Goal: Information Seeking & Learning: Learn about a topic

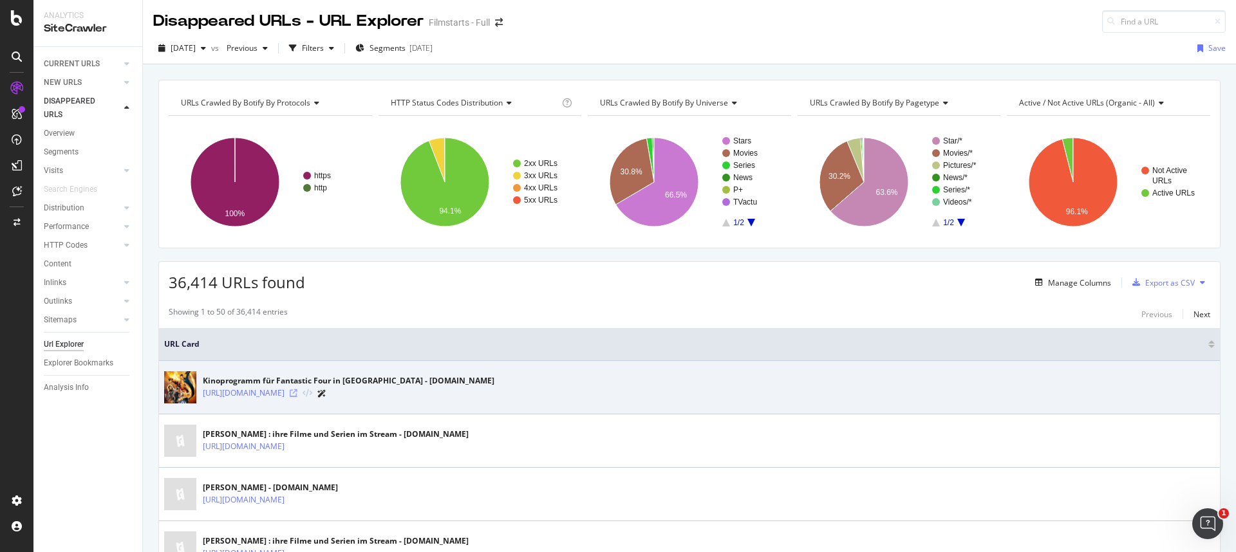
click at [297, 393] on icon at bounding box center [294, 393] width 8 height 8
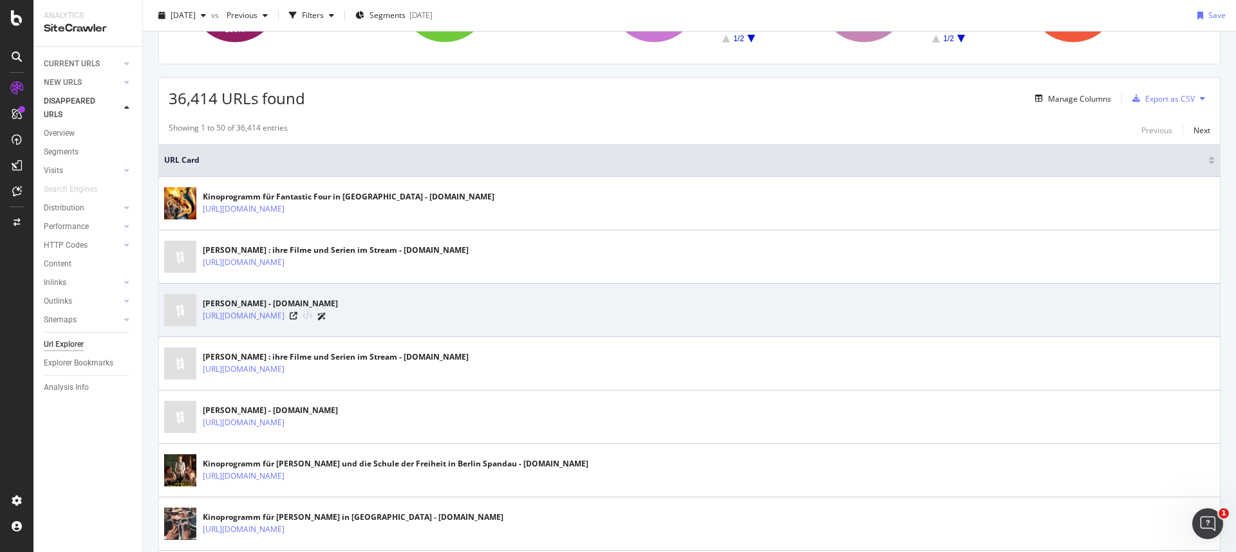
scroll to position [182, 0]
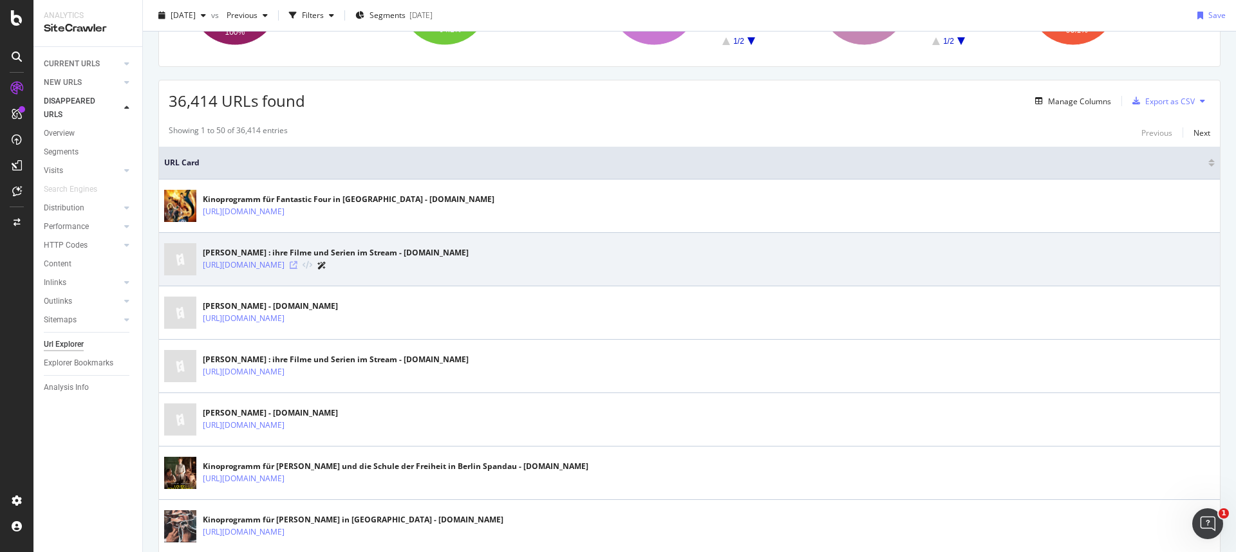
click at [297, 266] on icon at bounding box center [294, 265] width 8 height 8
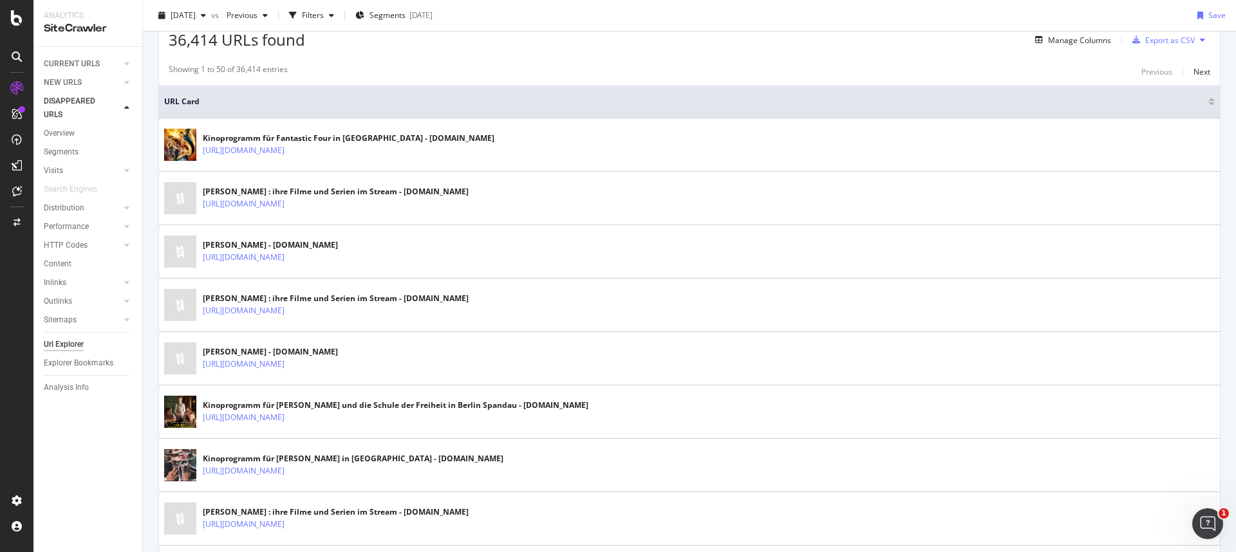
scroll to position [0, 0]
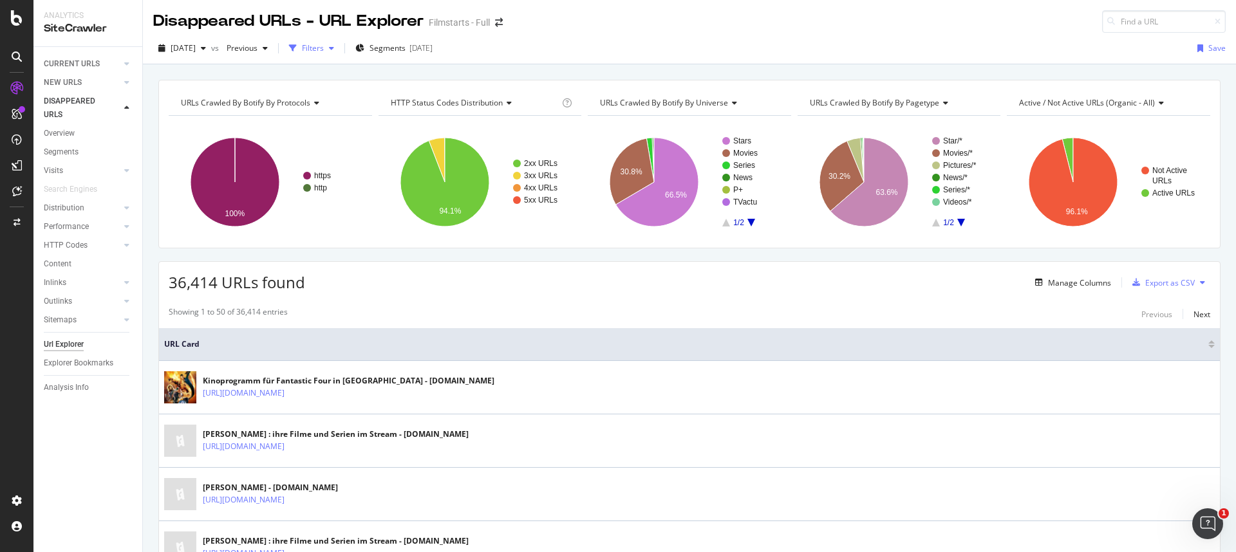
click at [324, 51] on div "Filters" at bounding box center [313, 47] width 22 height 11
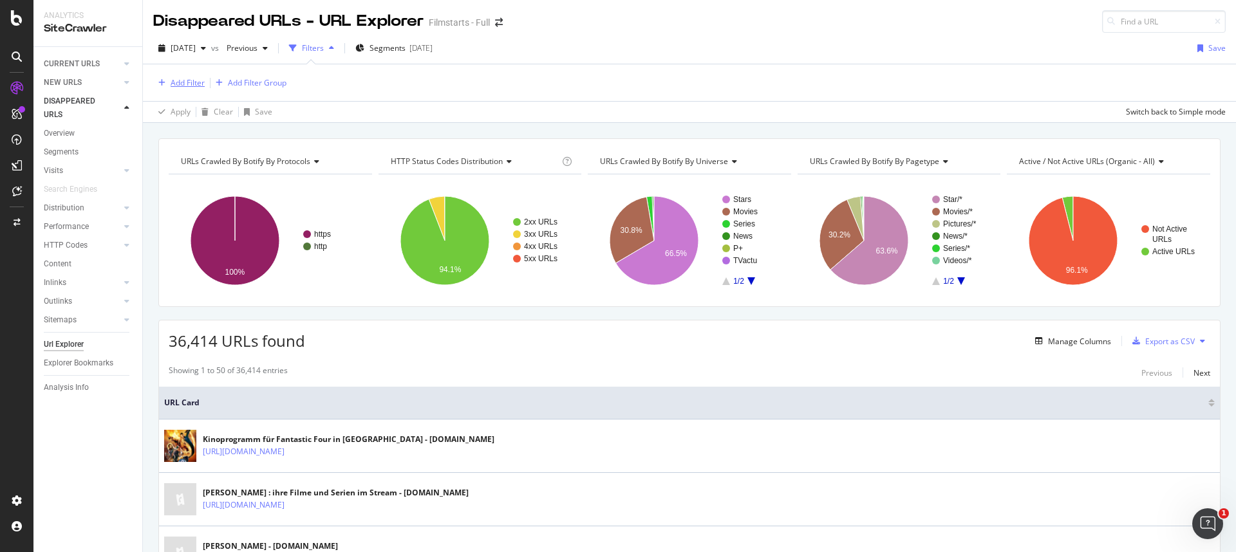
click at [174, 79] on div "Add Filter" at bounding box center [188, 82] width 34 height 11
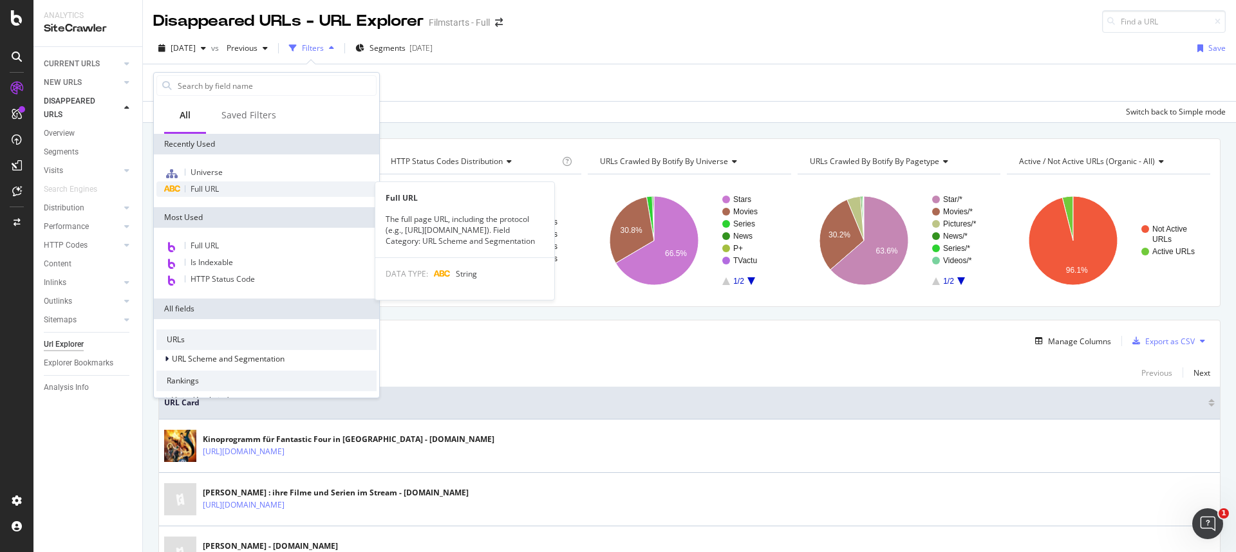
click at [201, 187] on span "Full URL" at bounding box center [205, 188] width 28 height 11
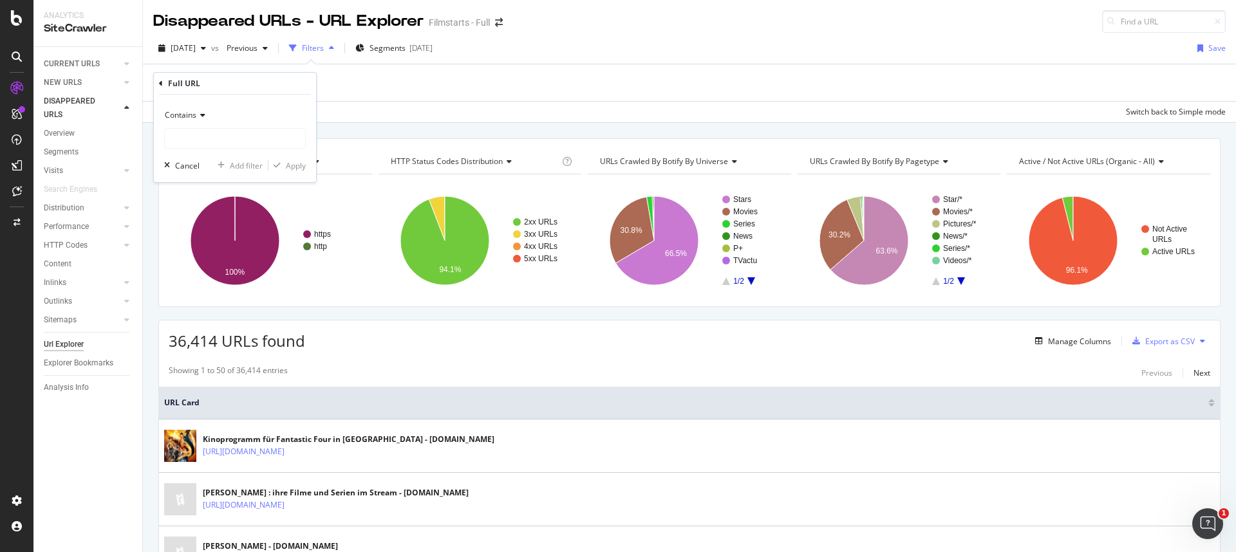
click at [189, 112] on span "Contains" at bounding box center [181, 114] width 32 height 11
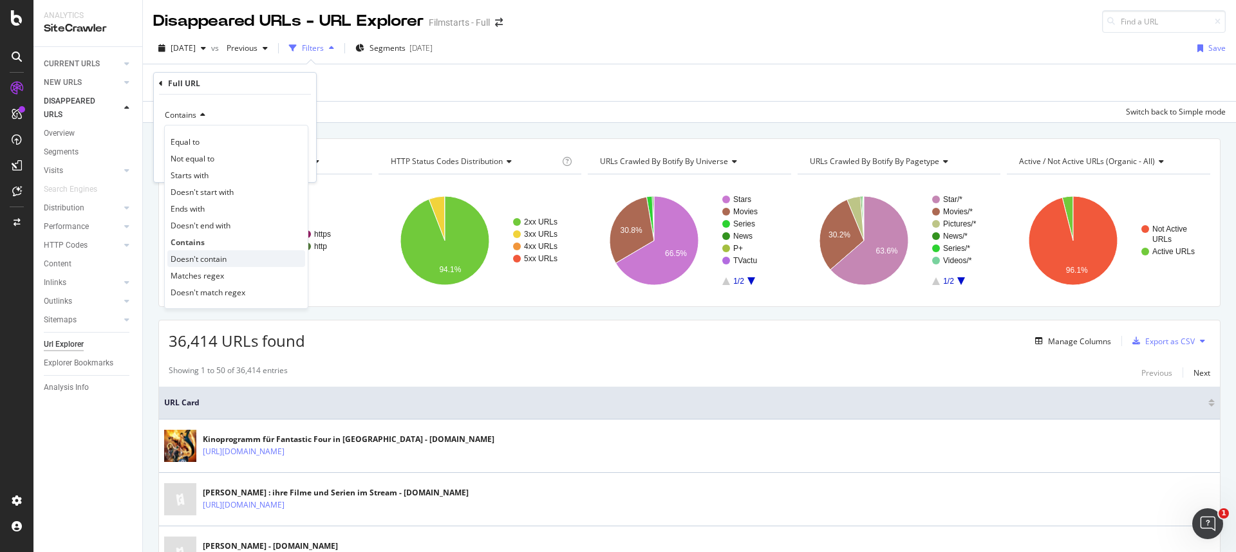
click at [201, 254] on span "Doesn't contain" at bounding box center [199, 259] width 56 height 11
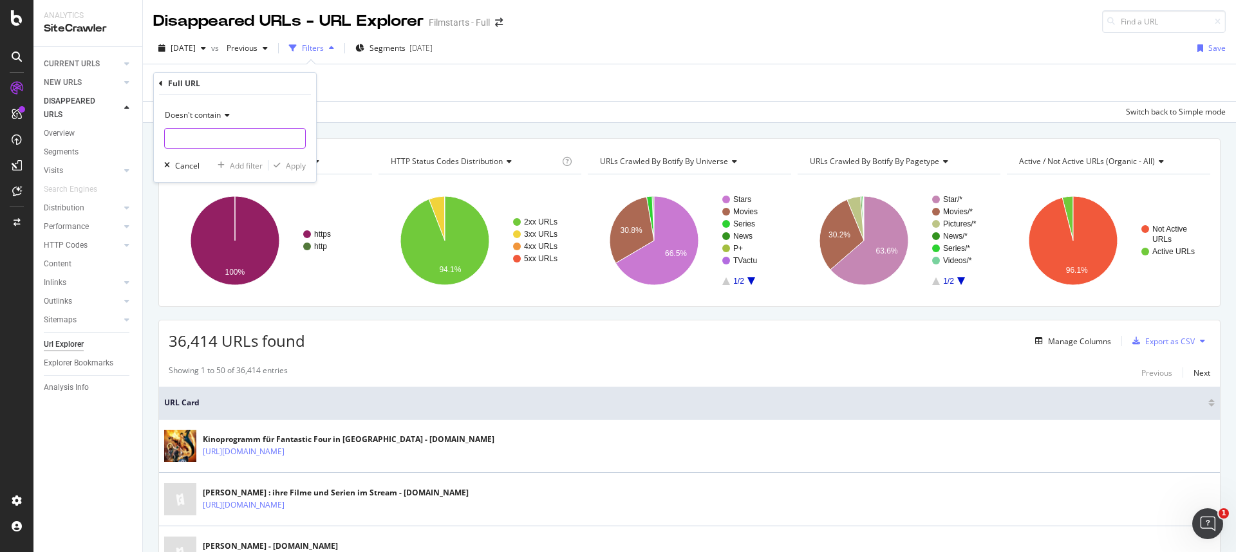
click at [202, 145] on input "text" at bounding box center [235, 138] width 140 height 21
type input "dvd-bluray"
click at [283, 165] on div "button" at bounding box center [276, 166] width 17 height 8
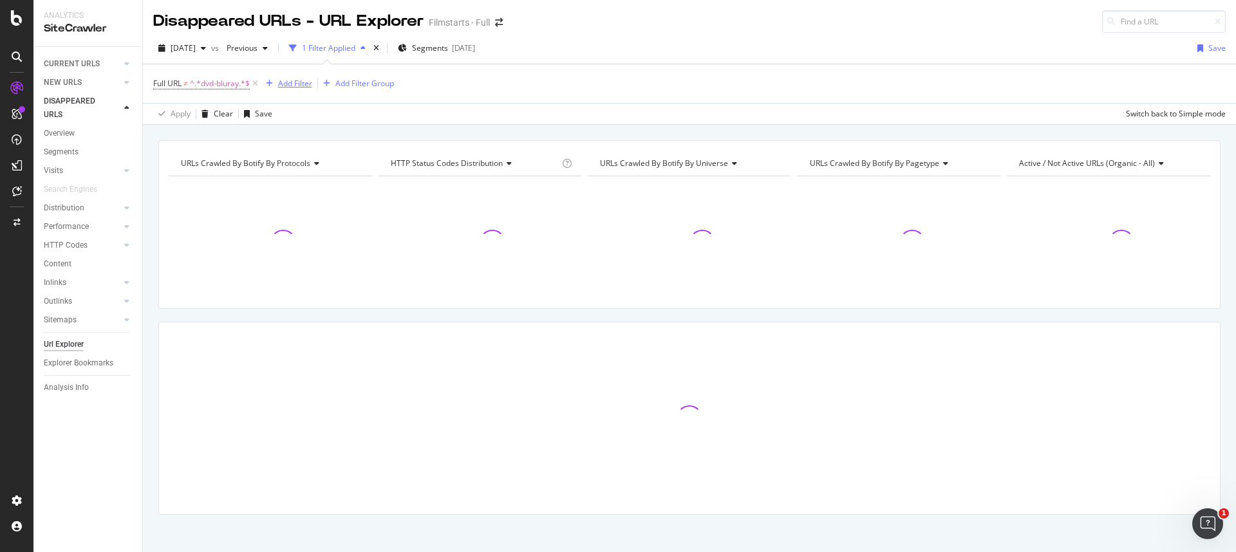
click at [288, 86] on div "Add Filter" at bounding box center [295, 83] width 34 height 11
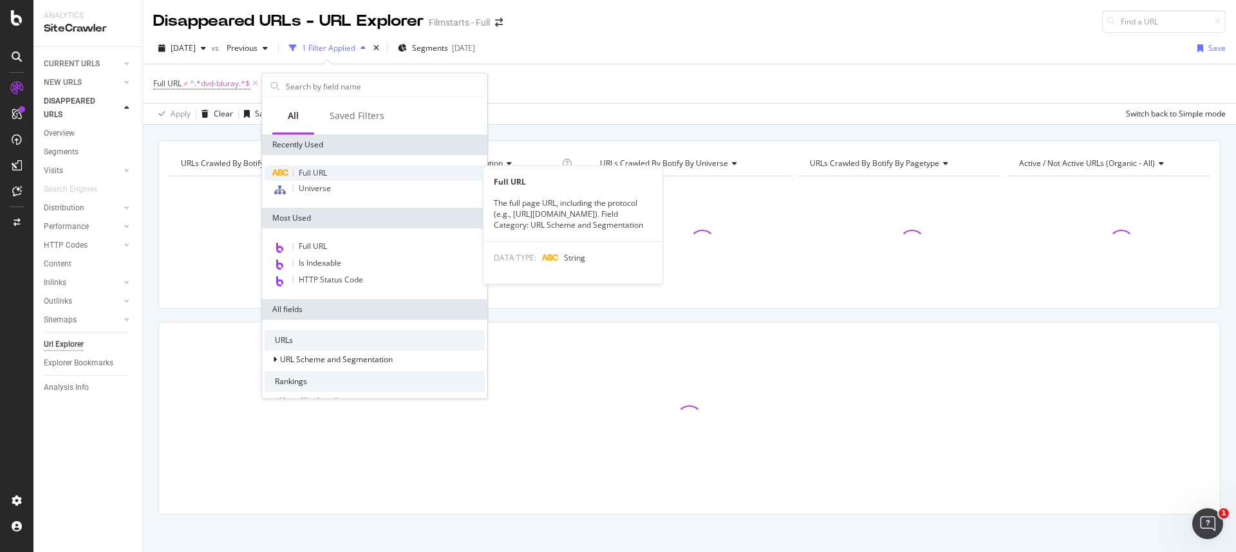
click at [328, 167] on div "Full URL" at bounding box center [375, 172] width 220 height 15
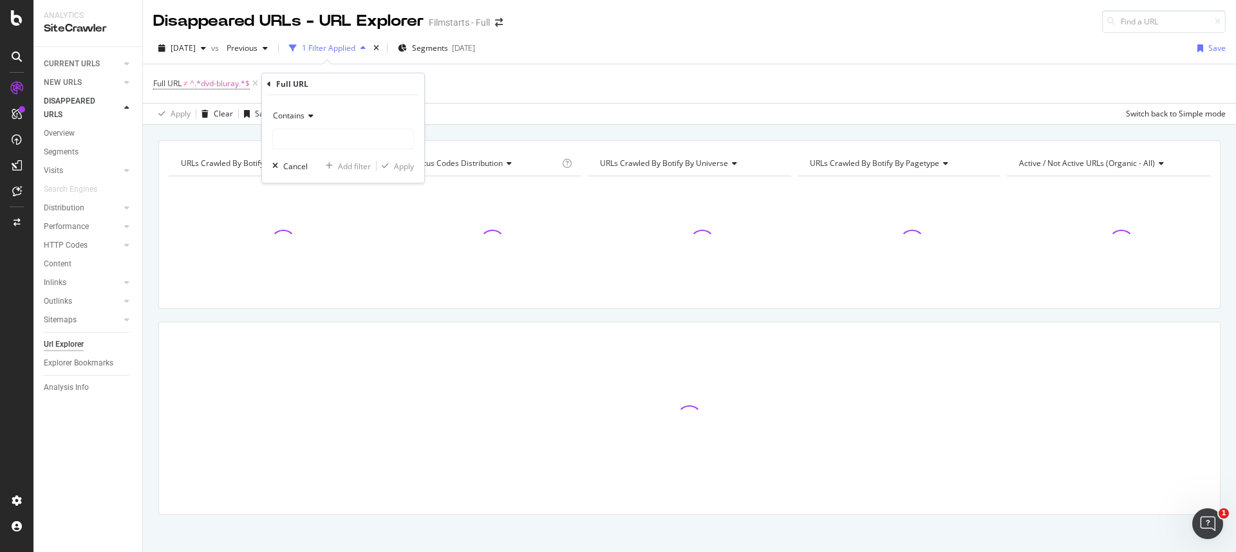
click at [306, 119] on icon at bounding box center [308, 116] width 9 height 8
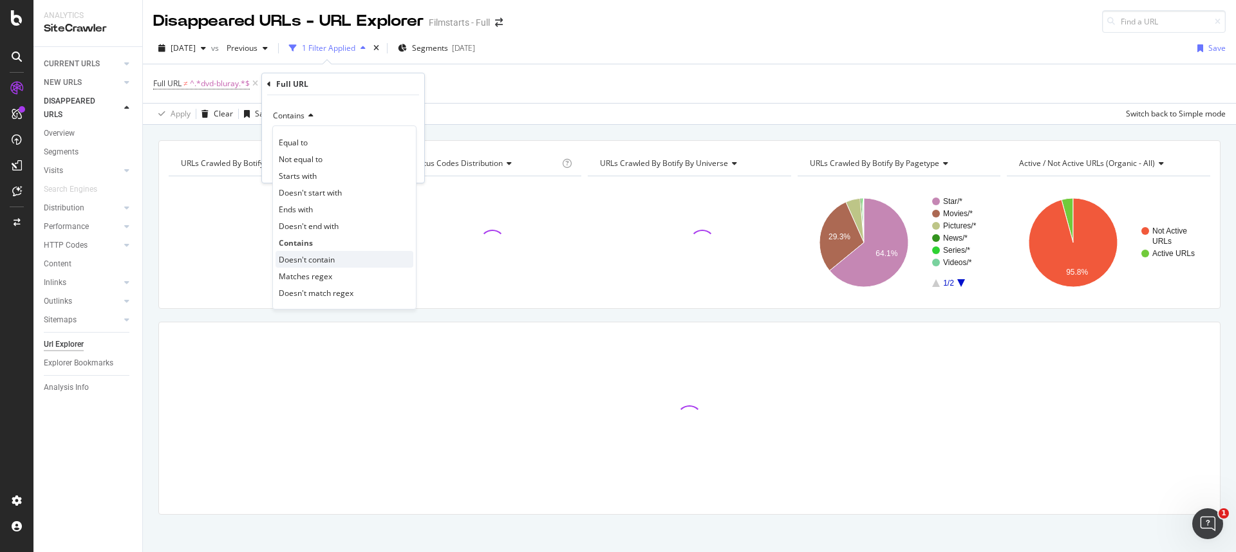
click at [312, 262] on span "Doesn't contain" at bounding box center [307, 259] width 56 height 11
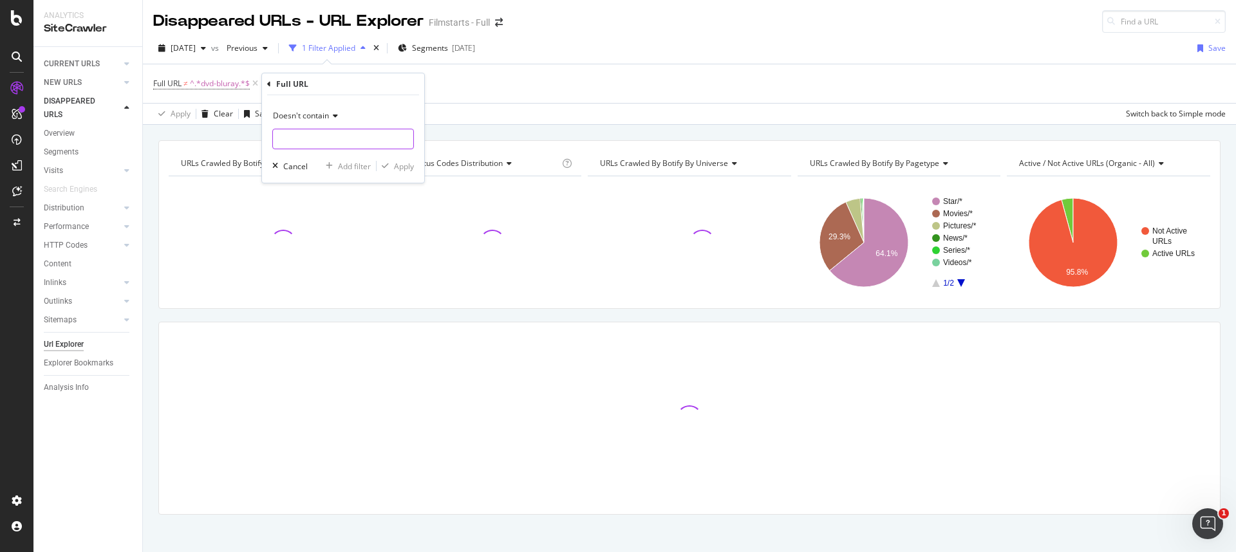
click at [299, 141] on input "text" at bounding box center [343, 139] width 140 height 21
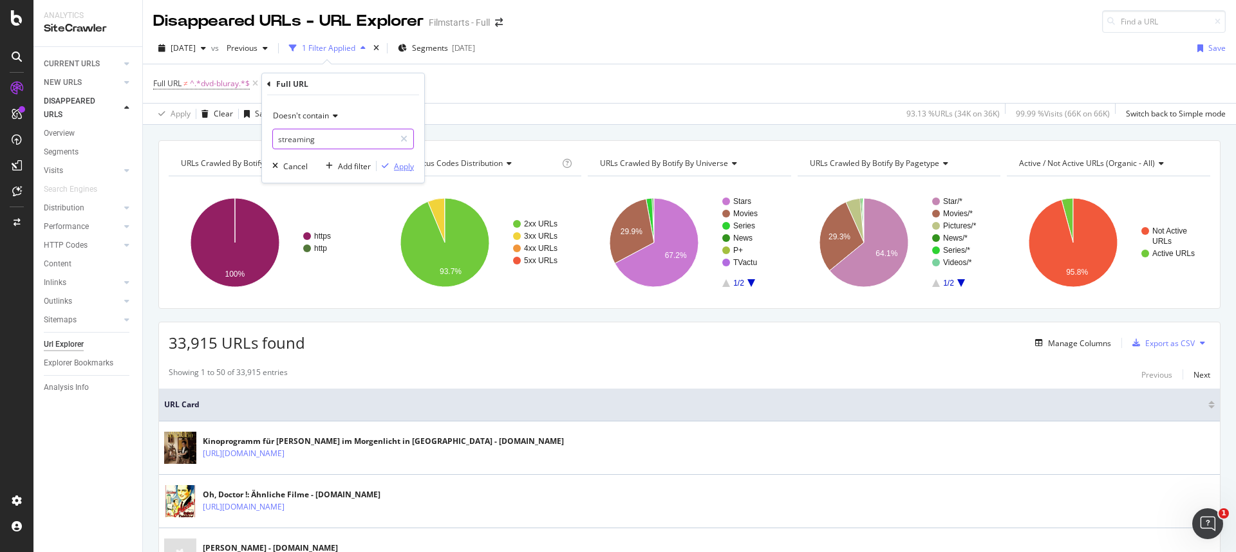
type input "streaming"
click at [398, 166] on div "Apply" at bounding box center [404, 166] width 20 height 11
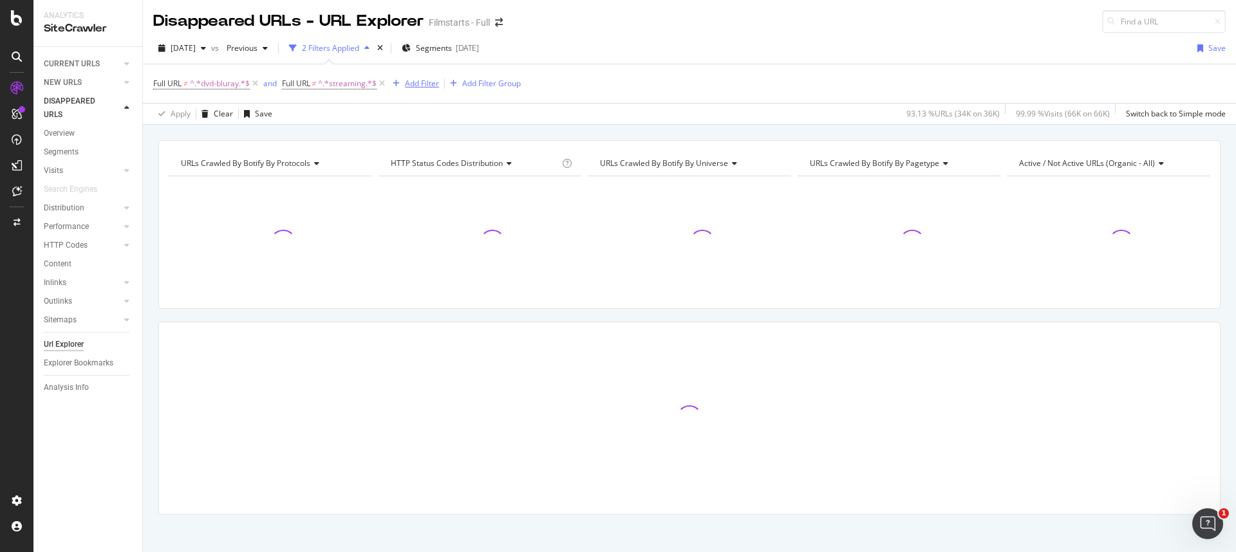
click at [416, 84] on div "Add Filter" at bounding box center [422, 83] width 34 height 11
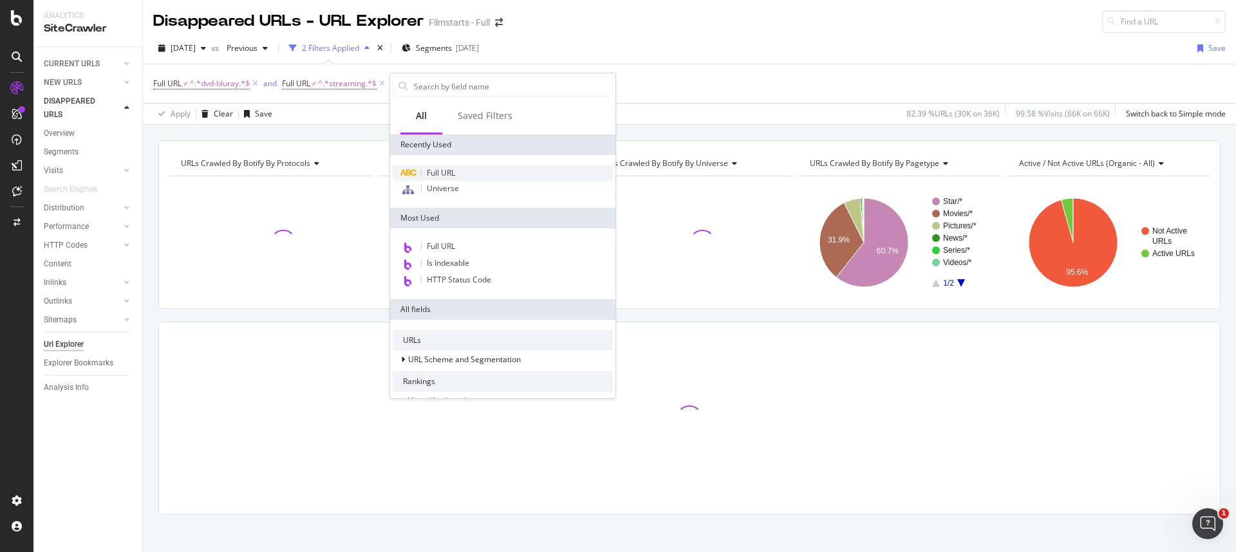
click at [472, 171] on div "Full URL" at bounding box center [503, 172] width 220 height 15
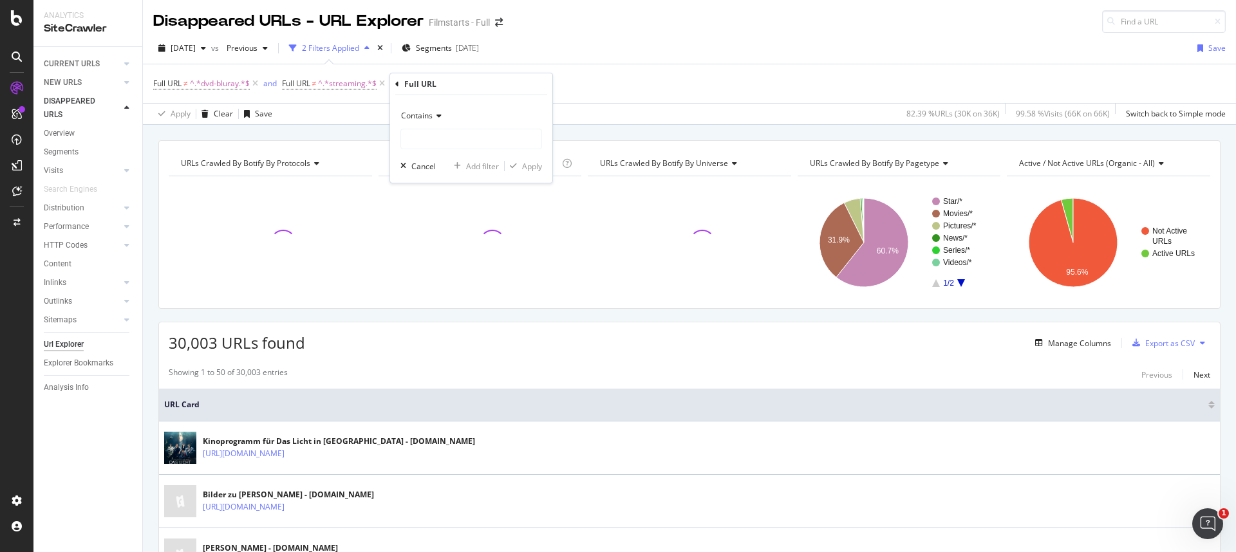
click at [434, 118] on icon at bounding box center [437, 116] width 9 height 8
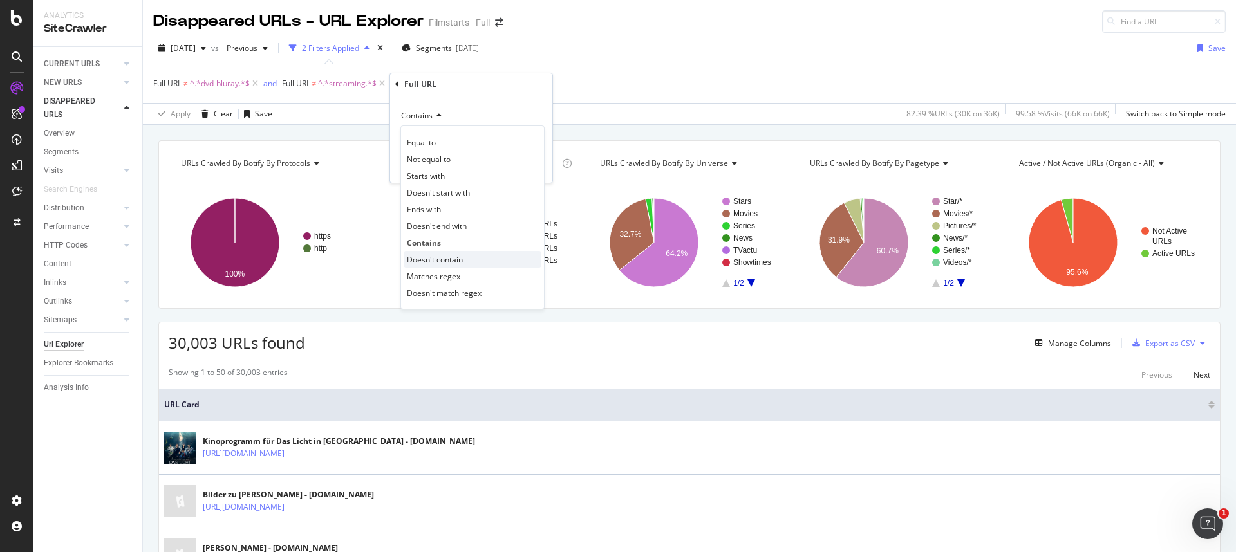
click at [447, 257] on span "Doesn't contain" at bounding box center [435, 259] width 56 height 11
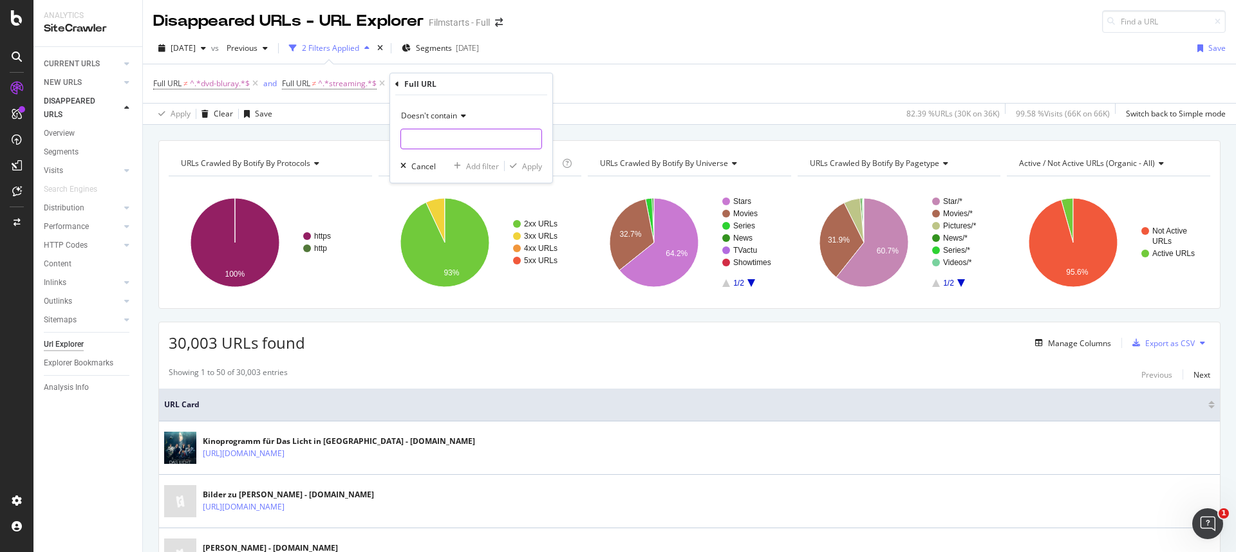
click at [429, 135] on input "text" at bounding box center [471, 139] width 140 height 21
type input "bilder"
click at [525, 164] on div "Apply" at bounding box center [532, 166] width 20 height 11
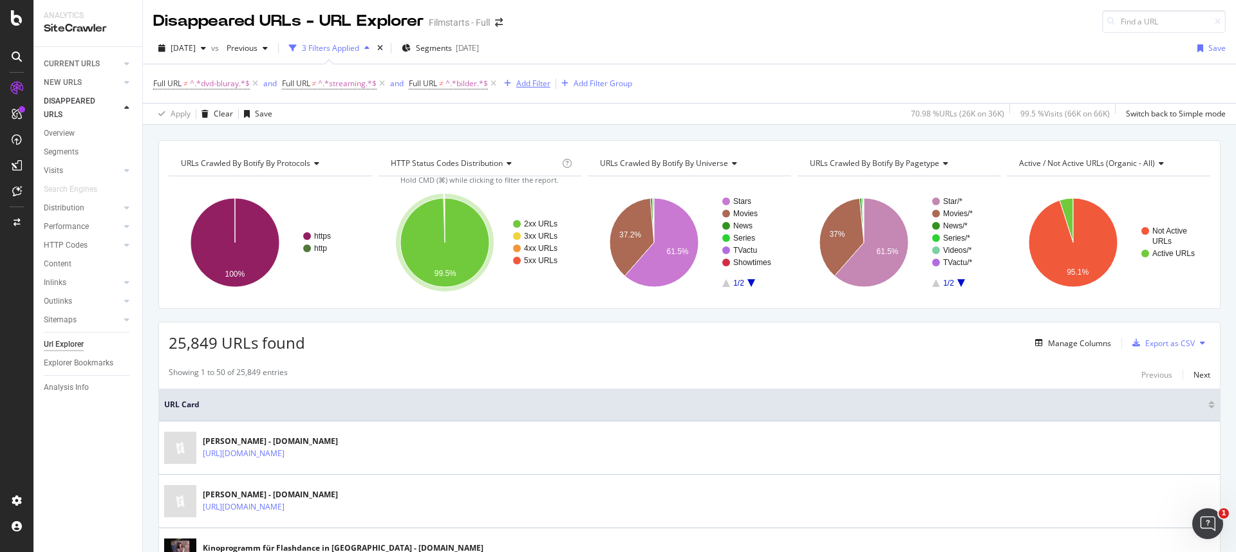
click at [526, 83] on div "Add Filter" at bounding box center [533, 83] width 34 height 11
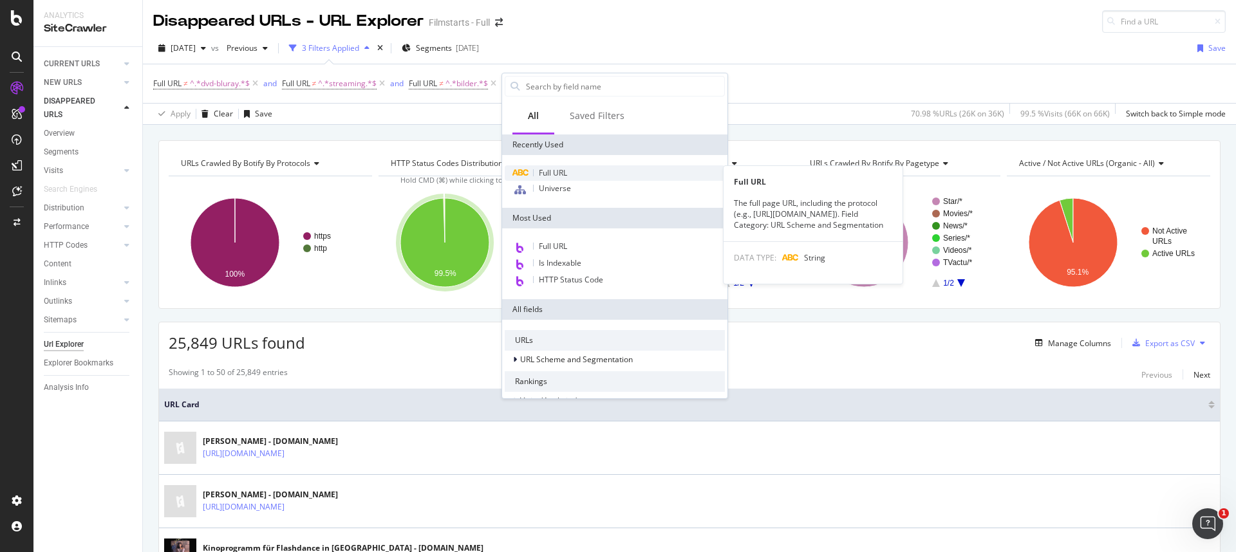
click at [549, 173] on span "Full URL" at bounding box center [553, 172] width 28 height 11
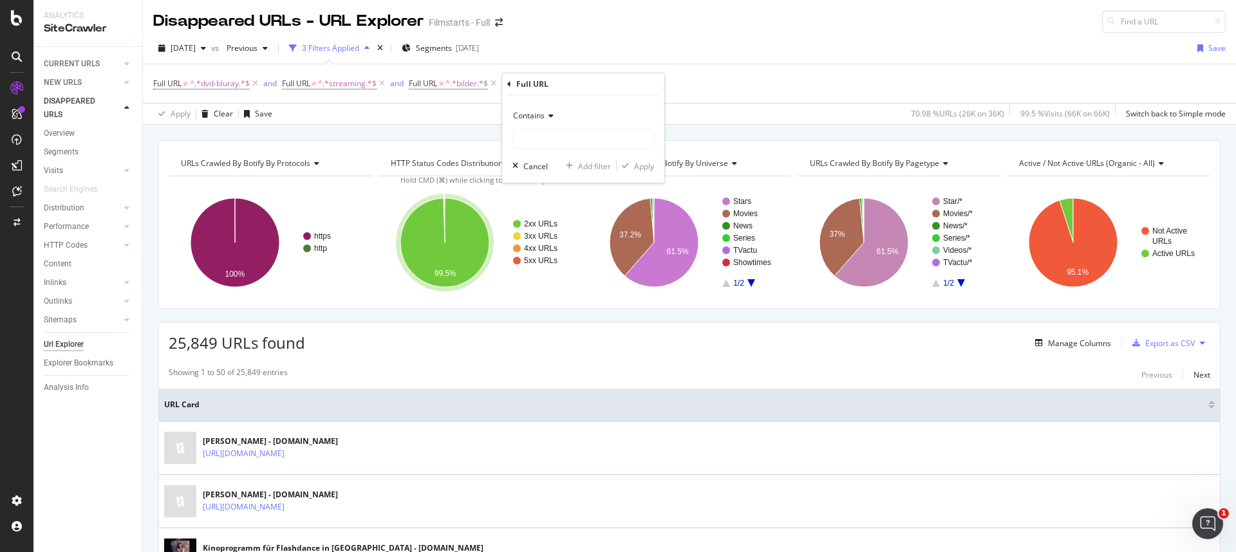
click at [547, 115] on icon at bounding box center [549, 116] width 9 height 8
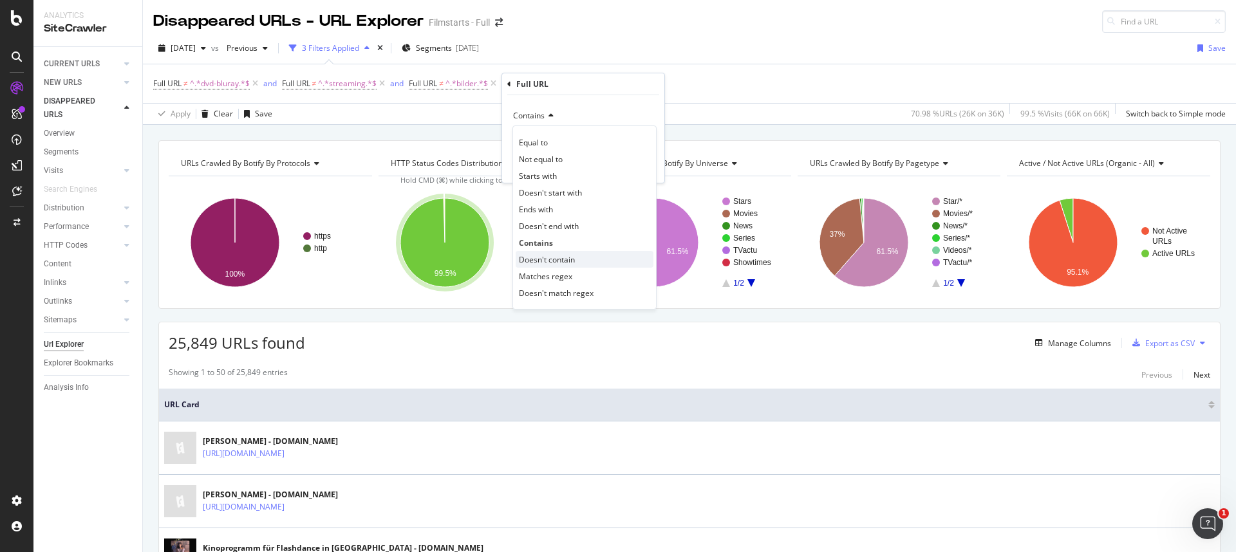
click at [546, 254] on span "Doesn't contain" at bounding box center [547, 259] width 56 height 11
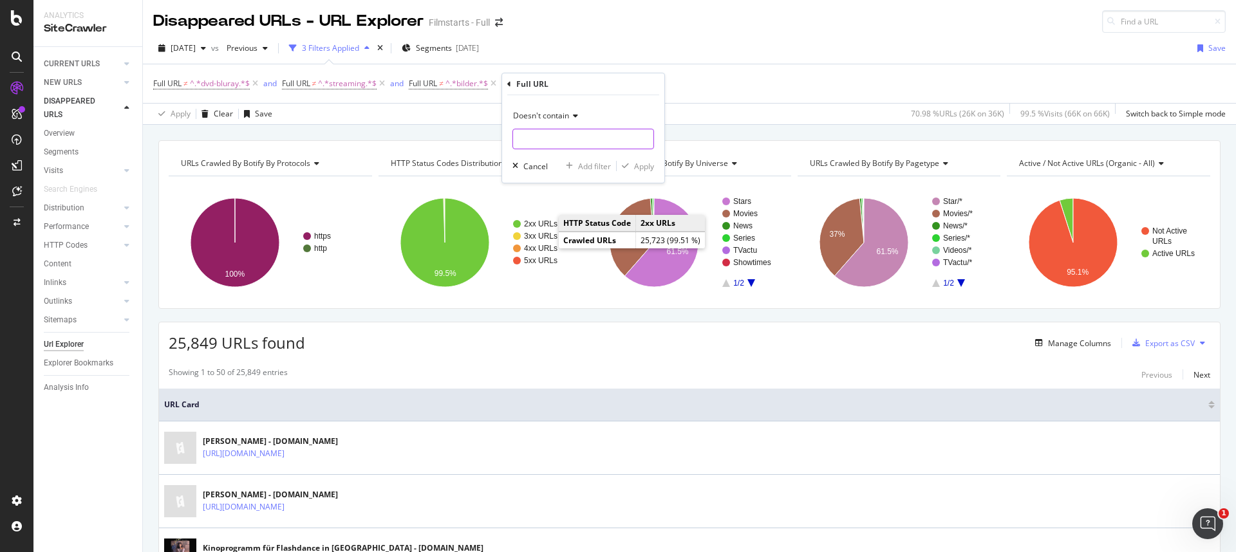
click at [541, 136] on input "text" at bounding box center [583, 139] width 140 height 21
type input "ahnliche"
click at [630, 169] on div "button" at bounding box center [625, 166] width 17 height 8
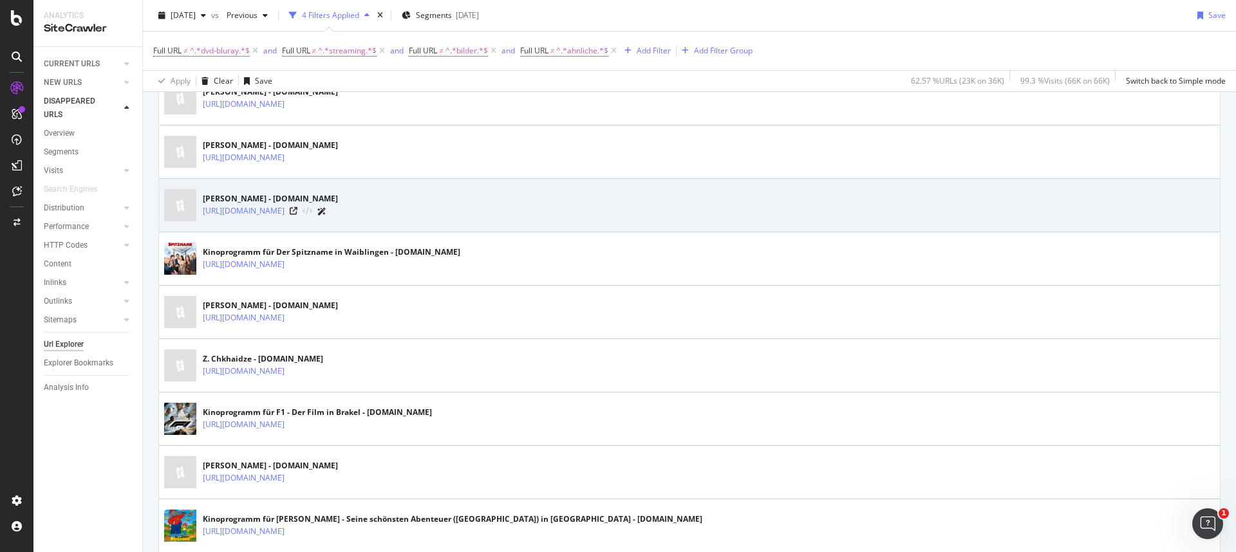
scroll to position [445, 0]
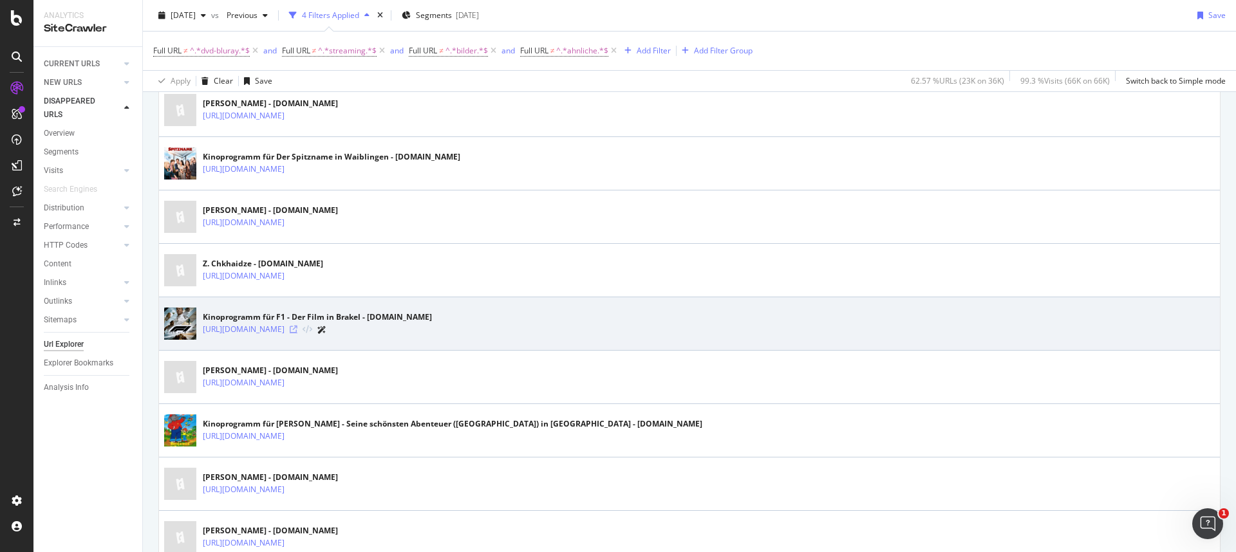
click at [297, 328] on icon at bounding box center [294, 330] width 8 height 8
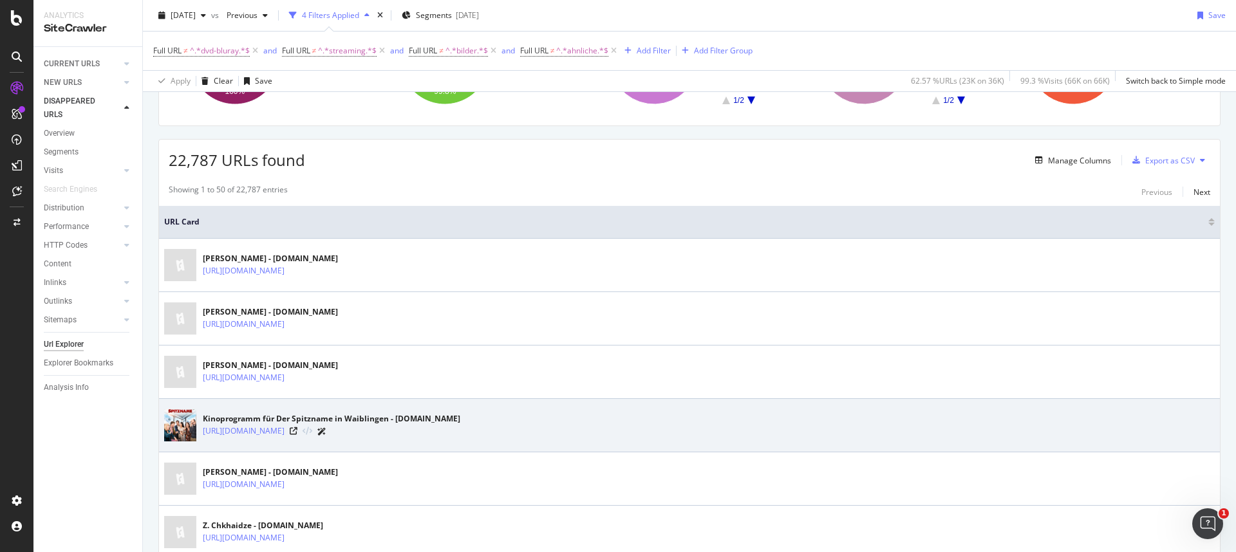
scroll to position [0, 0]
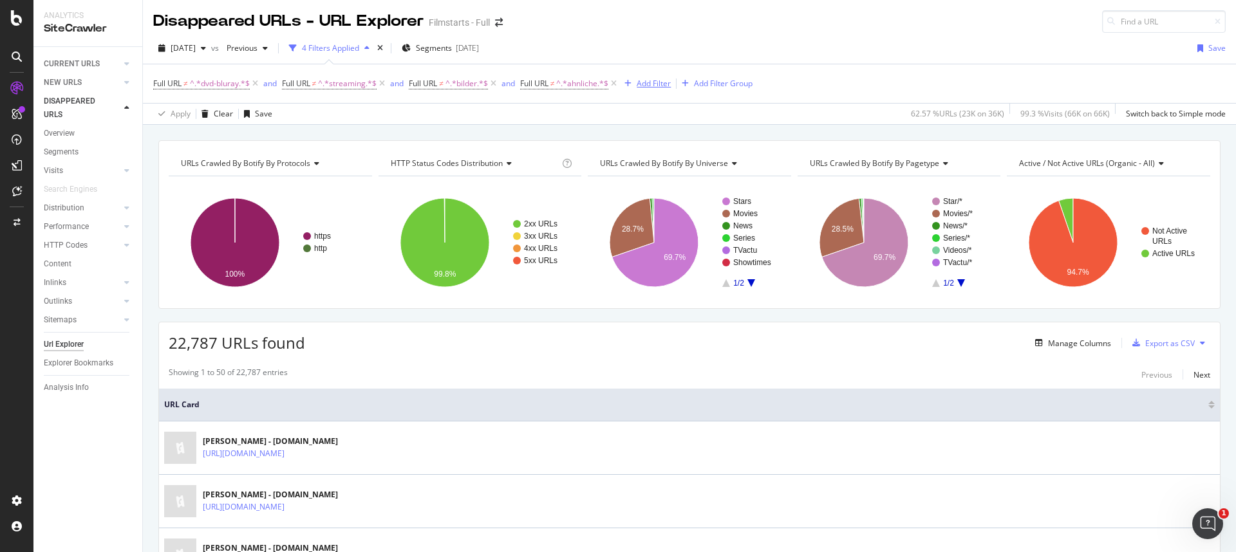
click at [646, 79] on div "Add Filter" at bounding box center [654, 83] width 34 height 11
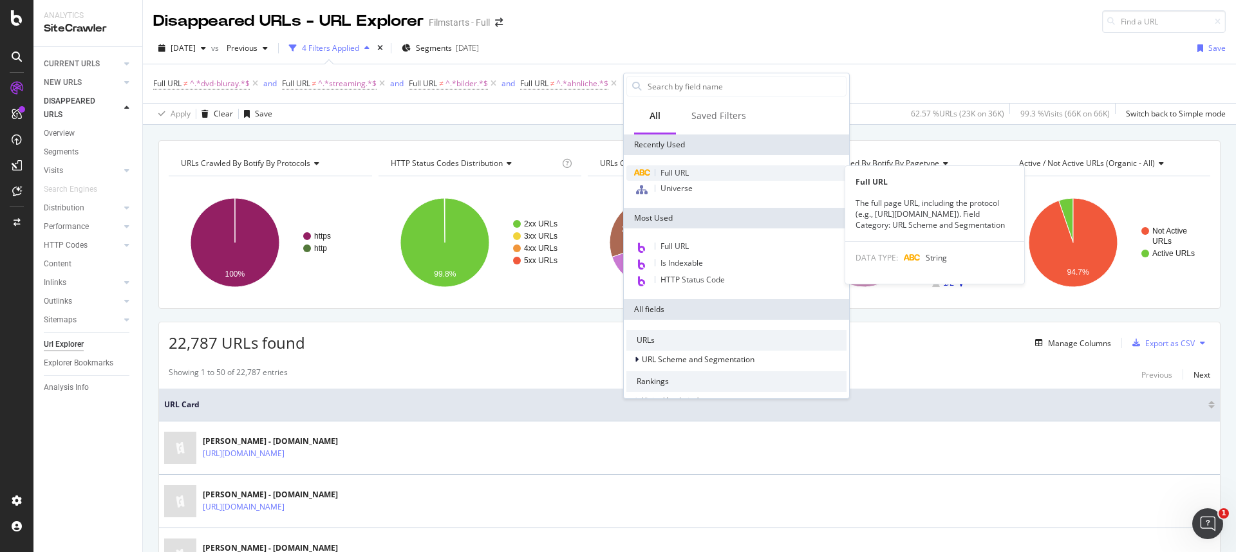
click at [676, 176] on span "Full URL" at bounding box center [674, 172] width 28 height 11
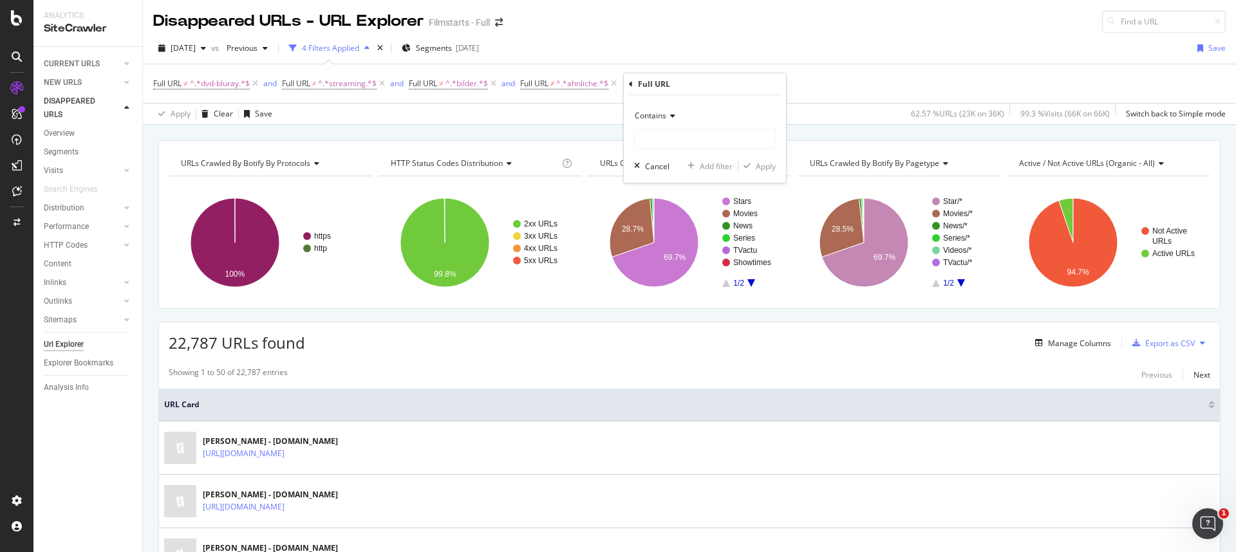
click at [666, 109] on div "Contains" at bounding box center [705, 116] width 142 height 21
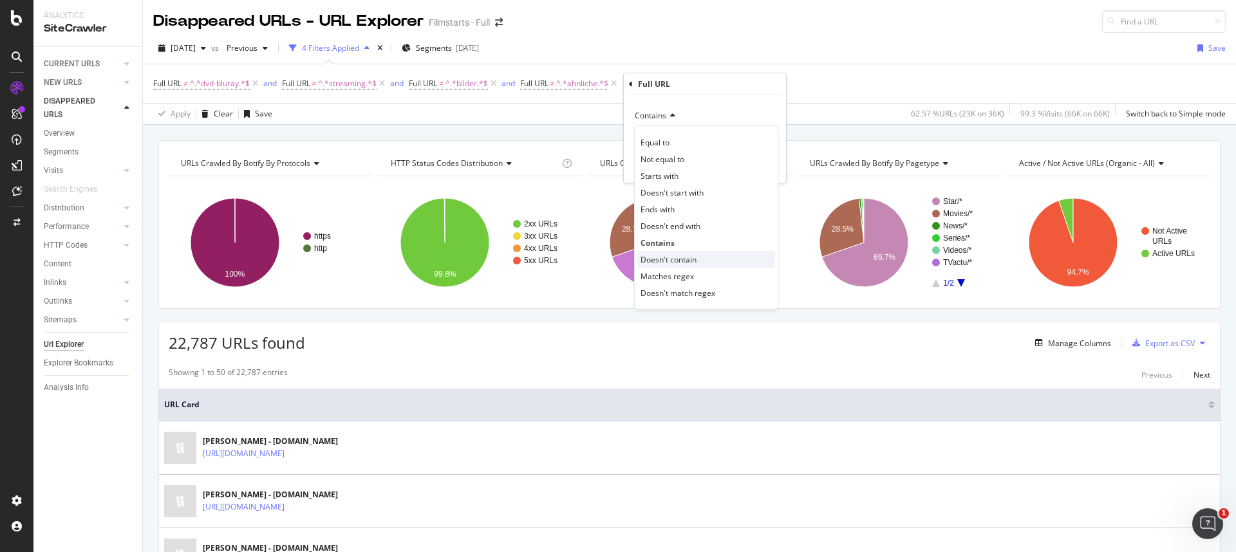
click at [675, 256] on span "Doesn't contain" at bounding box center [668, 259] width 56 height 11
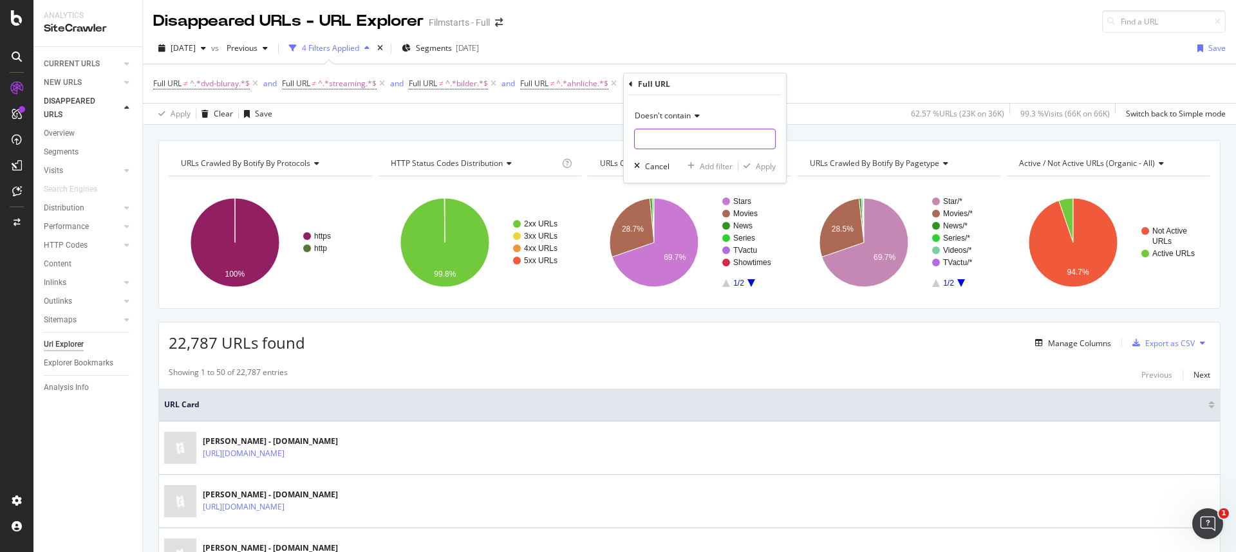
click at [649, 140] on input "text" at bounding box center [705, 139] width 140 height 21
paste input "kinoprogramm"
type input "kinoprogramm"
click at [747, 163] on icon "button" at bounding box center [746, 166] width 7 height 8
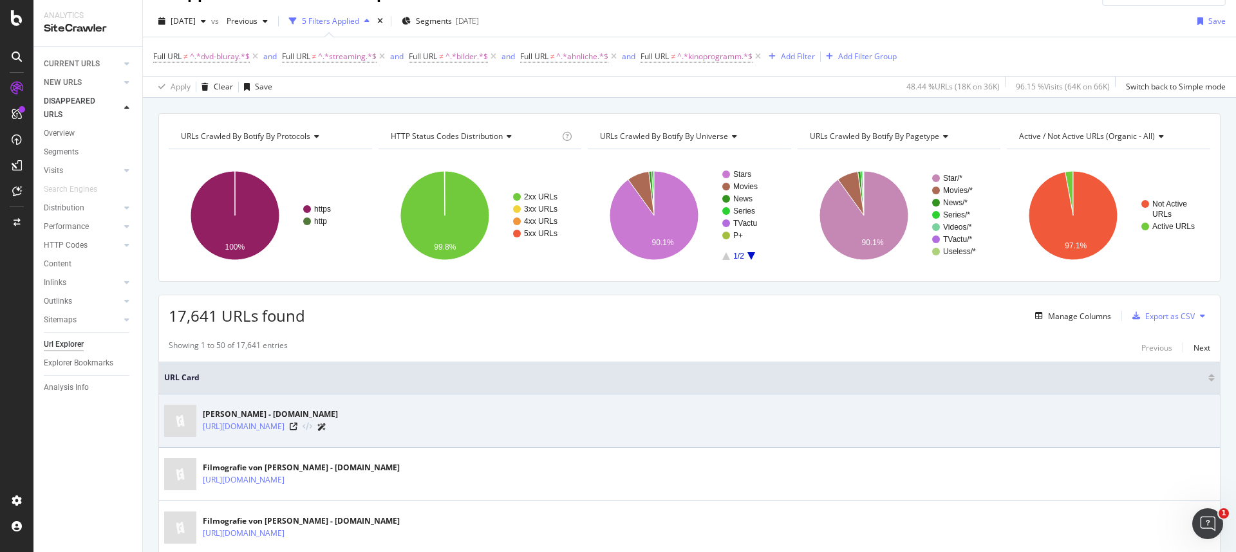
scroll to position [30, 0]
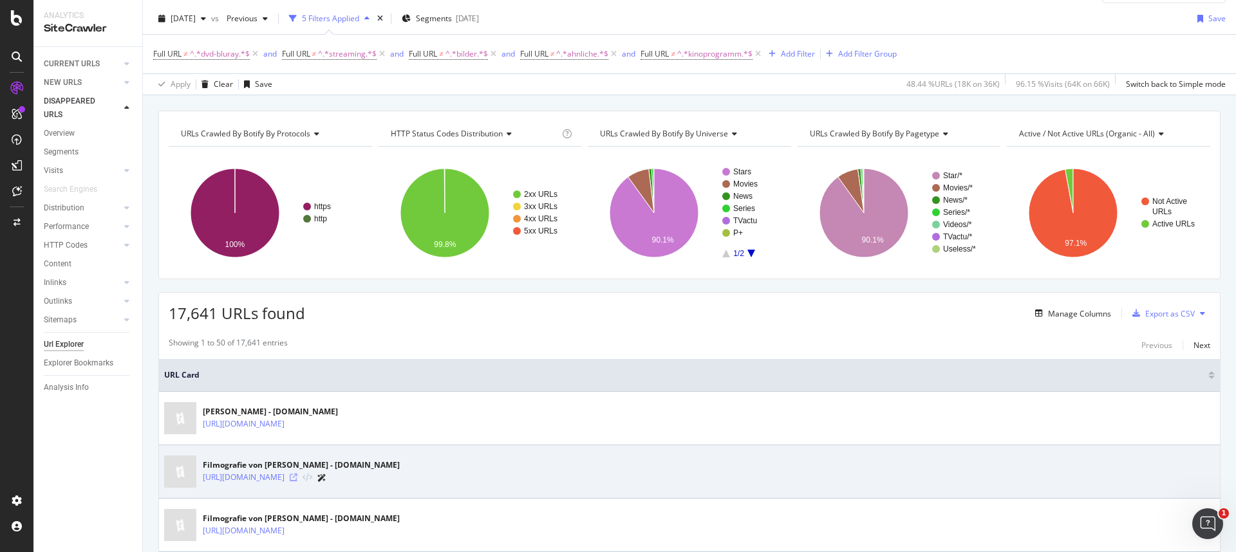
click at [297, 479] on icon at bounding box center [294, 478] width 8 height 8
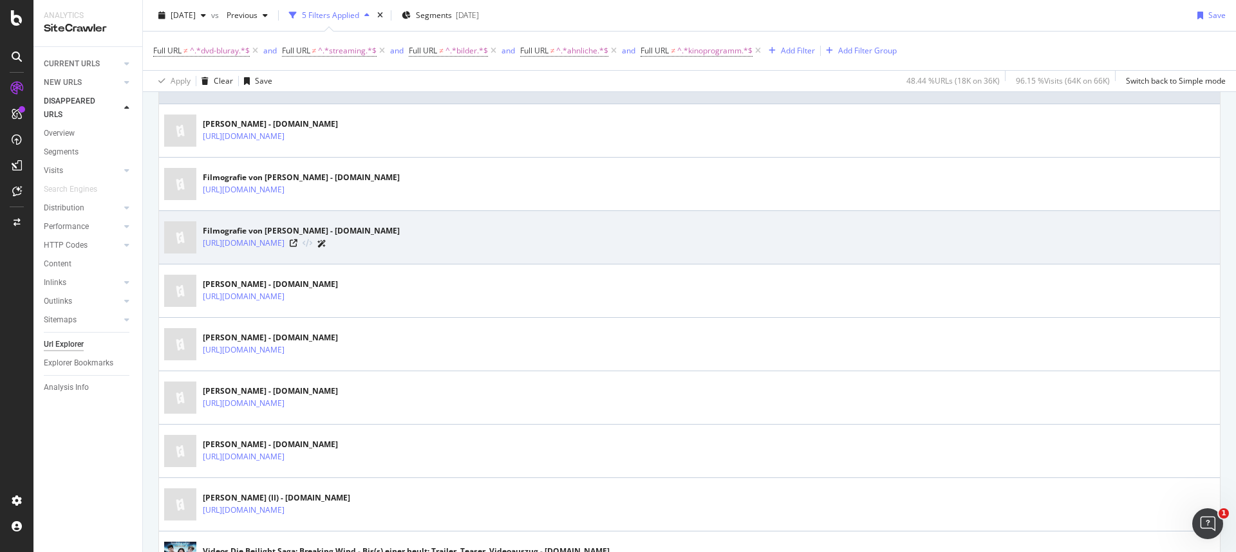
scroll to position [317, 0]
click at [297, 243] on icon at bounding box center [294, 244] width 8 height 8
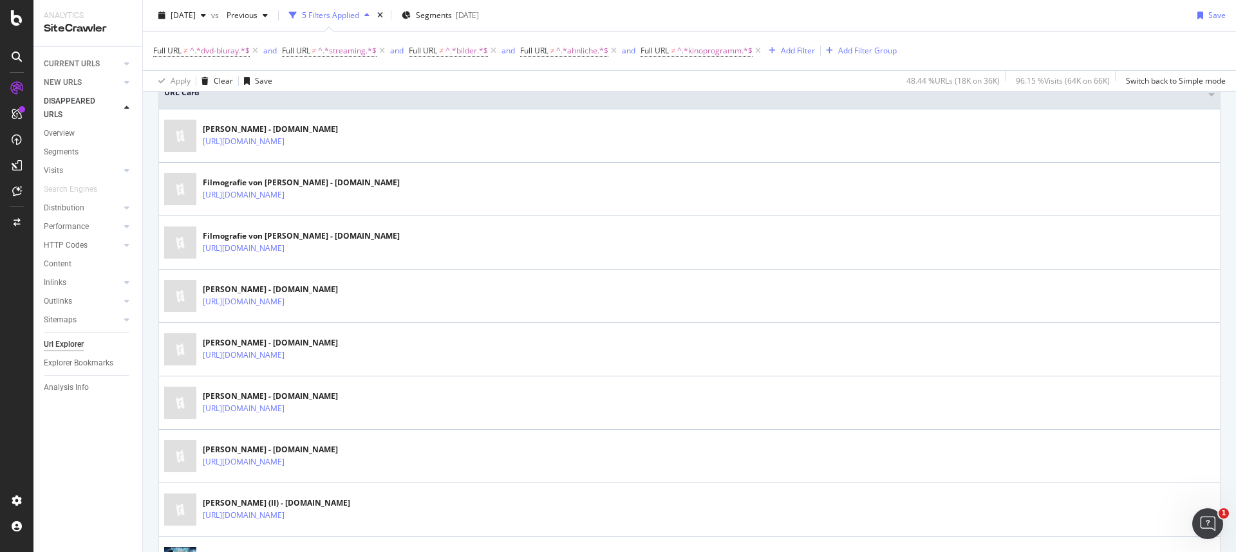
scroll to position [305, 0]
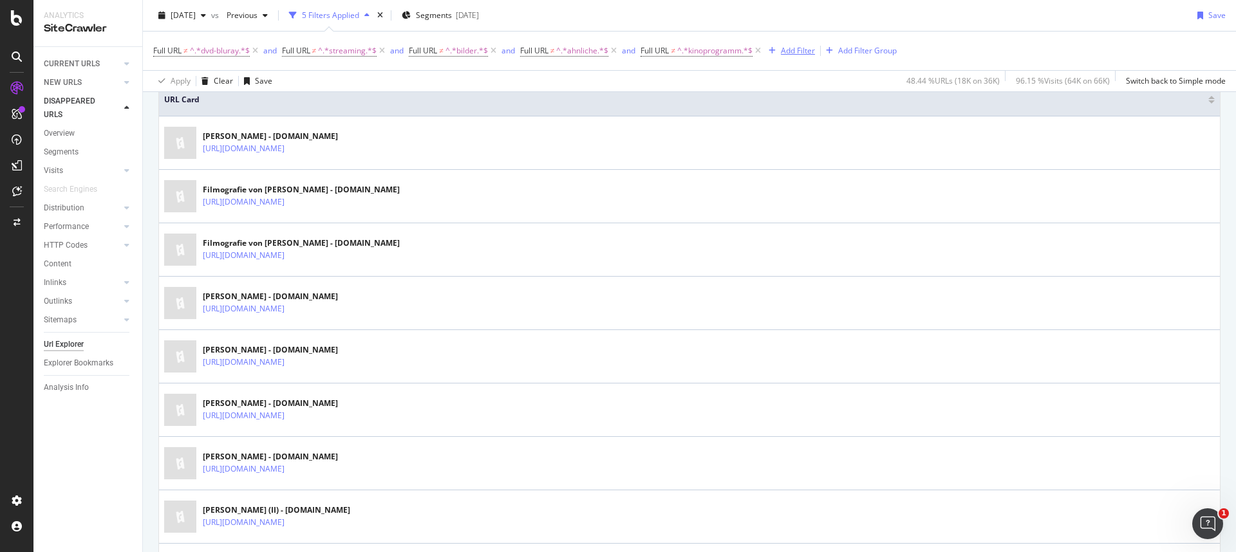
click at [792, 53] on div "Add Filter" at bounding box center [798, 50] width 34 height 11
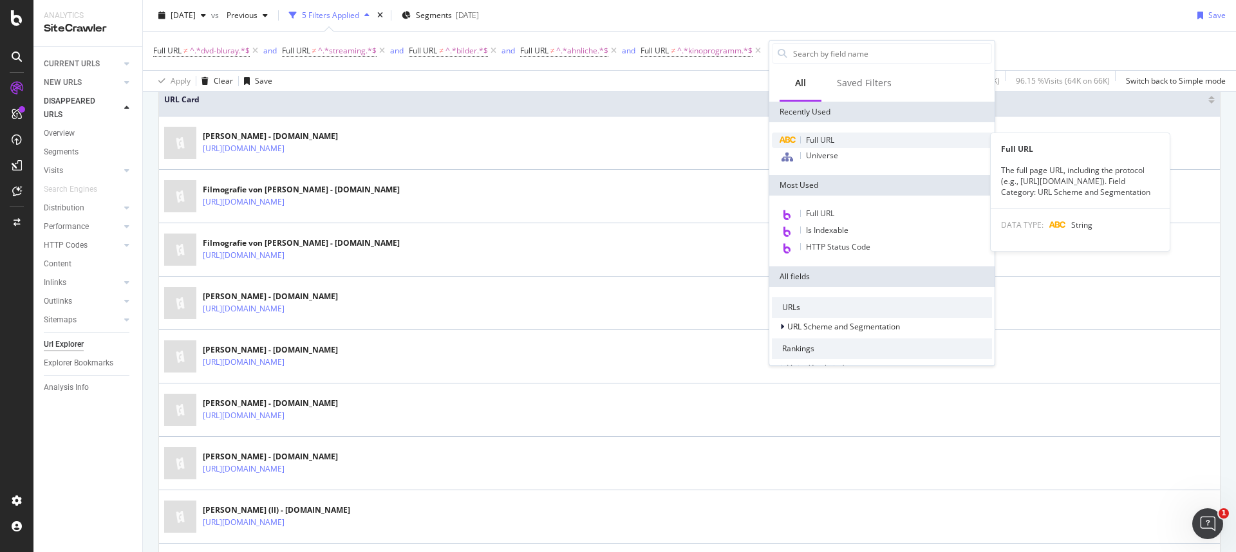
click at [824, 143] on span "Full URL" at bounding box center [820, 140] width 28 height 11
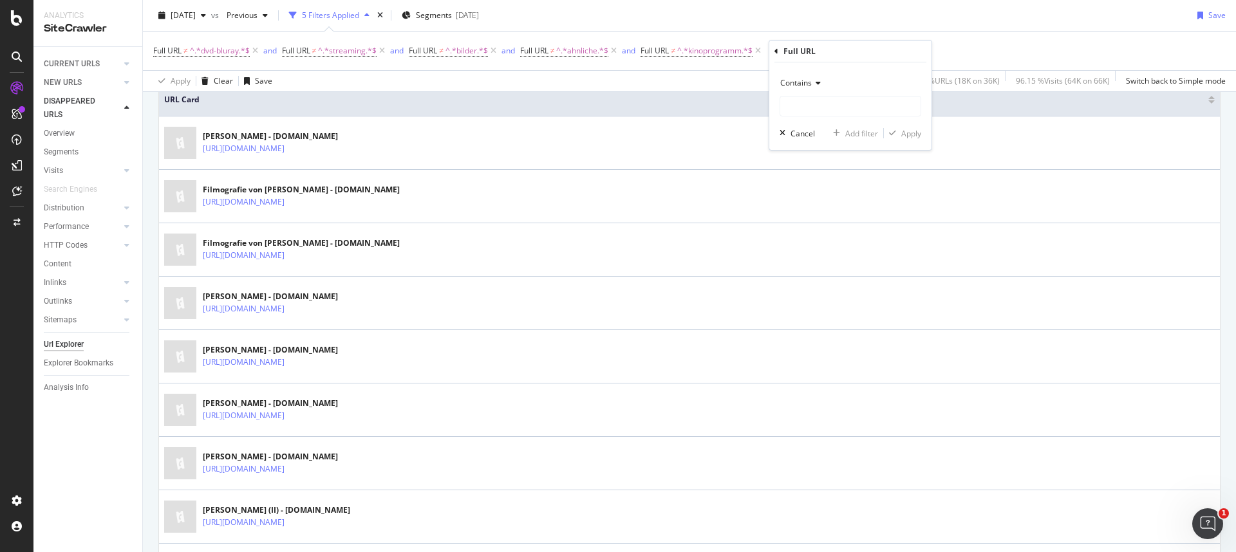
click at [811, 91] on div "Contains" at bounding box center [850, 83] width 142 height 21
click at [814, 223] on span "Doesn't contain" at bounding box center [814, 226] width 56 height 11
click at [806, 108] on input "text" at bounding box center [850, 106] width 140 height 21
type input "filmo"
click at [909, 137] on div "Apply" at bounding box center [911, 133] width 20 height 11
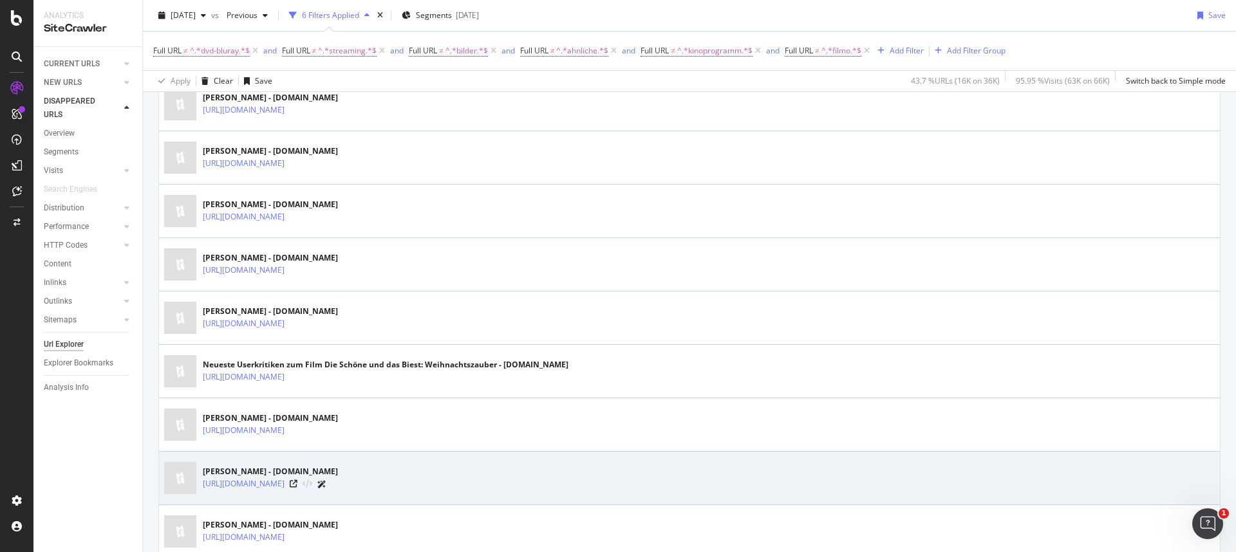
scroll to position [633, 0]
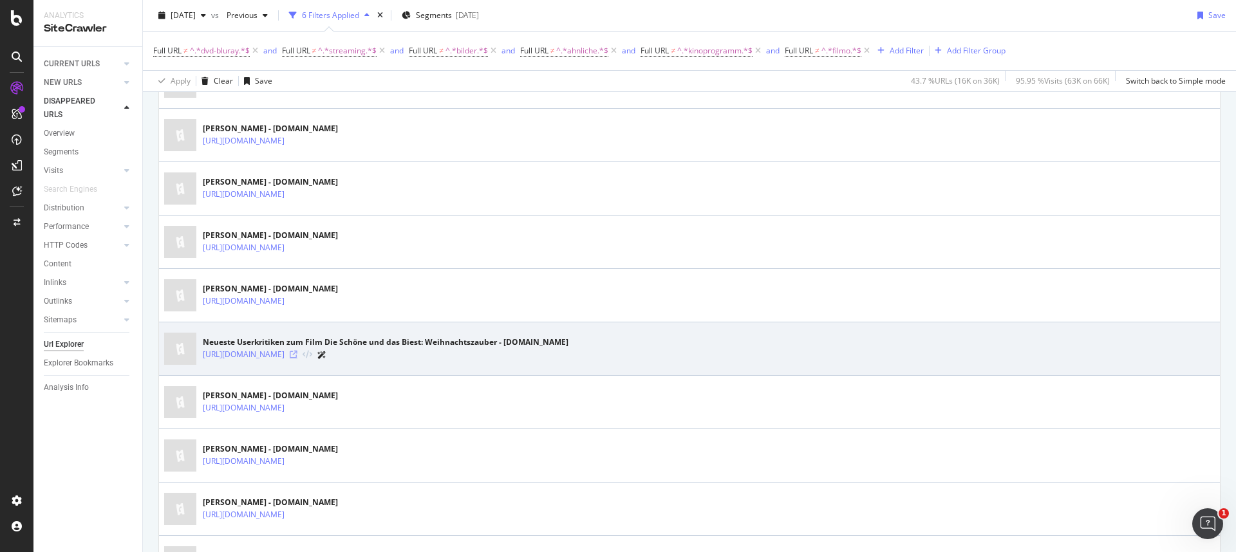
click at [297, 353] on icon at bounding box center [294, 355] width 8 height 8
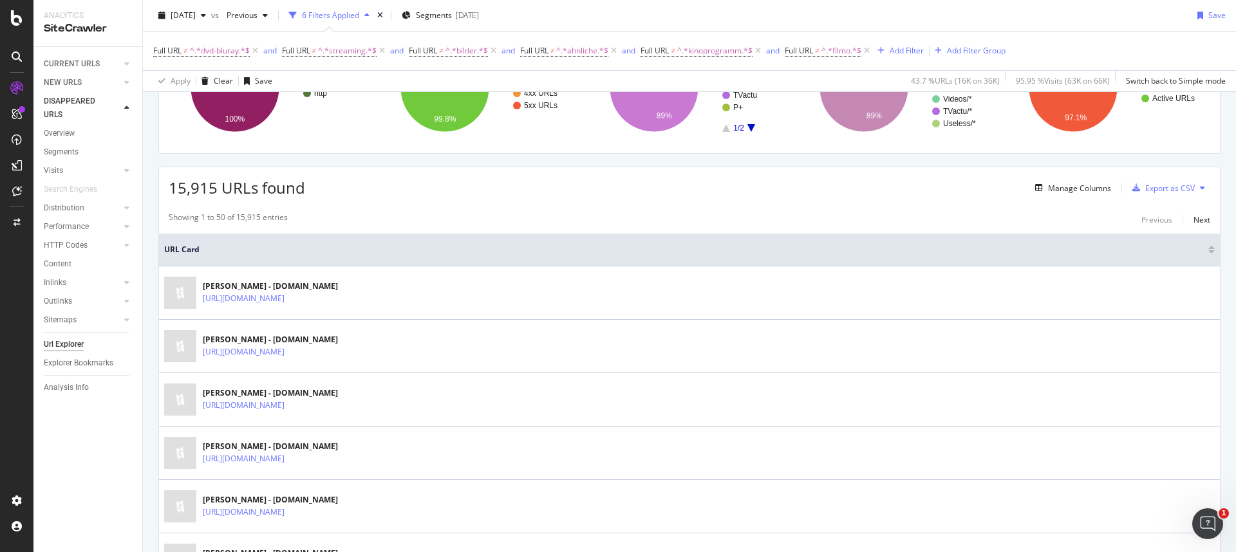
scroll to position [0, 0]
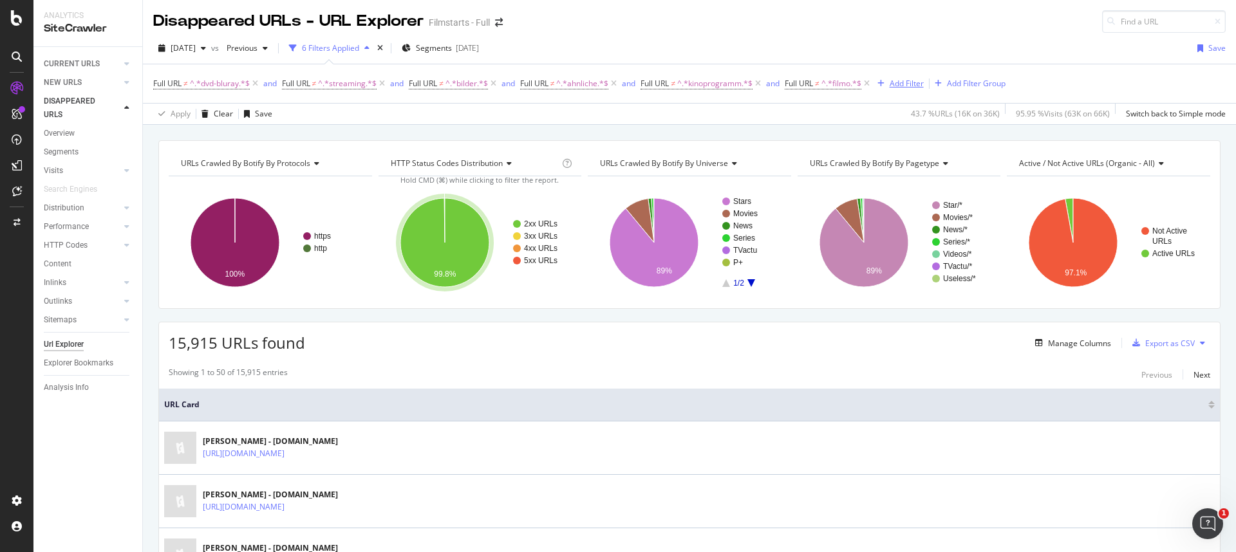
click at [917, 80] on div "Add Filter" at bounding box center [907, 83] width 34 height 11
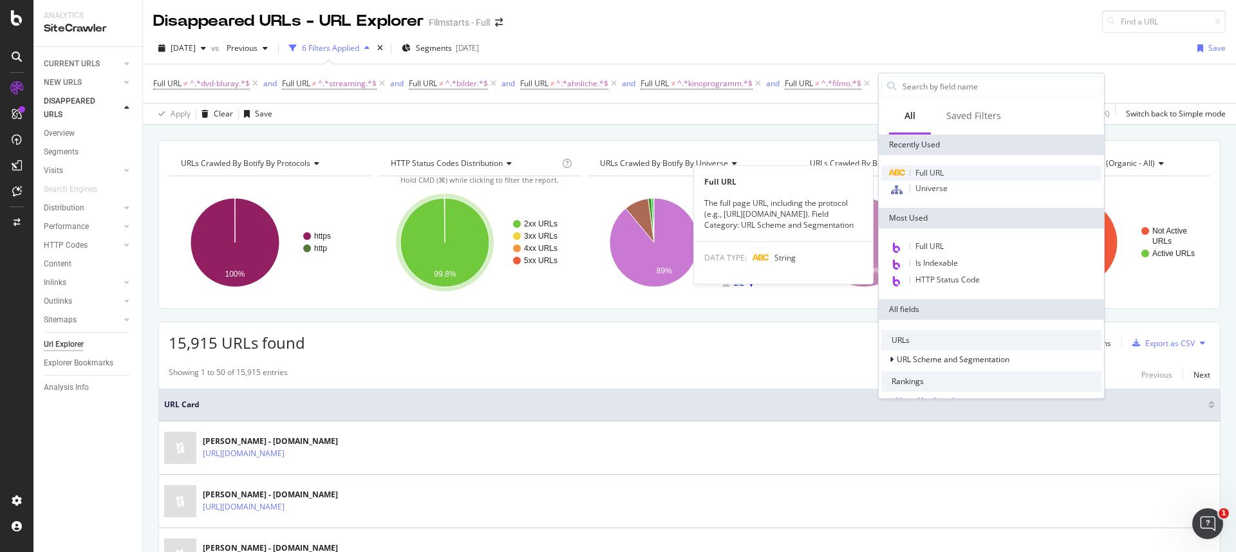
click at [927, 171] on span "Full URL" at bounding box center [929, 172] width 28 height 11
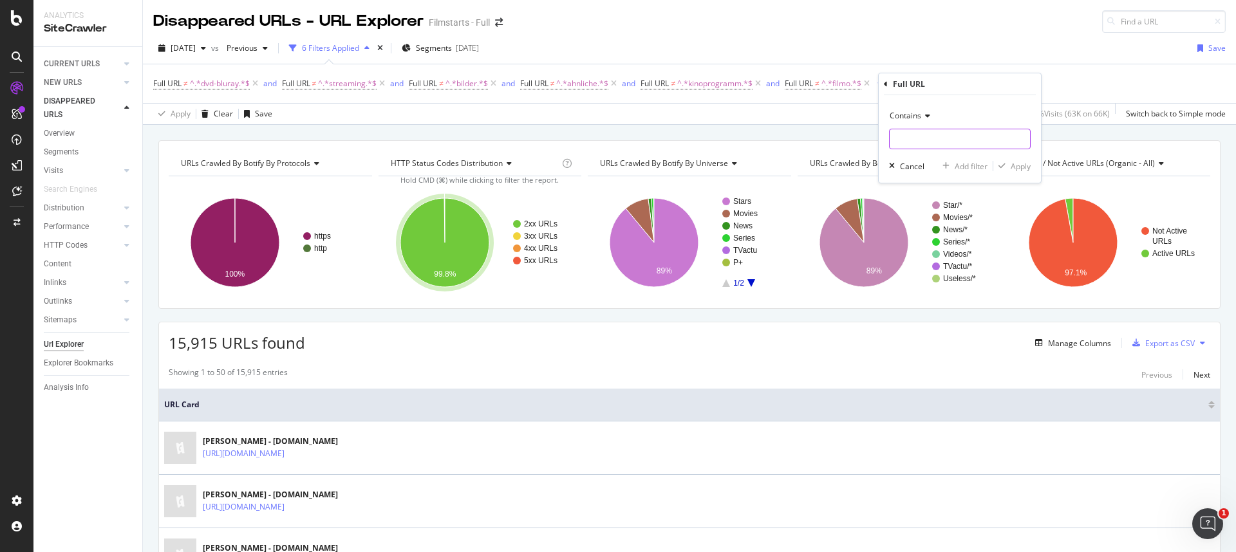
click at [915, 145] on input "text" at bounding box center [960, 139] width 140 height 21
type input "userkritiken"
click at [1007, 163] on div "button" at bounding box center [1001, 166] width 17 height 8
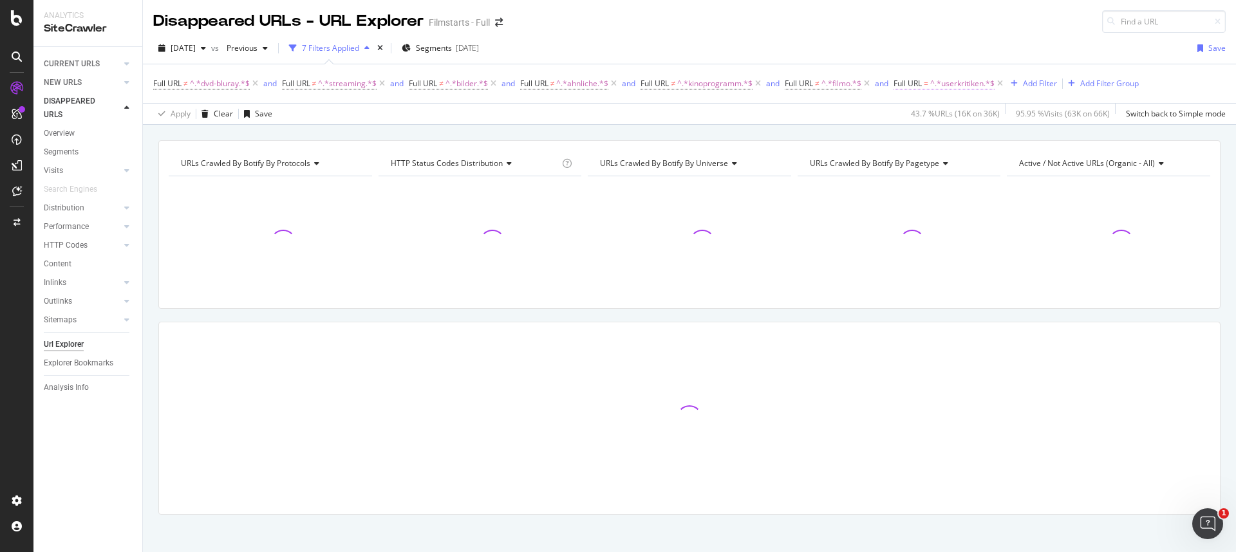
click at [928, 87] on span "=" at bounding box center [926, 83] width 5 height 11
click at [934, 119] on div "Contains" at bounding box center [981, 114] width 142 height 21
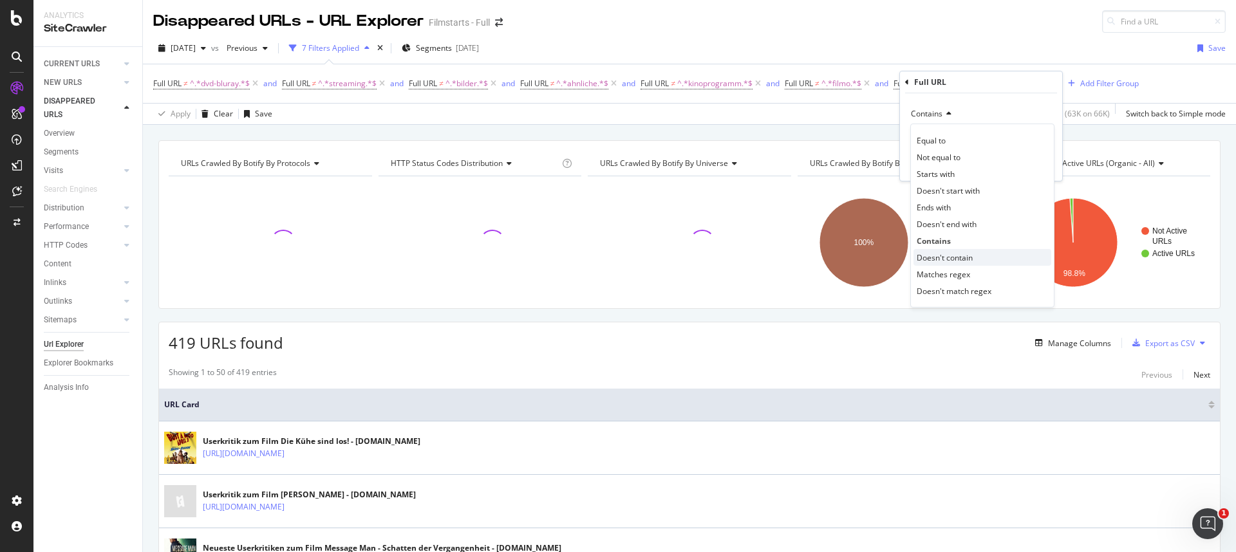
click at [945, 261] on span "Doesn't contain" at bounding box center [945, 257] width 56 height 11
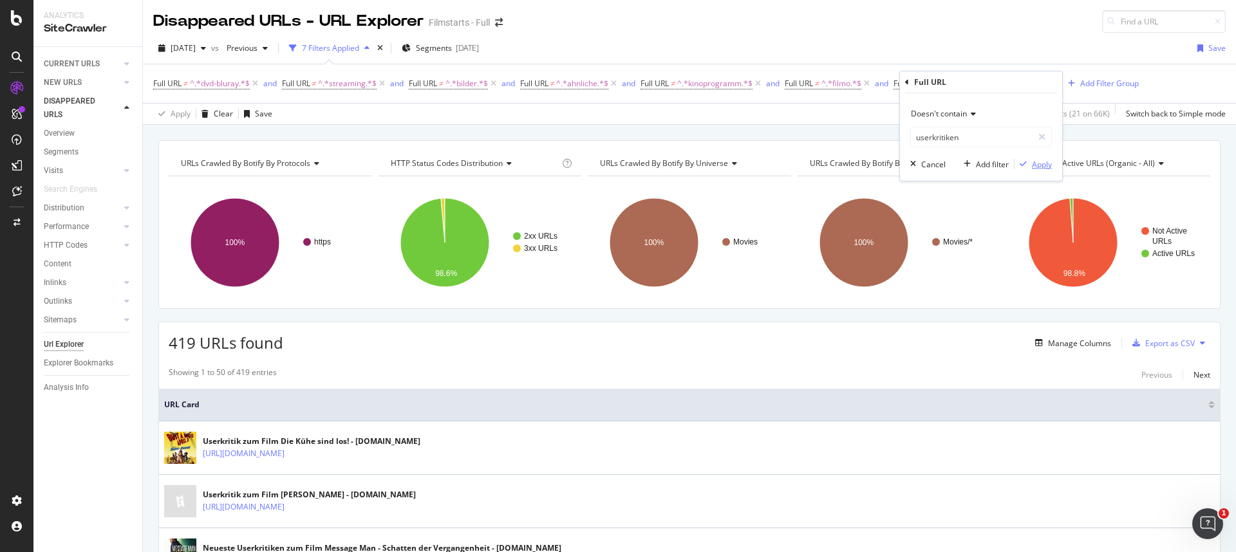
click at [1035, 167] on div "Apply" at bounding box center [1042, 164] width 20 height 11
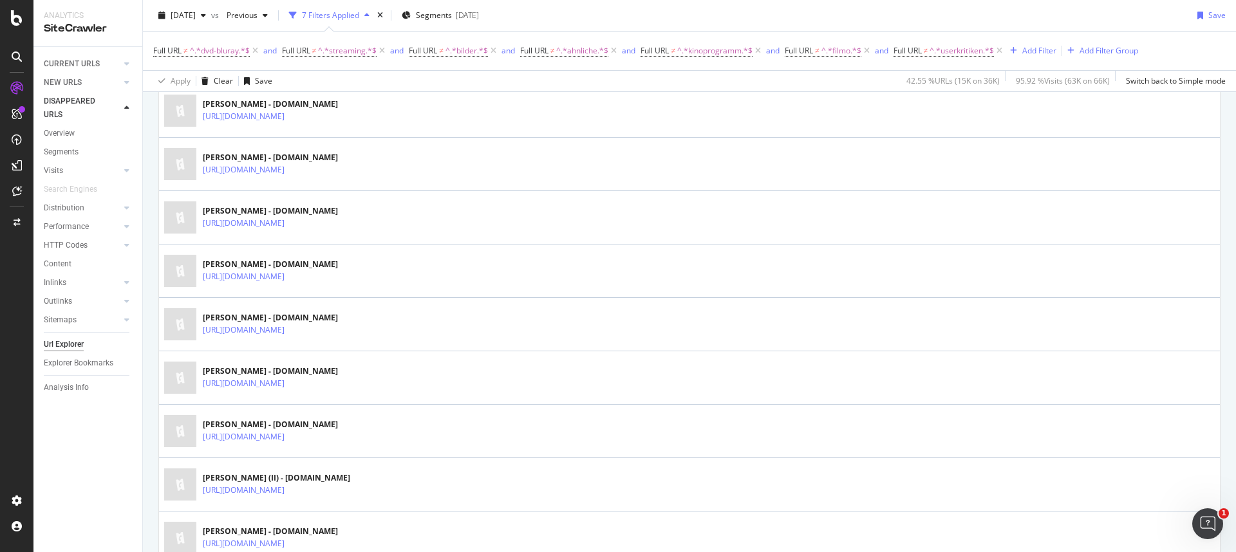
scroll to position [2614, 0]
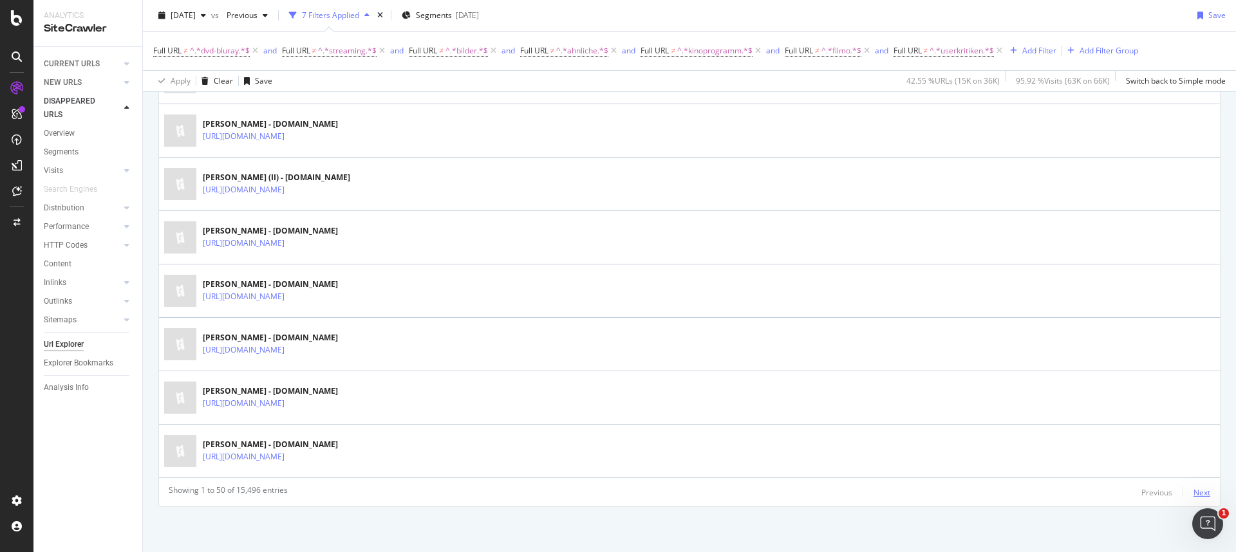
click at [1195, 494] on div "Next" at bounding box center [1201, 492] width 17 height 11
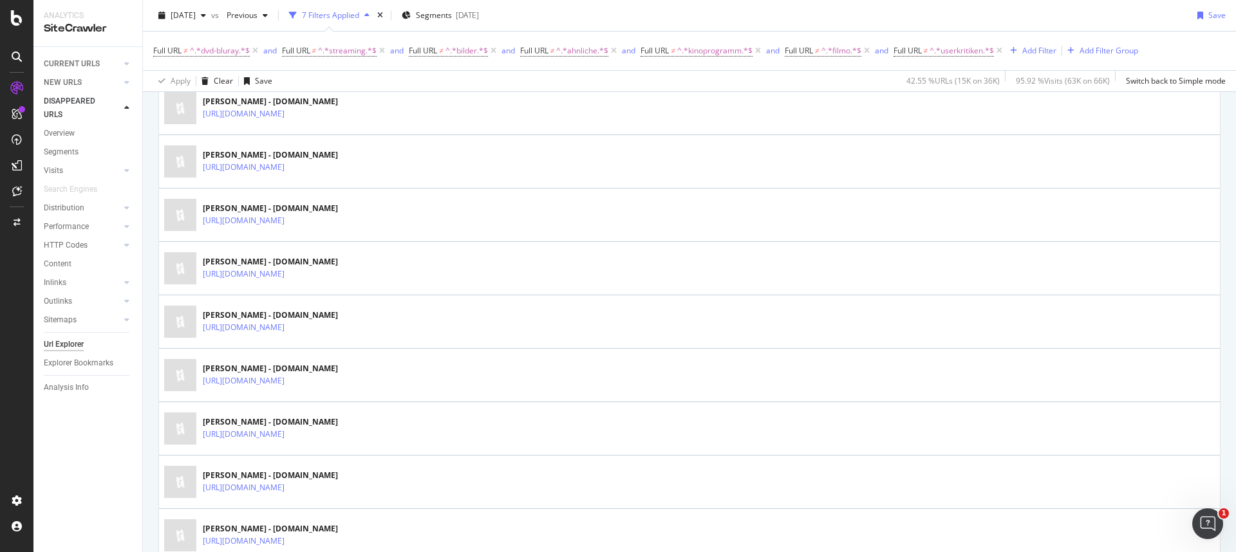
scroll to position [1460, 0]
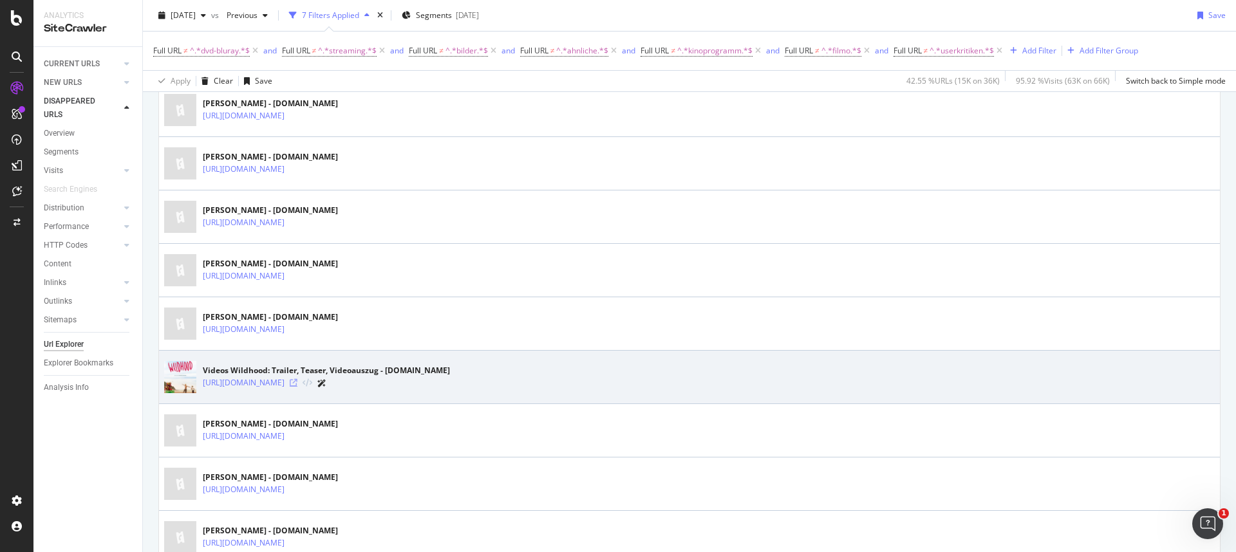
click at [297, 379] on icon at bounding box center [294, 383] width 8 height 8
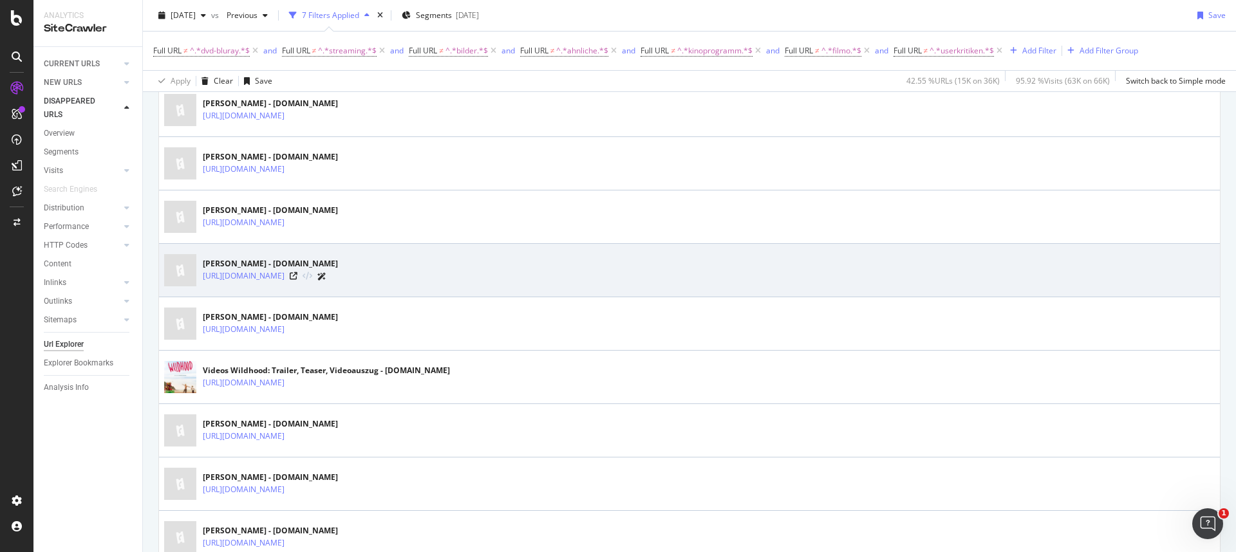
scroll to position [0, 0]
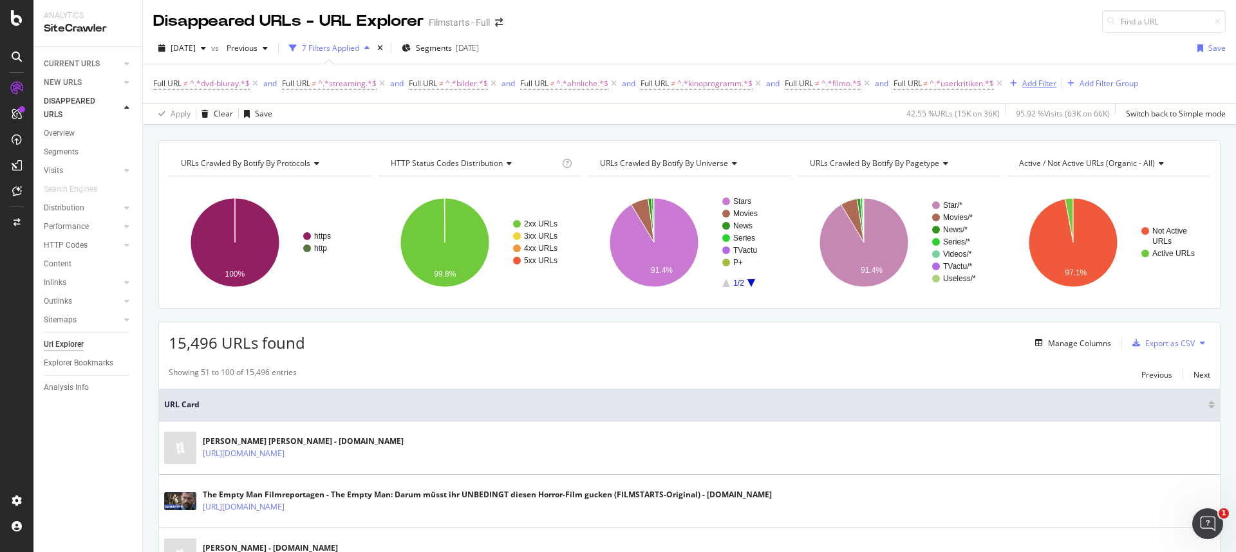
click at [1045, 87] on div "Add Filter" at bounding box center [1039, 83] width 34 height 11
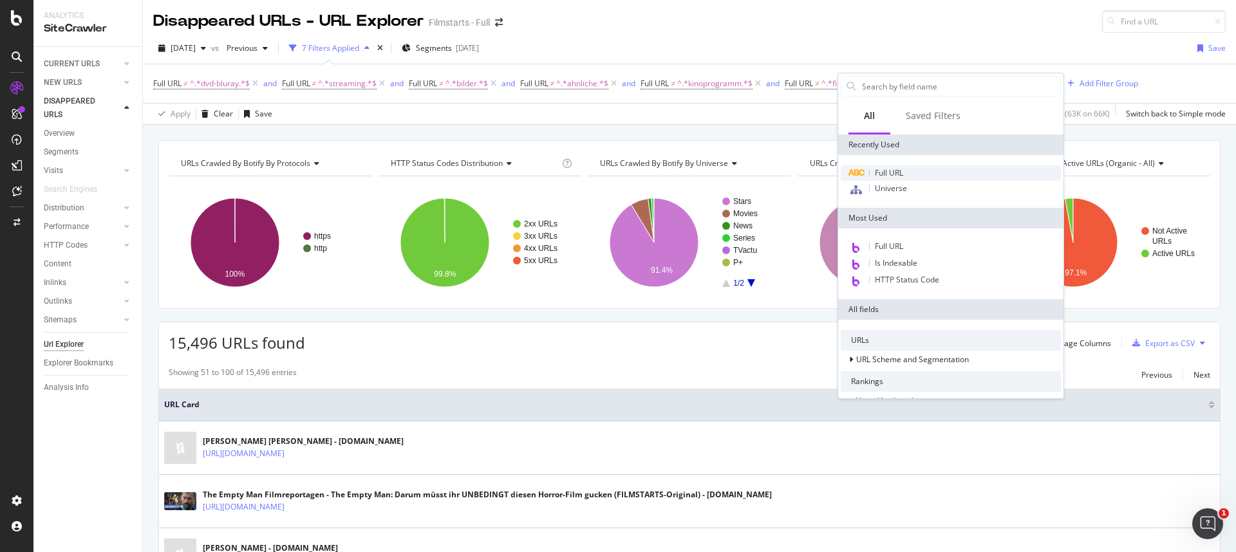
click at [912, 169] on div "Full URL" at bounding box center [951, 172] width 220 height 15
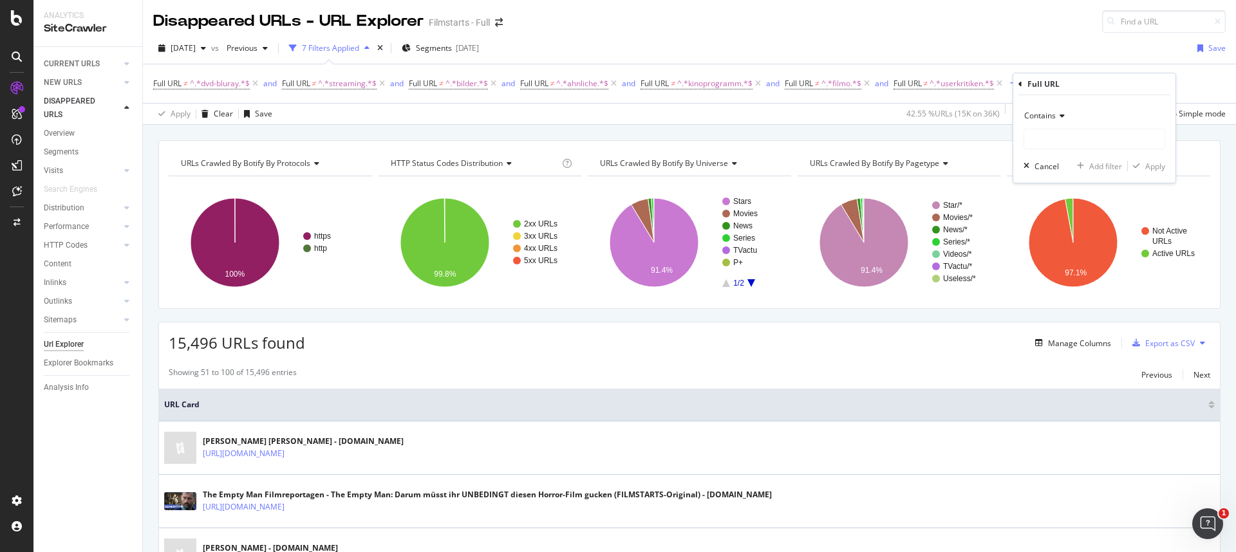
click at [1050, 111] on span "Contains" at bounding box center [1040, 115] width 32 height 11
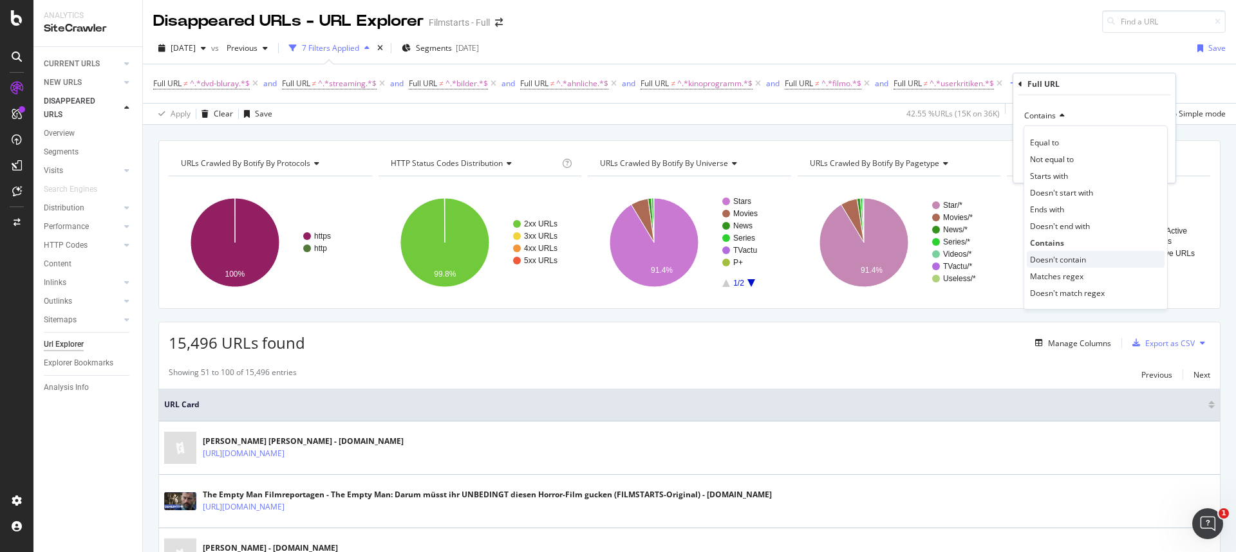
click at [1050, 257] on span "Doesn't contain" at bounding box center [1058, 259] width 56 height 11
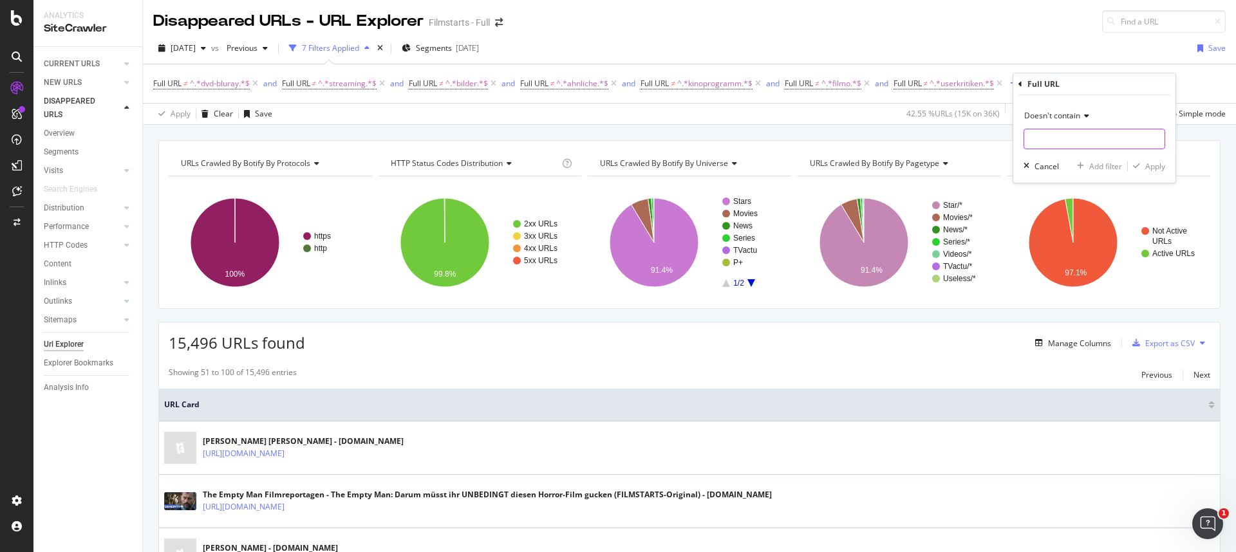
click at [1054, 140] on input "text" at bounding box center [1094, 139] width 140 height 21
type input "trailer"
click at [1156, 168] on div "Apply" at bounding box center [1155, 166] width 20 height 11
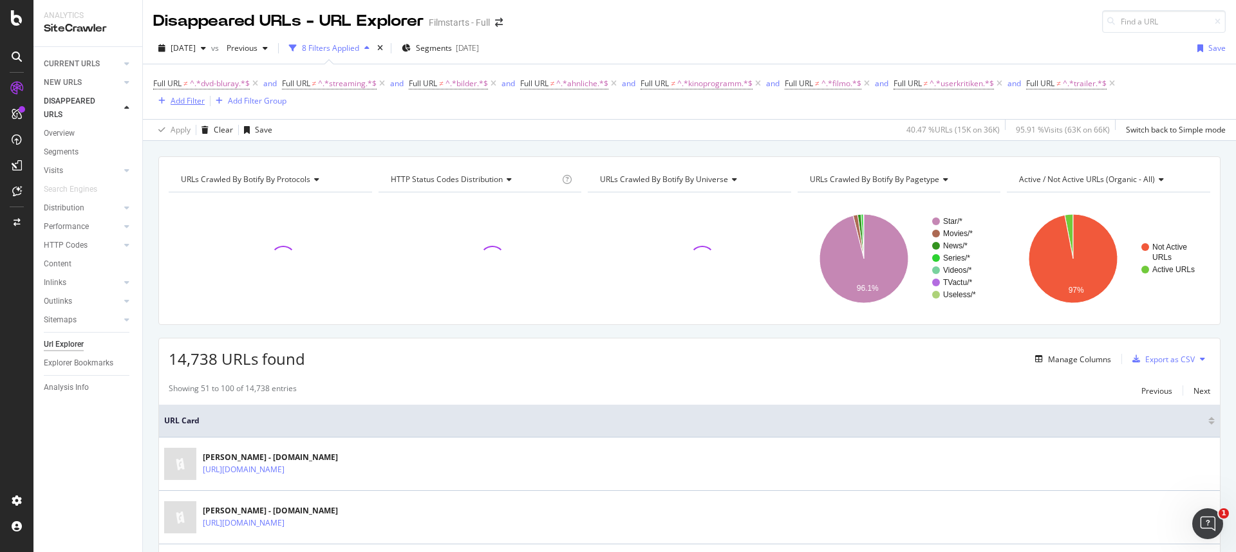
click at [175, 104] on div "Add Filter" at bounding box center [188, 100] width 34 height 11
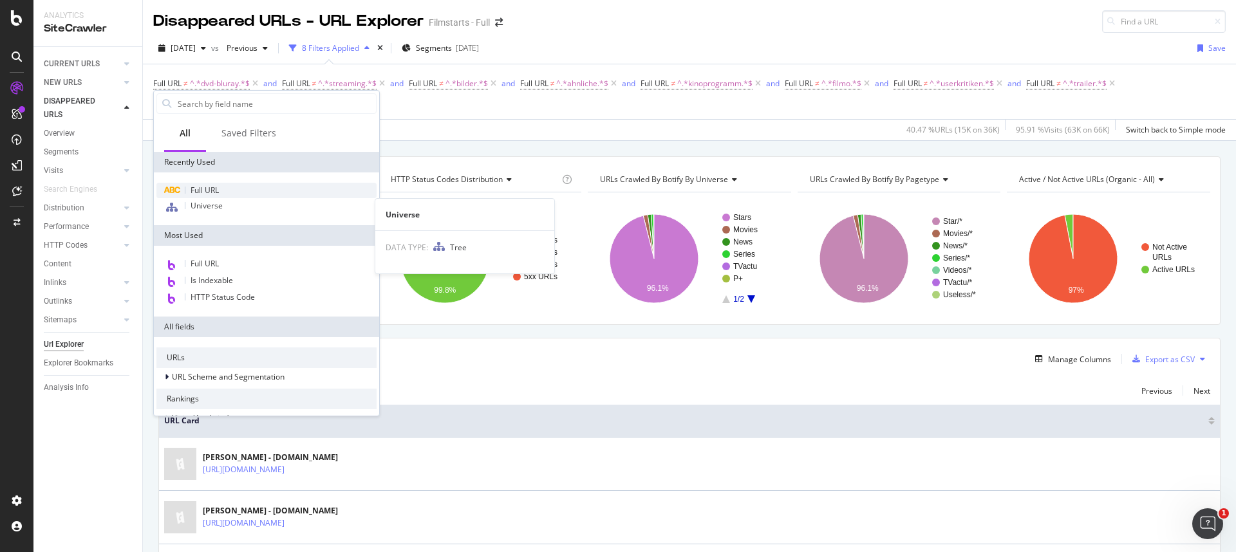
click at [216, 195] on span "Full URL" at bounding box center [205, 190] width 28 height 11
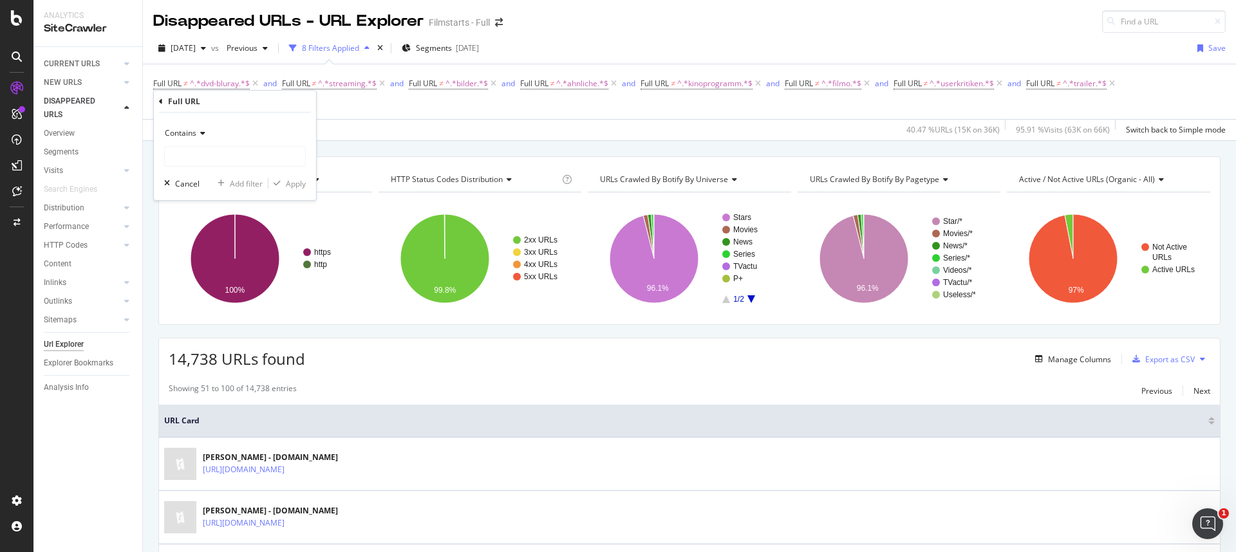
click at [200, 133] on icon at bounding box center [200, 133] width 9 height 8
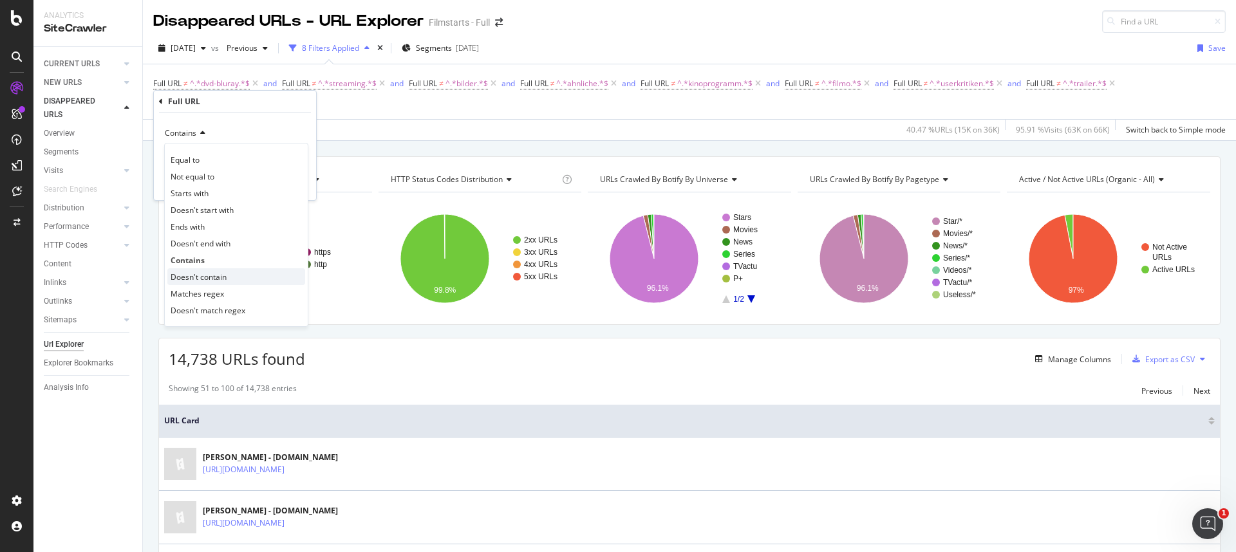
click at [207, 274] on span "Doesn't contain" at bounding box center [199, 277] width 56 height 11
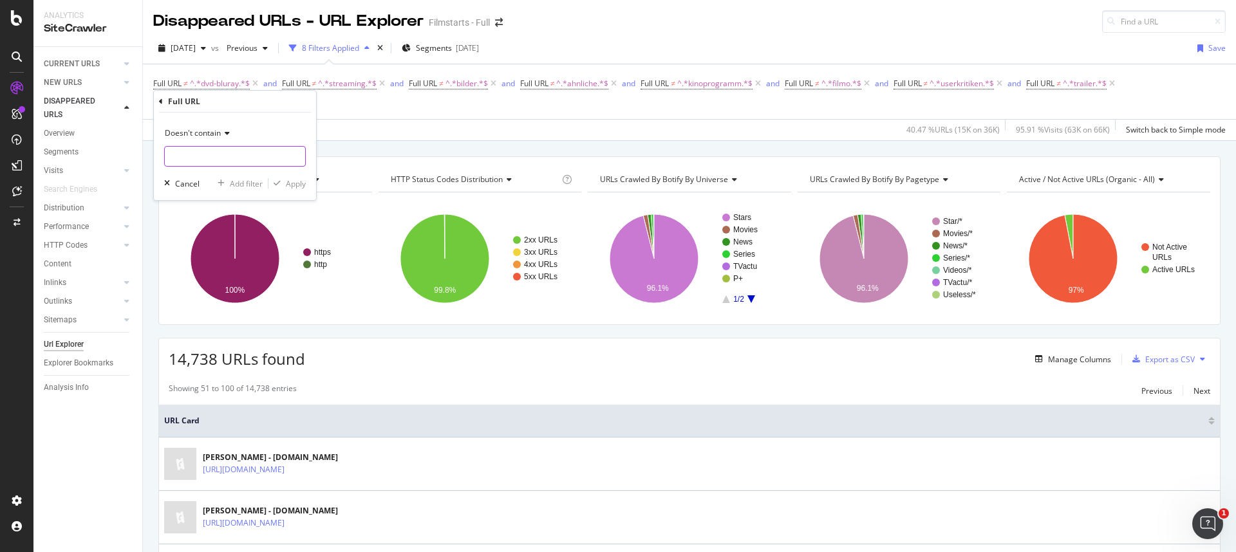
click at [212, 151] on input "text" at bounding box center [235, 156] width 140 height 21
type input "video"
click at [297, 185] on div "Apply" at bounding box center [296, 183] width 20 height 11
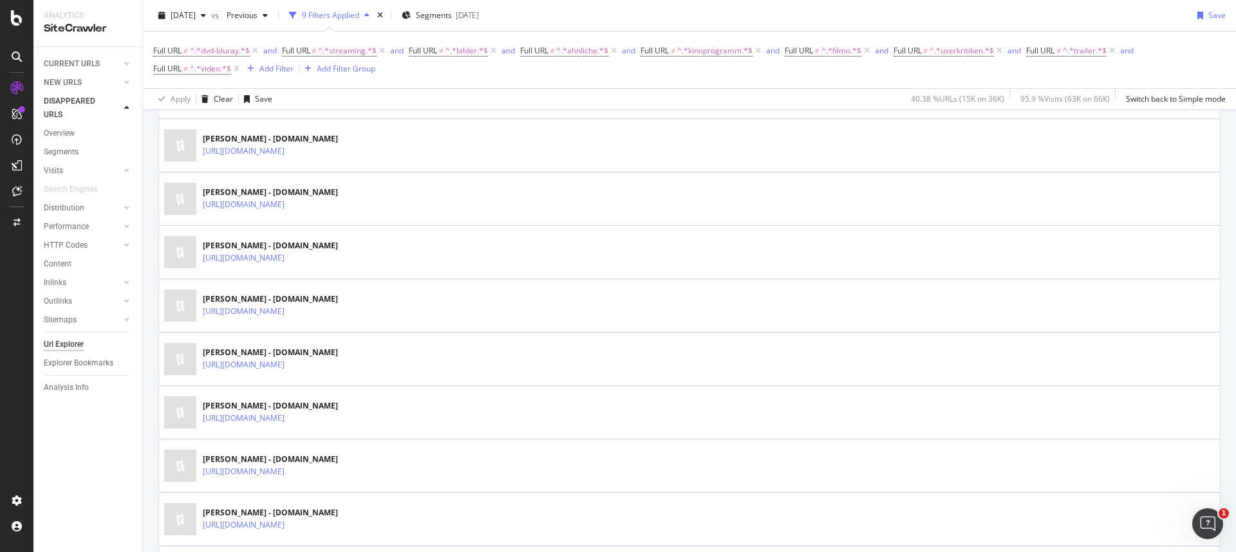
scroll to position [2632, 0]
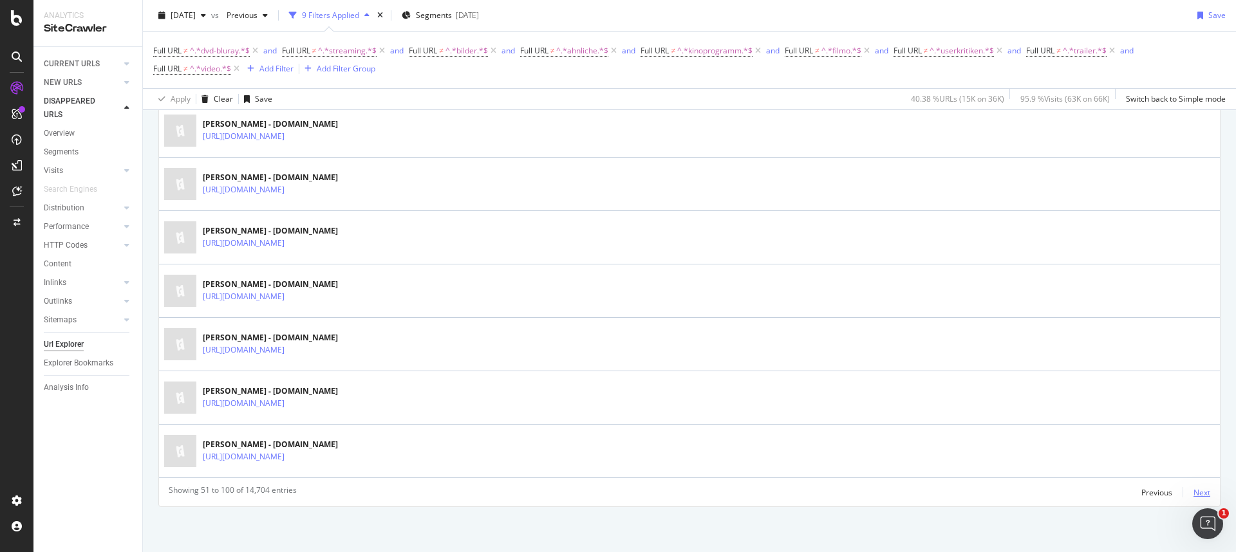
click at [1198, 490] on div "Next" at bounding box center [1201, 492] width 17 height 11
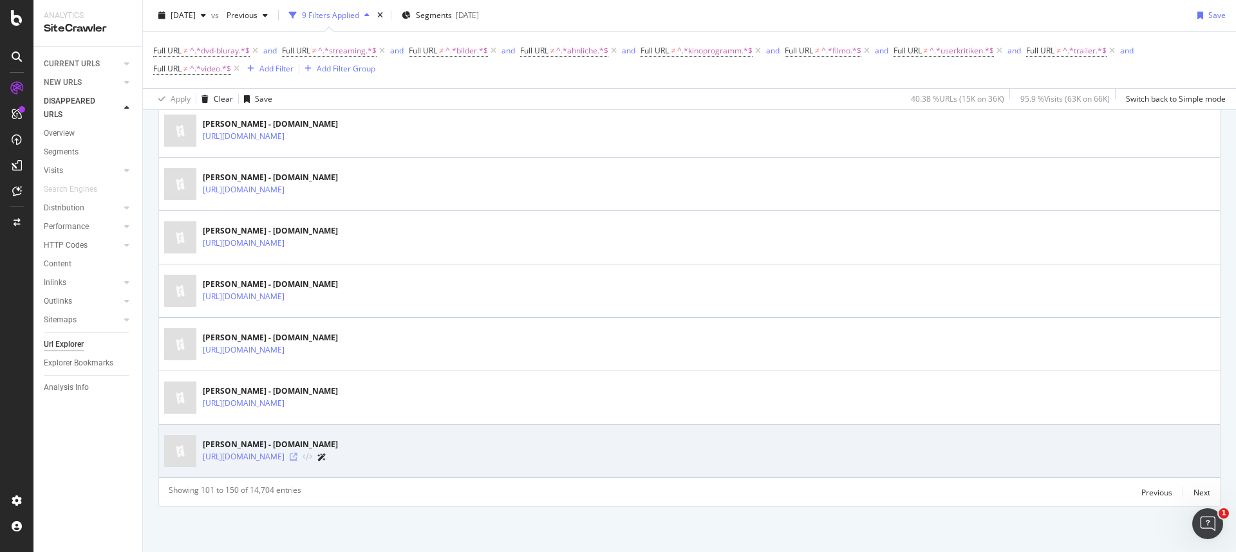
click at [297, 458] on icon at bounding box center [294, 457] width 8 height 8
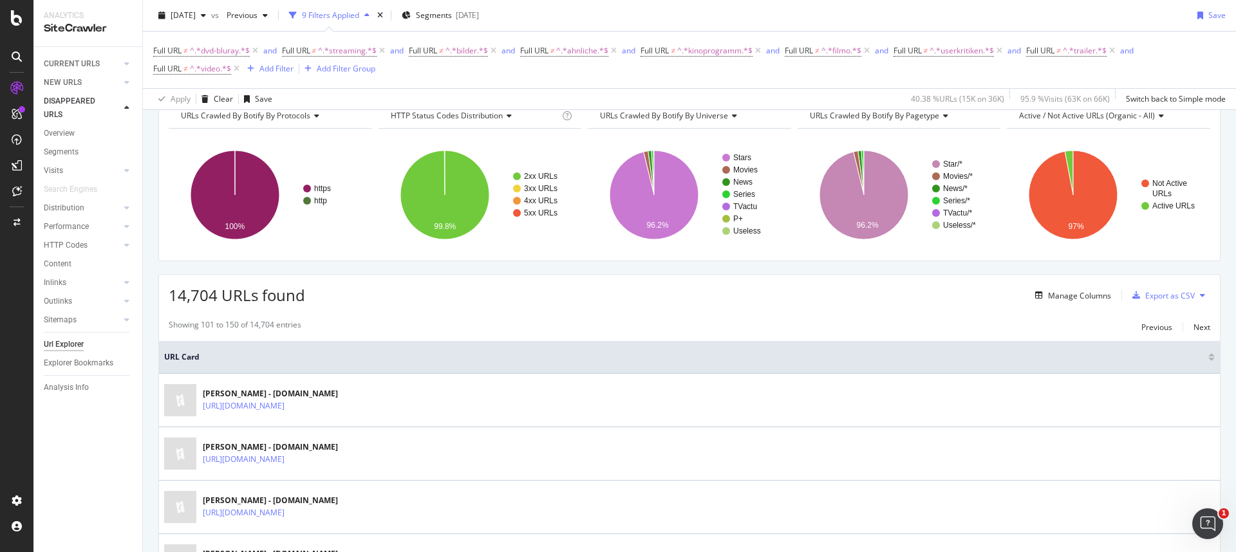
scroll to position [0, 0]
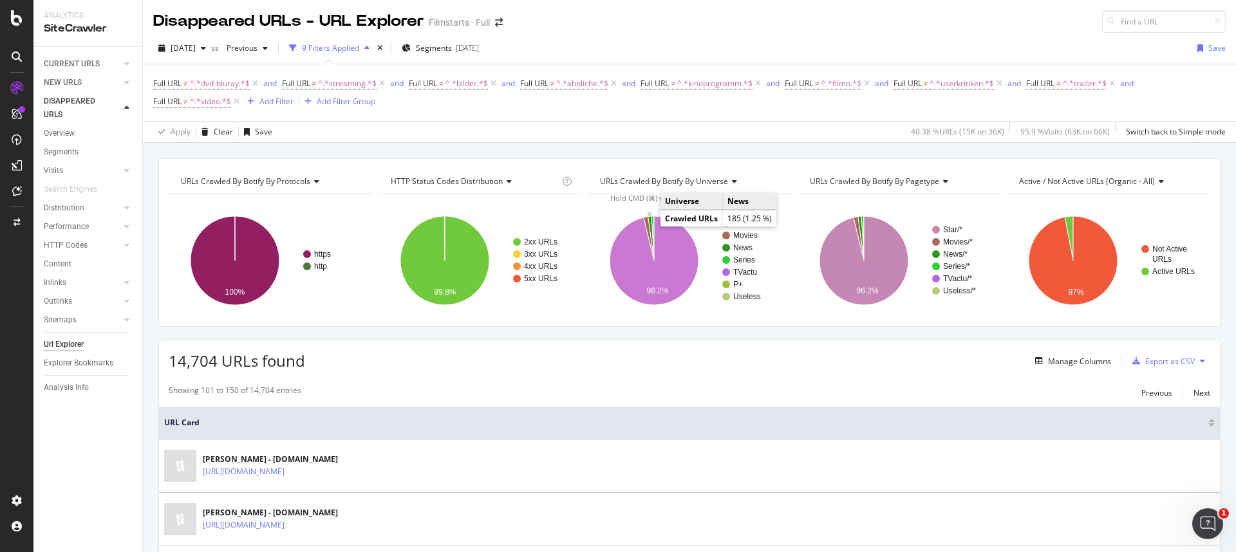
click at [648, 225] on icon "A chart." at bounding box center [651, 238] width 6 height 44
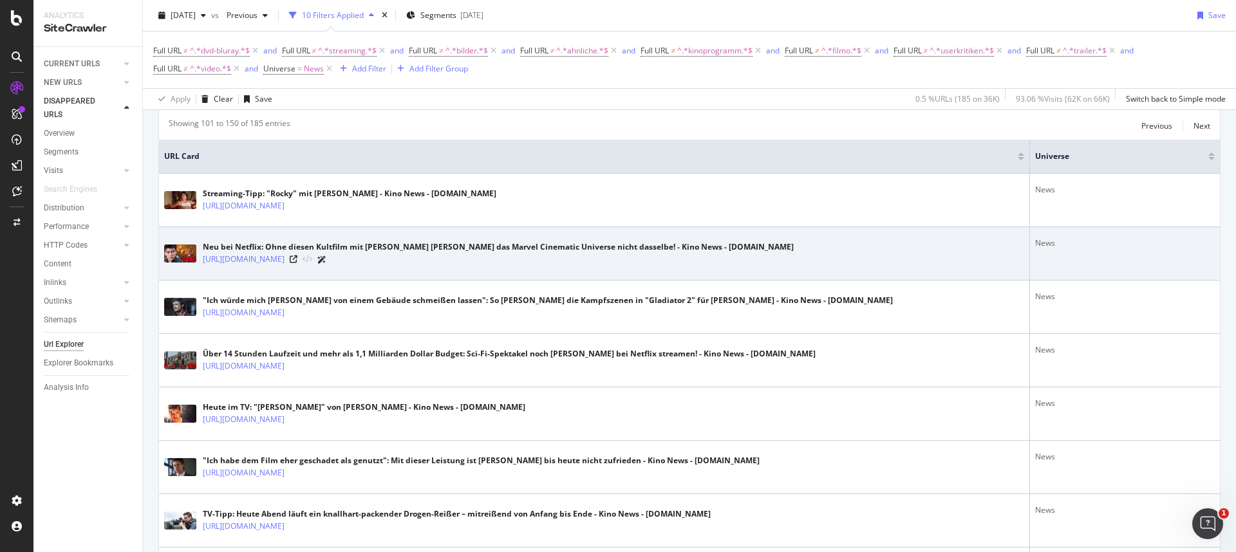
scroll to position [265, 0]
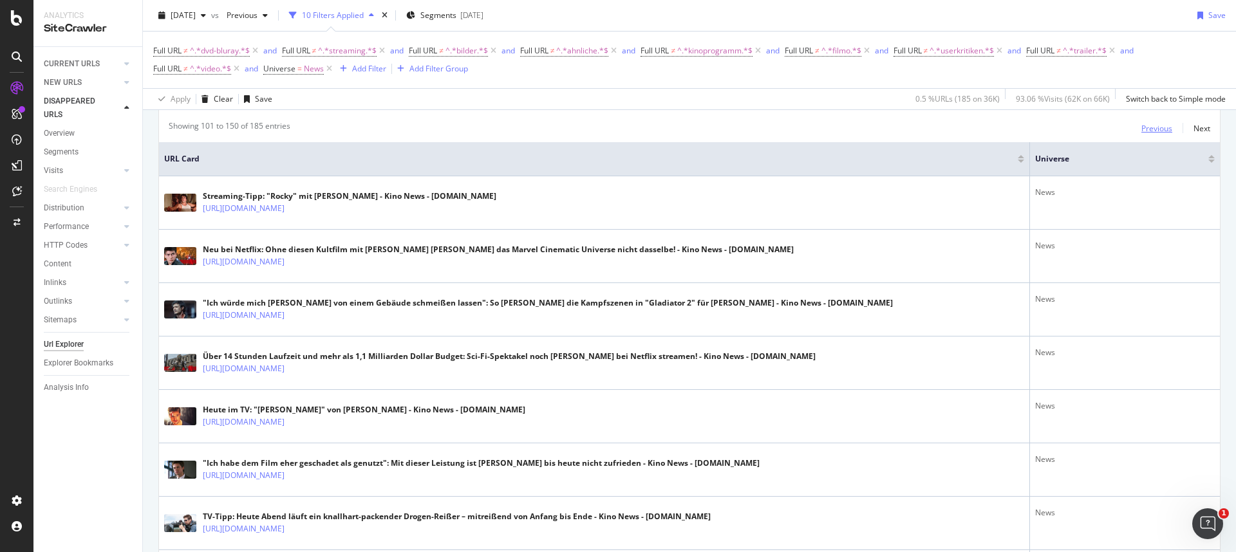
click at [1144, 124] on div "Previous" at bounding box center [1156, 128] width 31 height 11
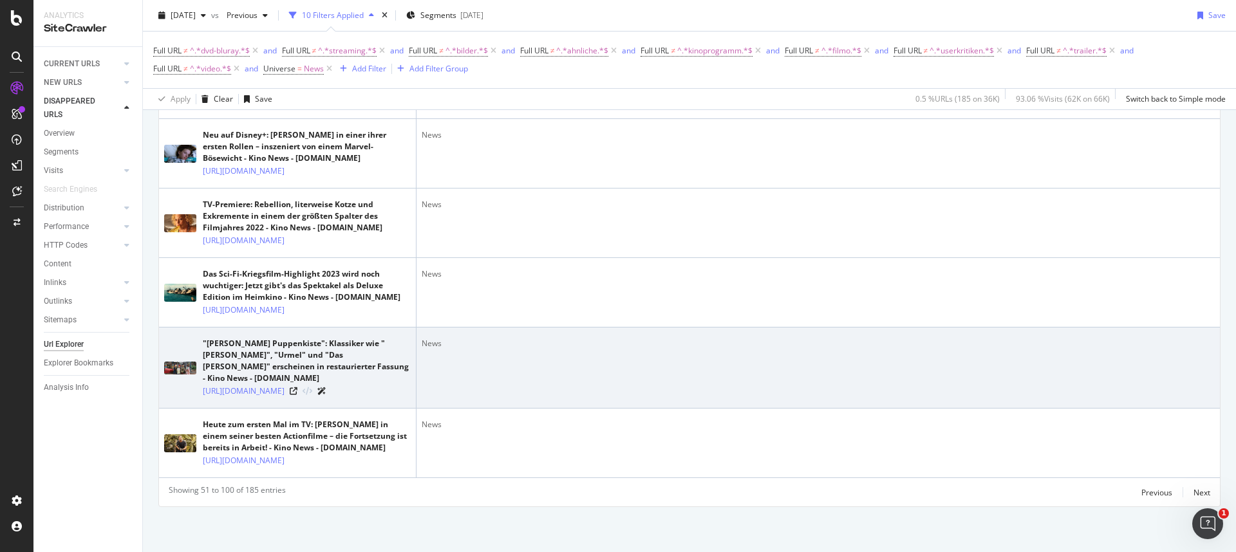
scroll to position [3956, 0]
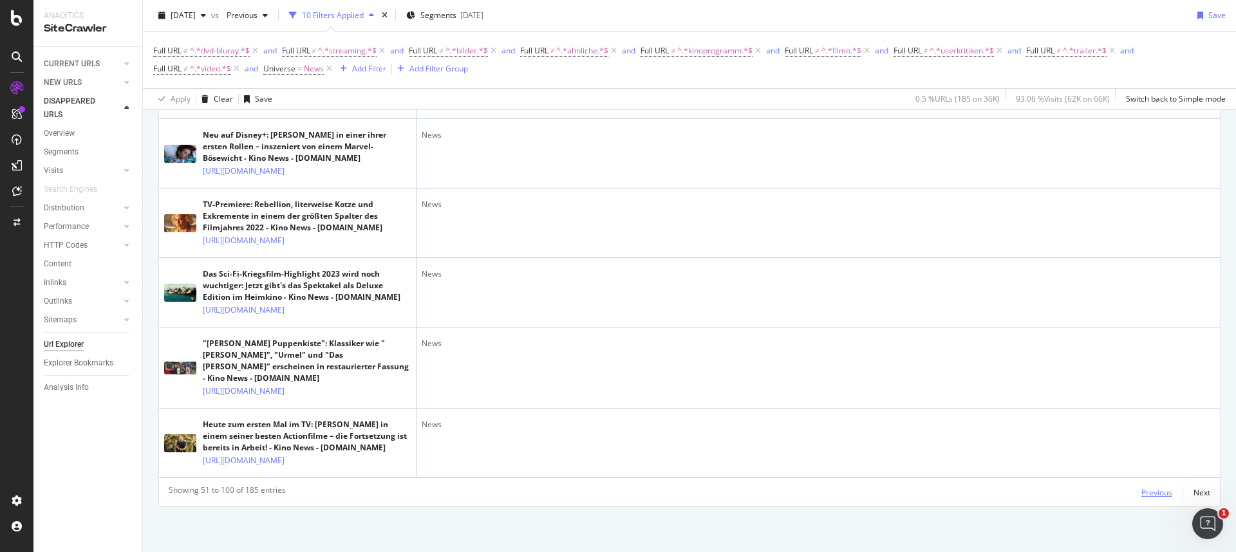
click at [1141, 493] on div "Previous" at bounding box center [1156, 492] width 31 height 11
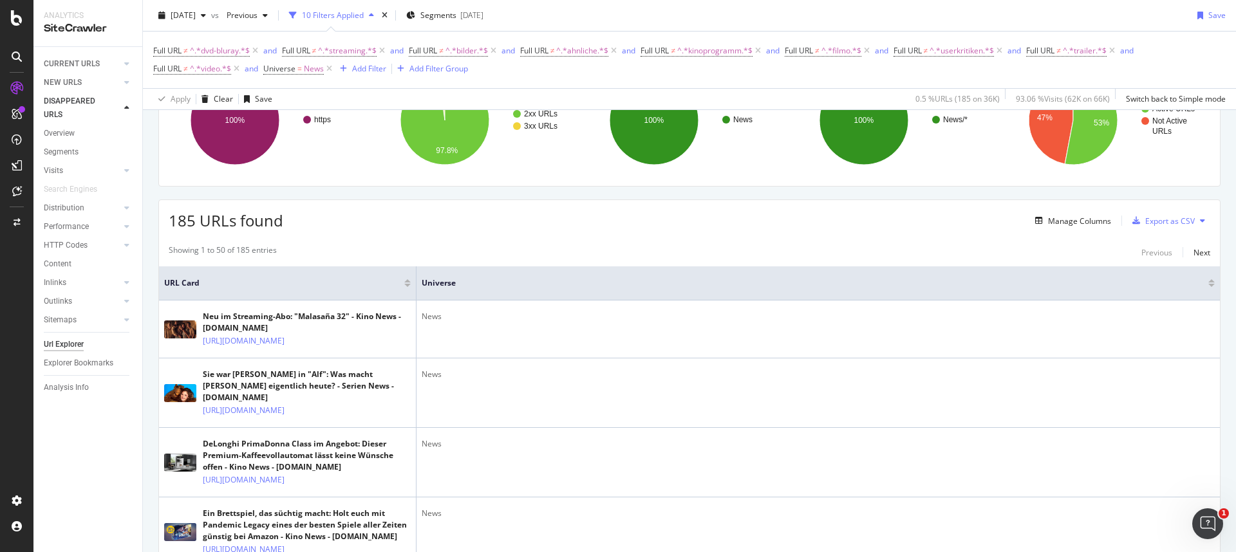
scroll to position [121, 0]
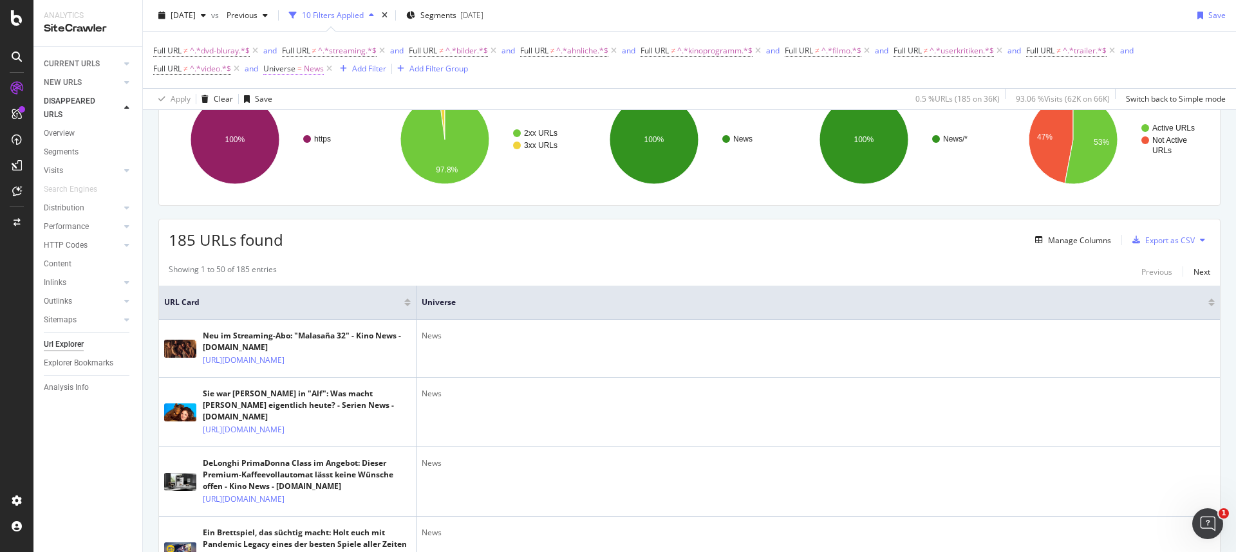
click at [286, 68] on span "Universe" at bounding box center [279, 68] width 32 height 11
click at [296, 97] on icon at bounding box center [299, 99] width 9 height 8
click at [310, 147] on span "Not Equal" at bounding box center [298, 142] width 35 height 11
click at [402, 176] on div "Apply" at bounding box center [406, 174] width 20 height 11
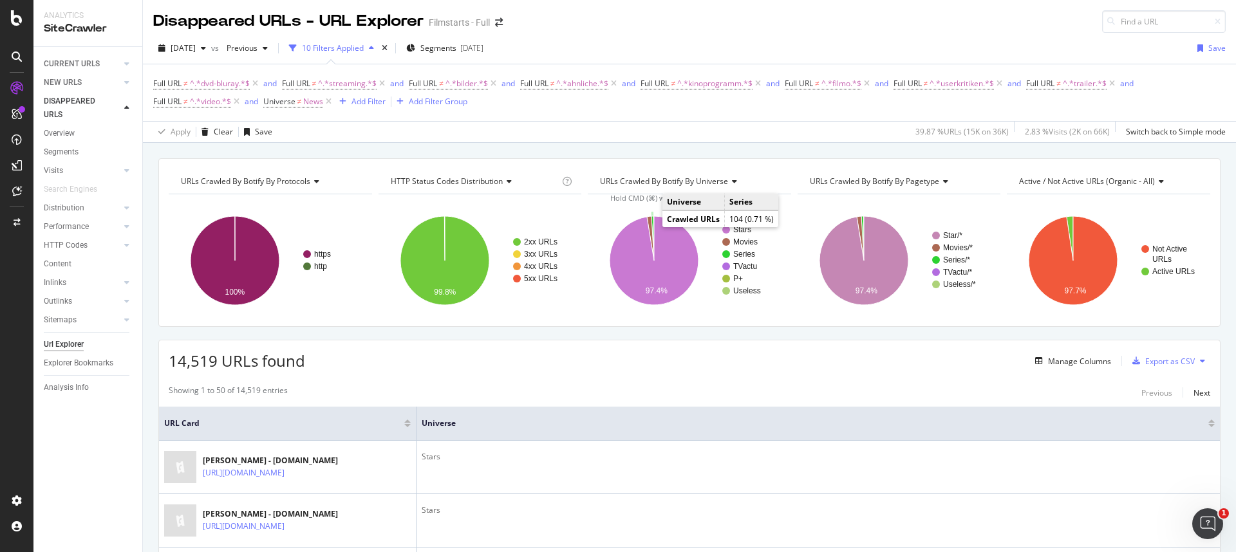
click at [651, 226] on icon "A chart." at bounding box center [652, 238] width 3 height 44
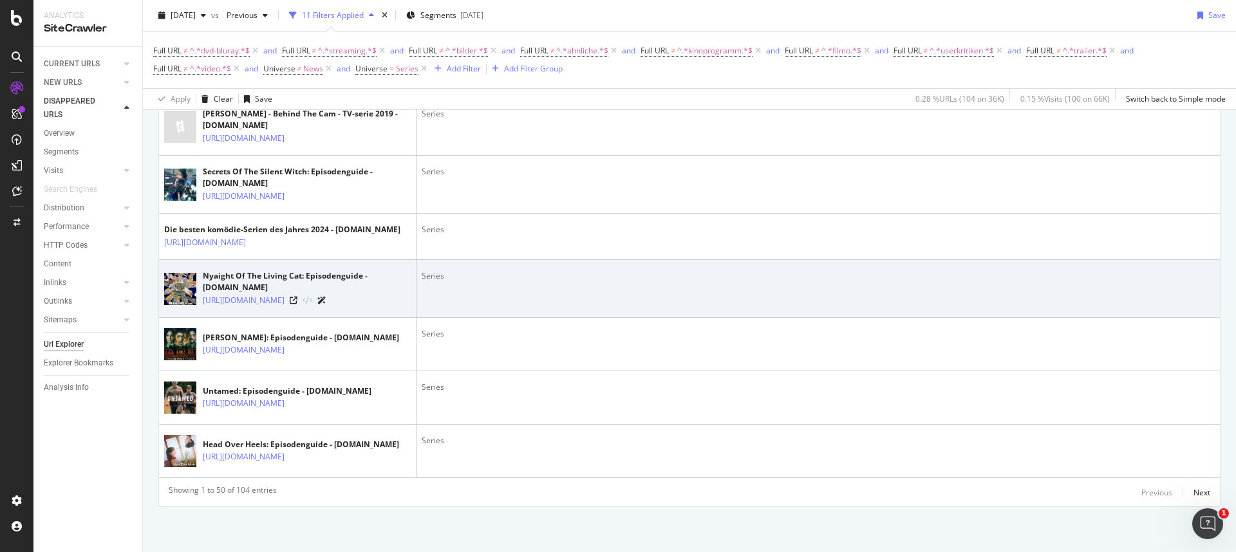
scroll to position [2764, 0]
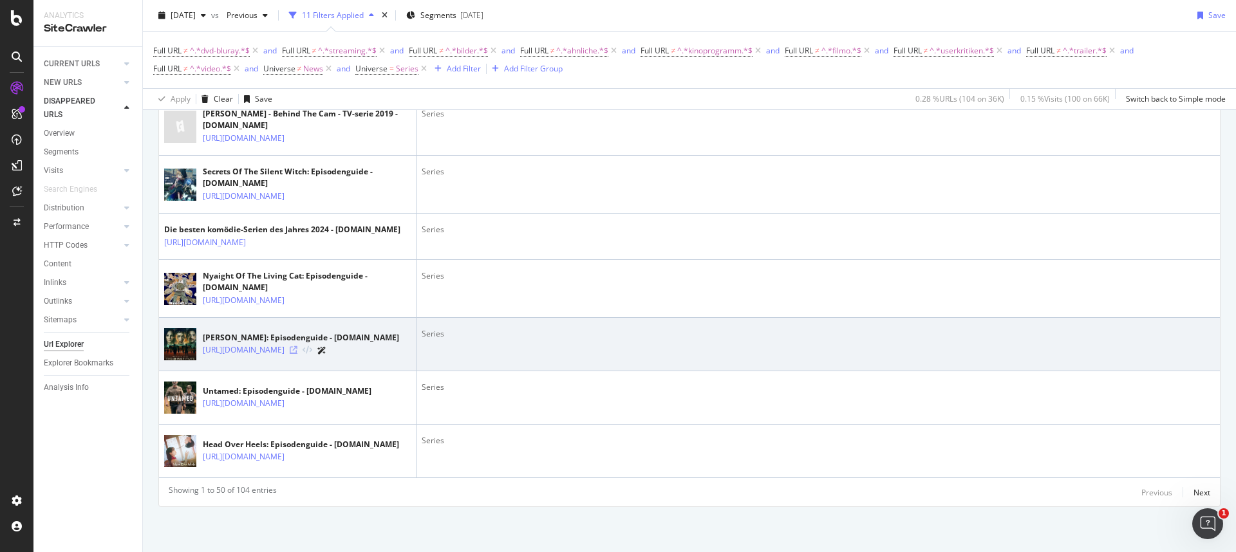
click at [297, 354] on icon at bounding box center [294, 350] width 8 height 8
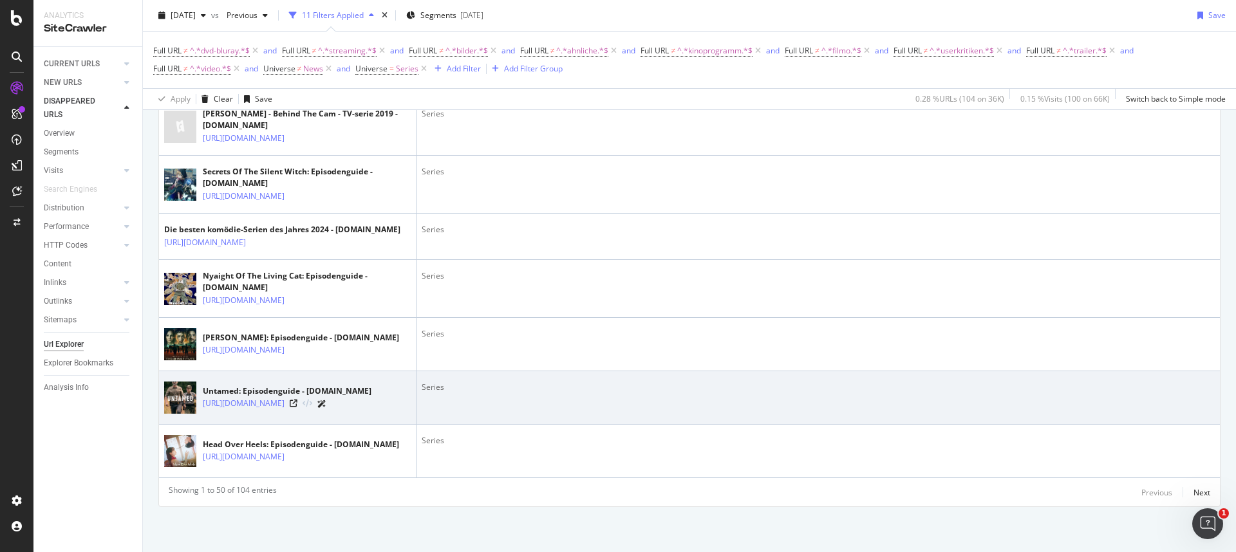
scroll to position [2889, 0]
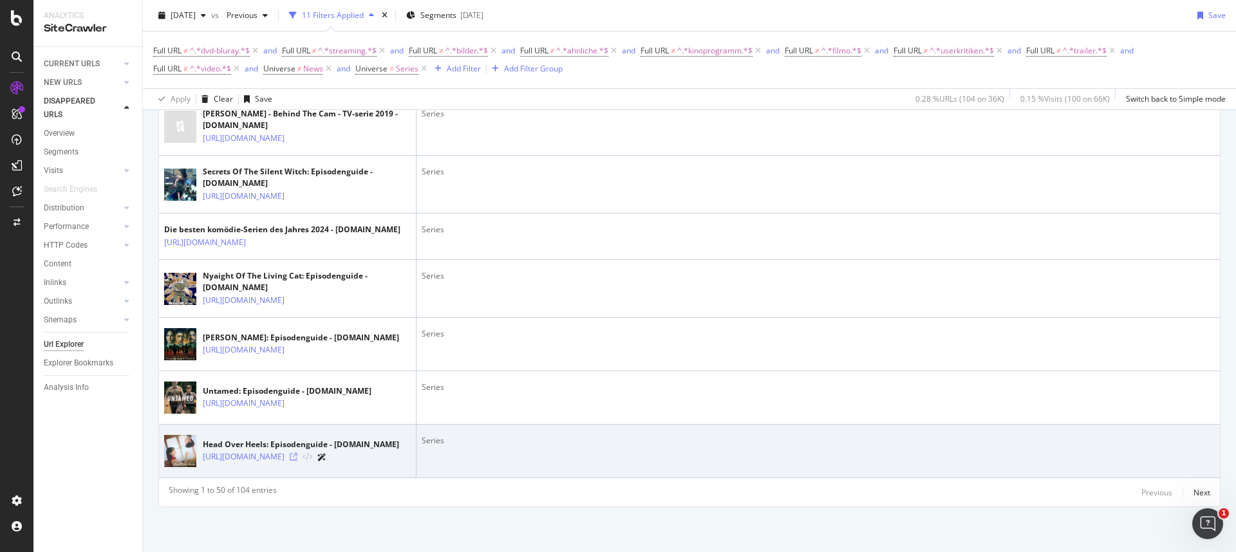
click at [297, 456] on icon at bounding box center [294, 457] width 8 height 8
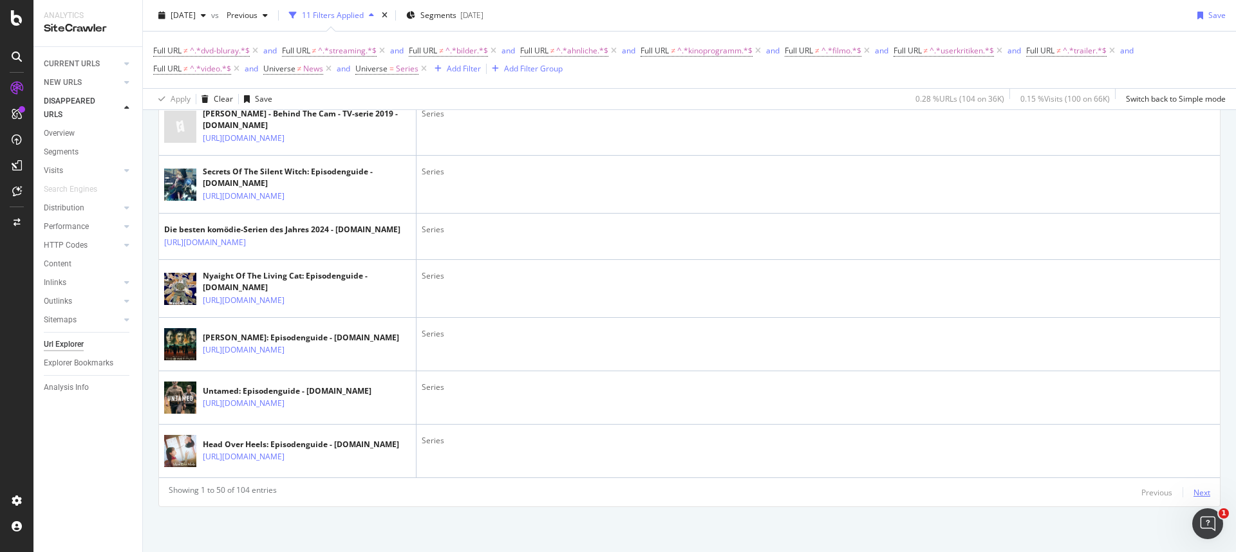
click at [1193, 494] on div "Next" at bounding box center [1201, 492] width 17 height 11
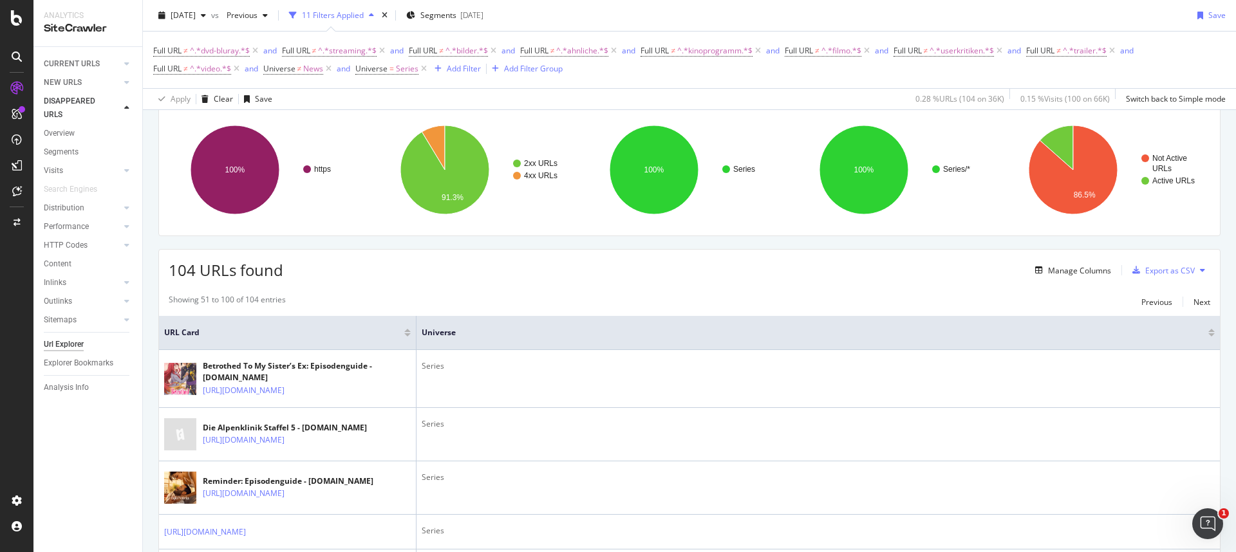
scroll to position [88, 0]
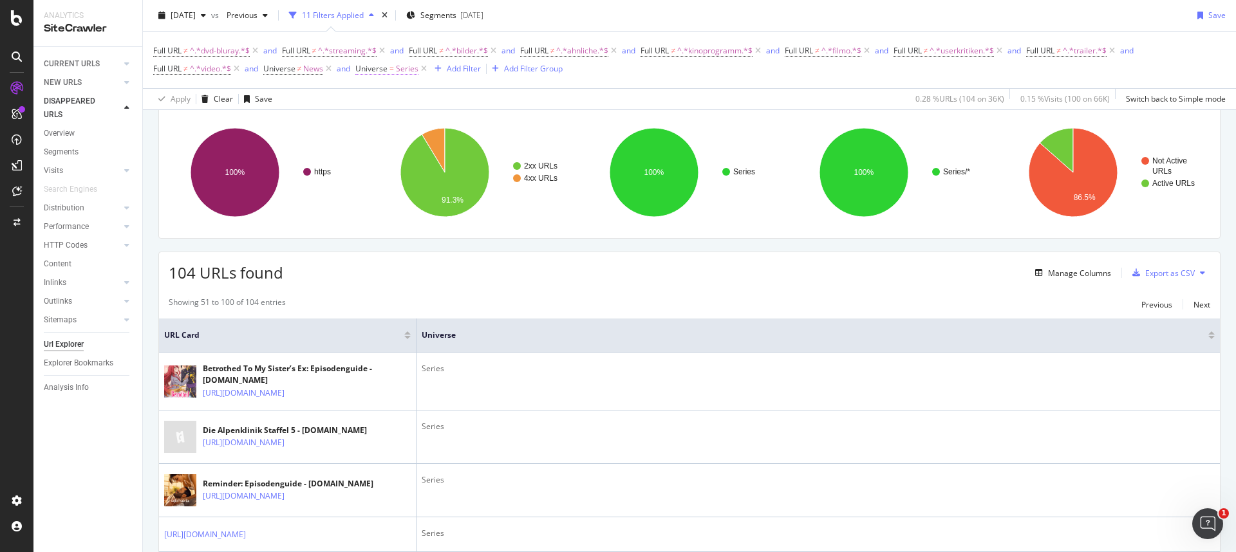
click at [377, 70] on span "Universe" at bounding box center [371, 68] width 32 height 11
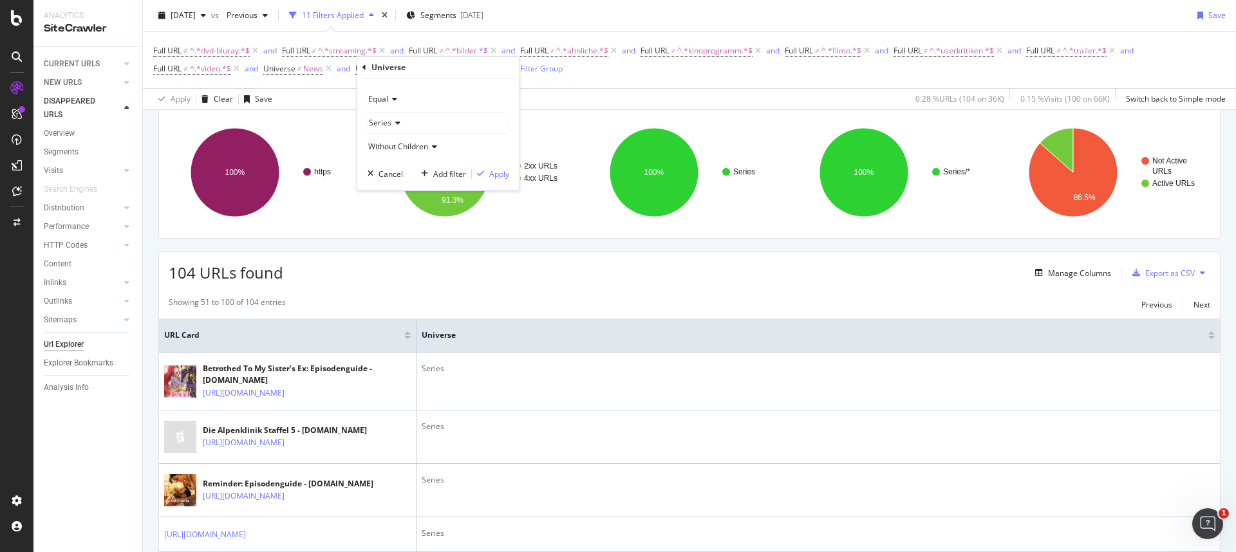
click at [396, 100] on icon at bounding box center [392, 99] width 9 height 8
click at [395, 142] on span "Not Equal" at bounding box center [391, 142] width 35 height 11
click at [504, 172] on div "Apply" at bounding box center [499, 174] width 20 height 11
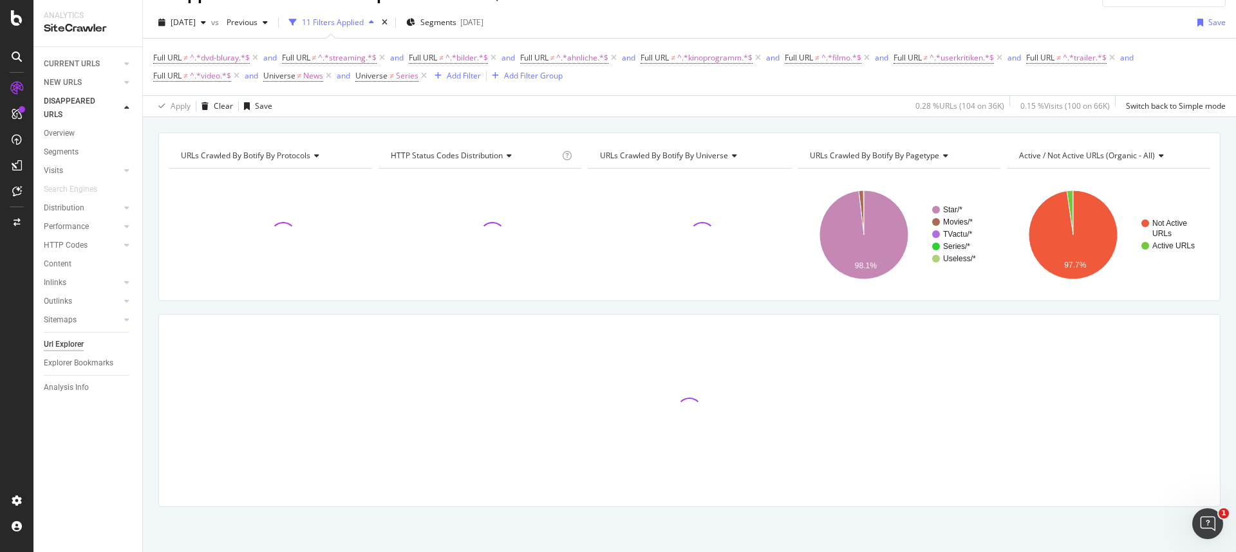
scroll to position [88, 0]
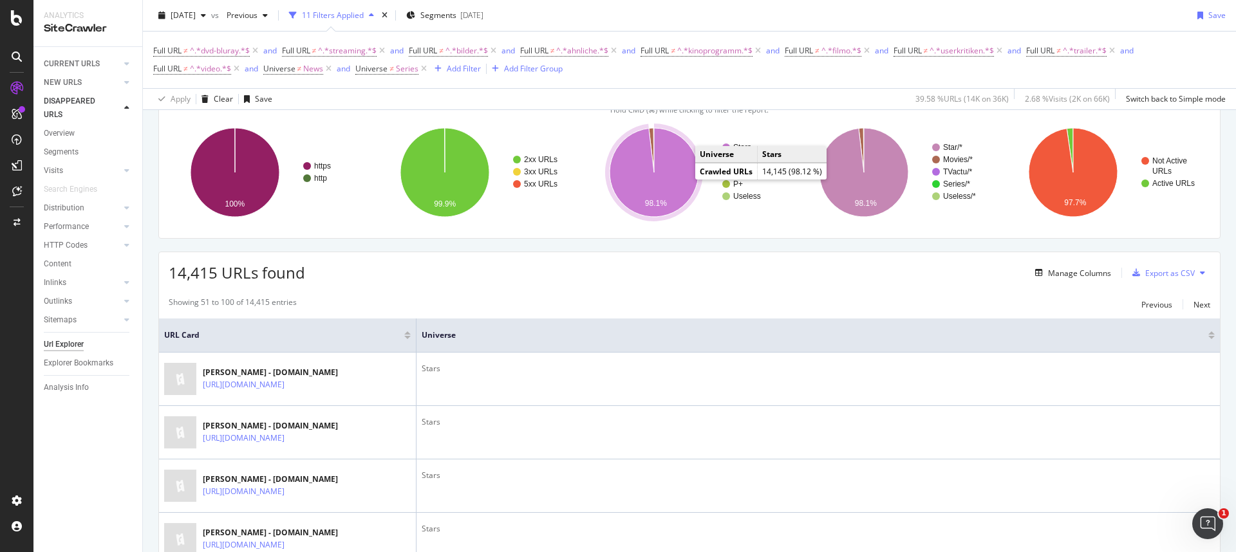
click at [670, 169] on icon "A chart." at bounding box center [654, 172] width 89 height 89
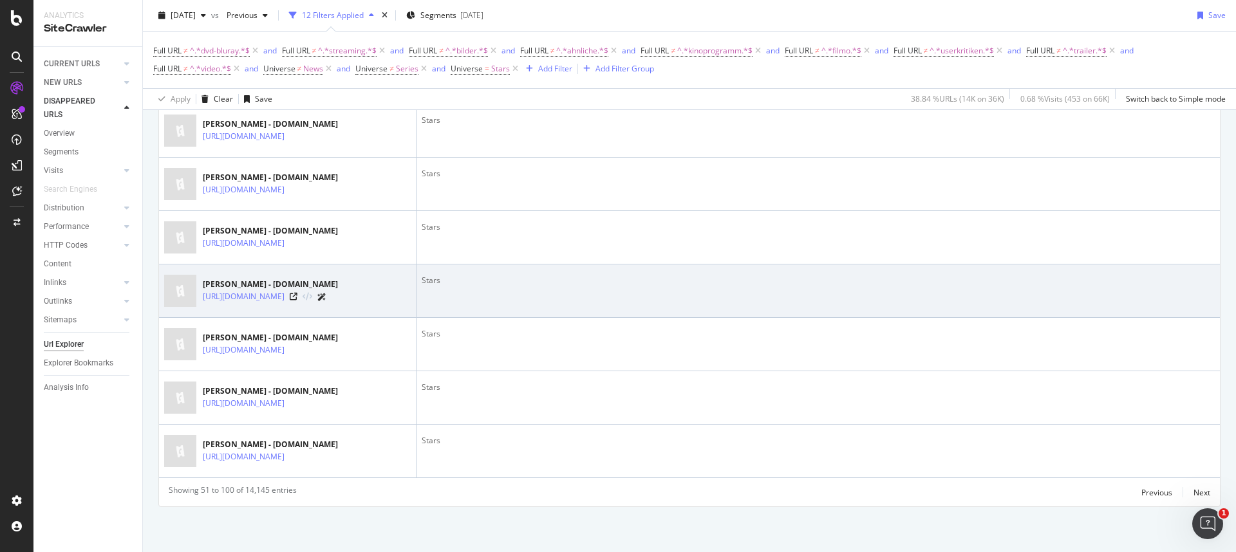
scroll to position [2891, 0]
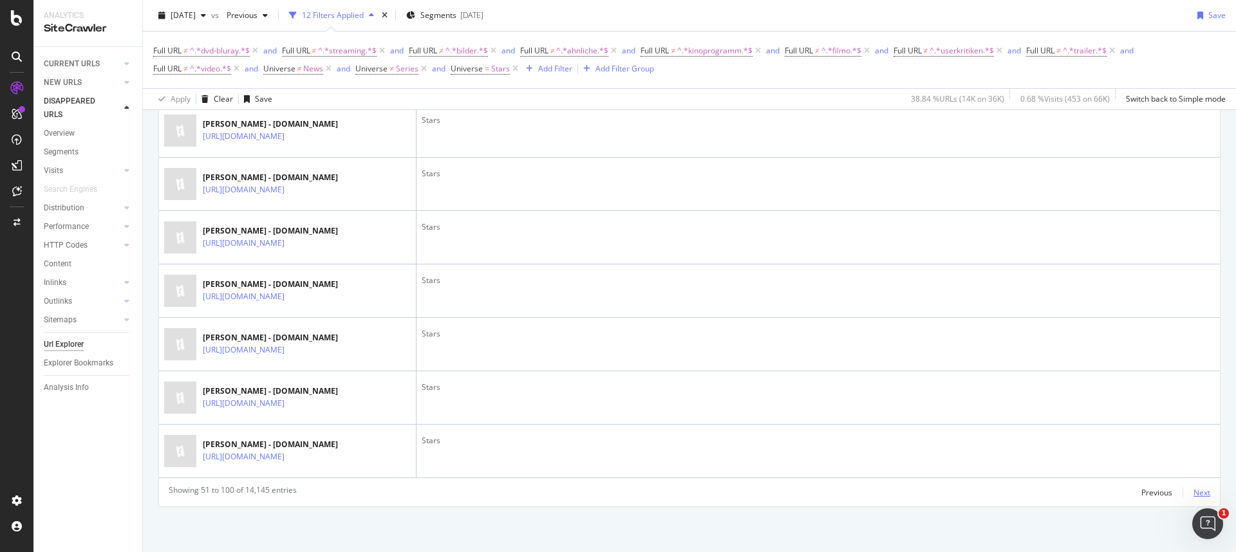
click at [1193, 496] on div "Next" at bounding box center [1201, 492] width 17 height 11
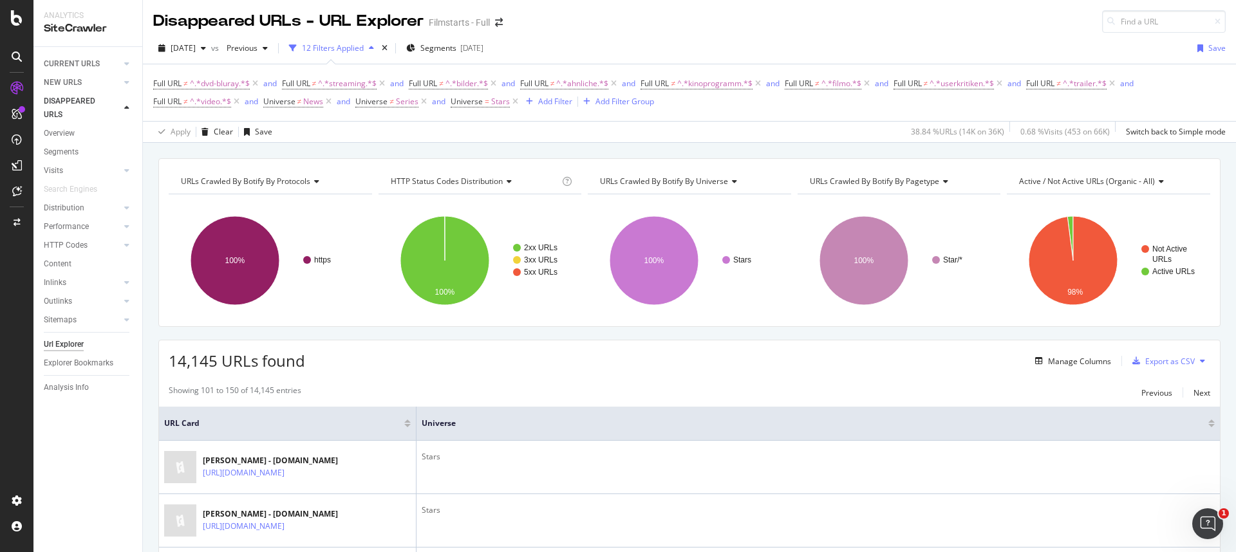
scroll to position [38, 0]
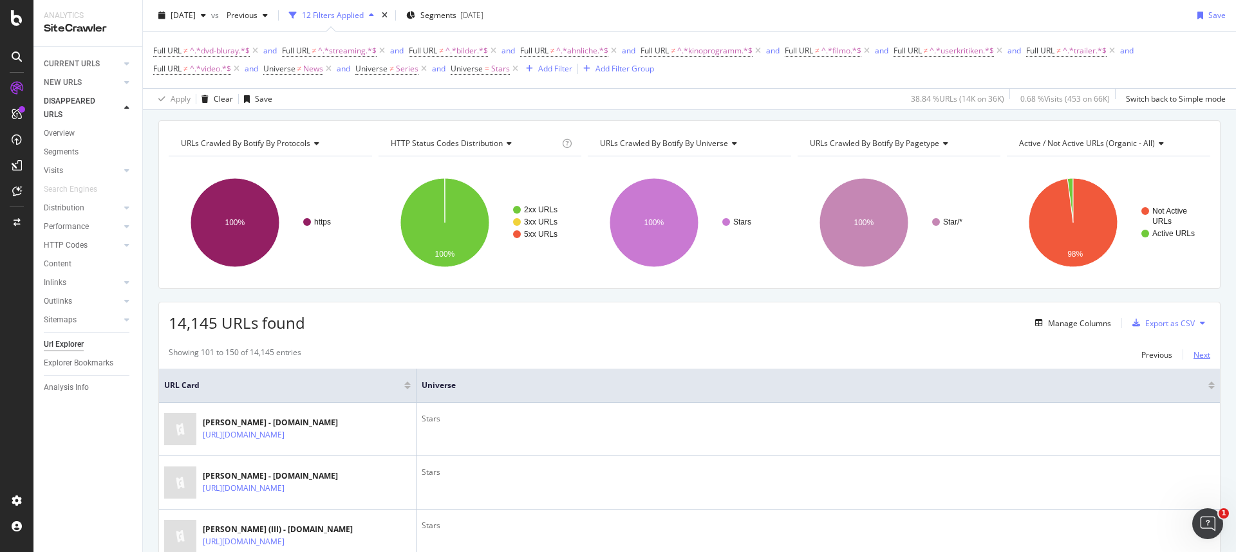
click at [1193, 353] on div "Next" at bounding box center [1201, 354] width 17 height 11
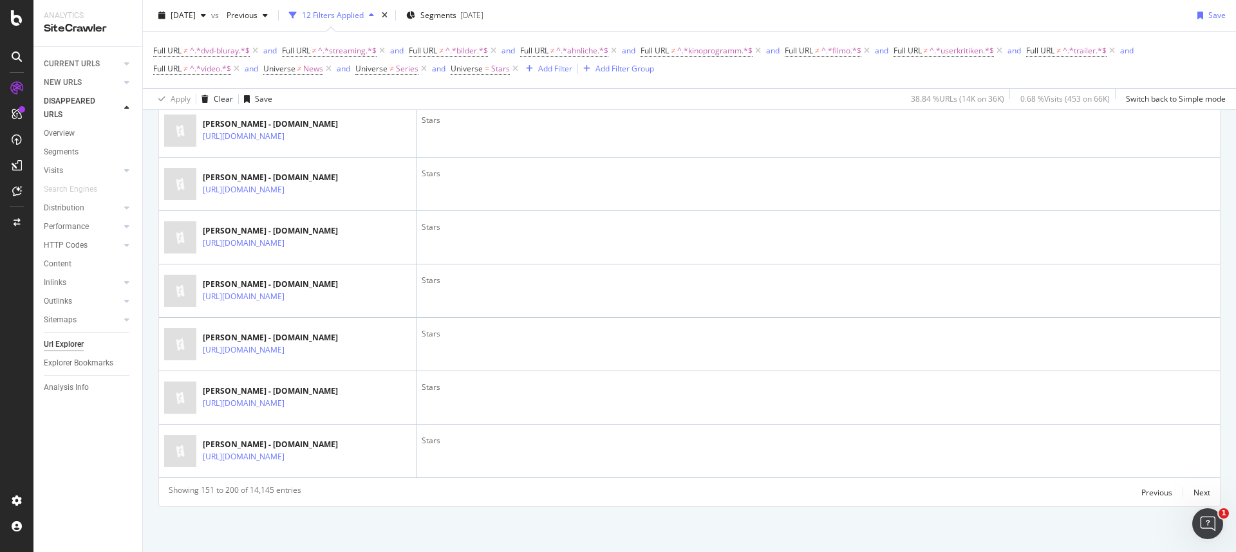
scroll to position [2891, 0]
click at [1198, 494] on div "Next" at bounding box center [1201, 492] width 17 height 11
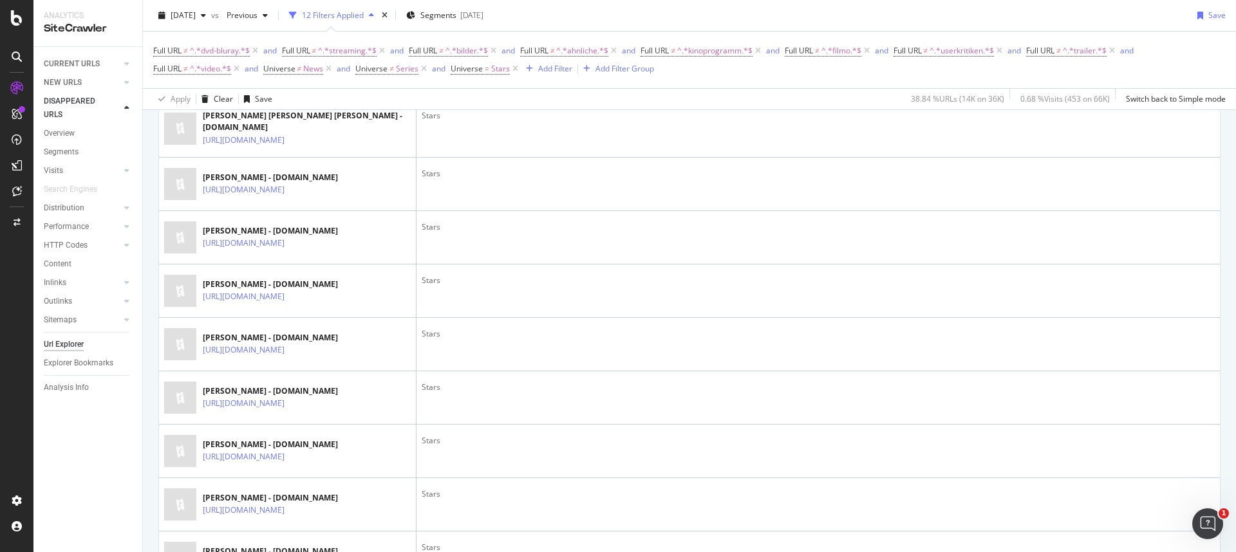
scroll to position [0, 0]
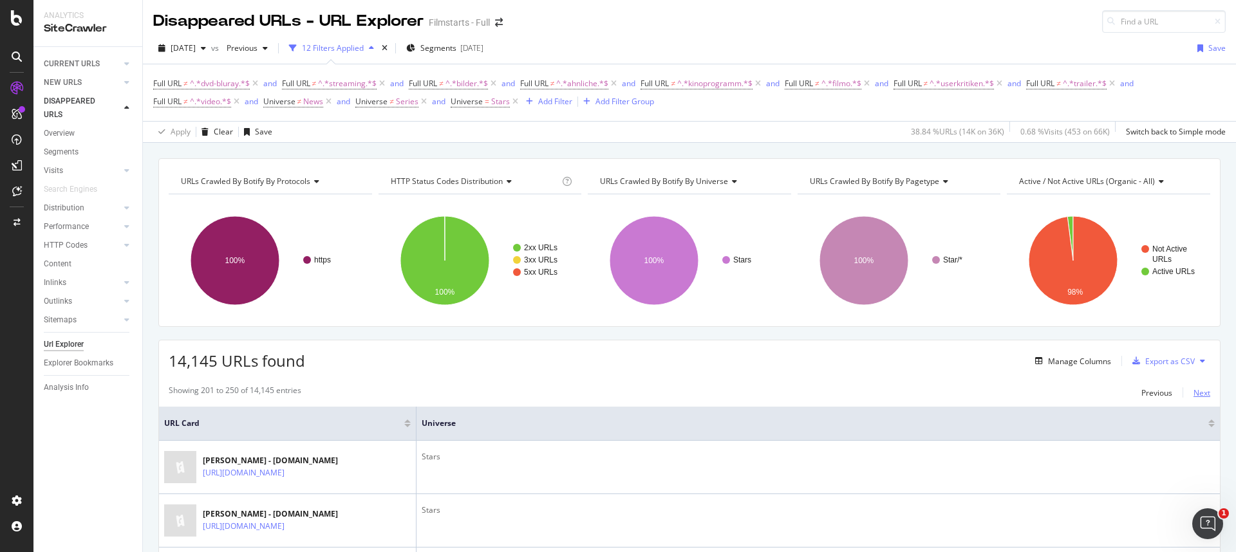
click at [1193, 396] on div "Next" at bounding box center [1201, 392] width 17 height 11
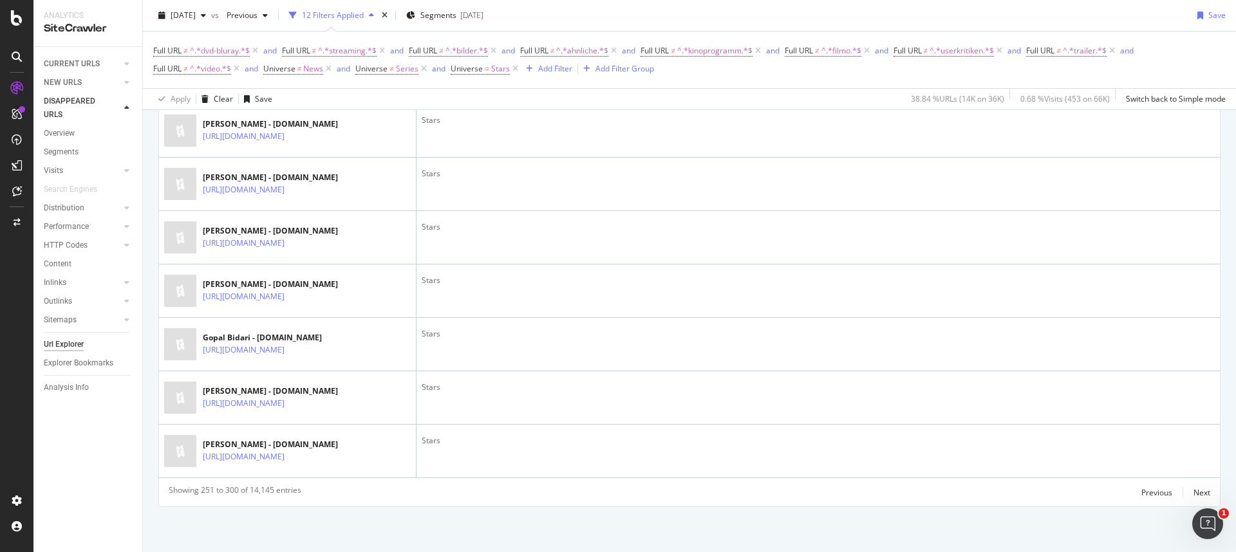
scroll to position [2891, 0]
click at [1198, 494] on div "Next" at bounding box center [1201, 492] width 17 height 11
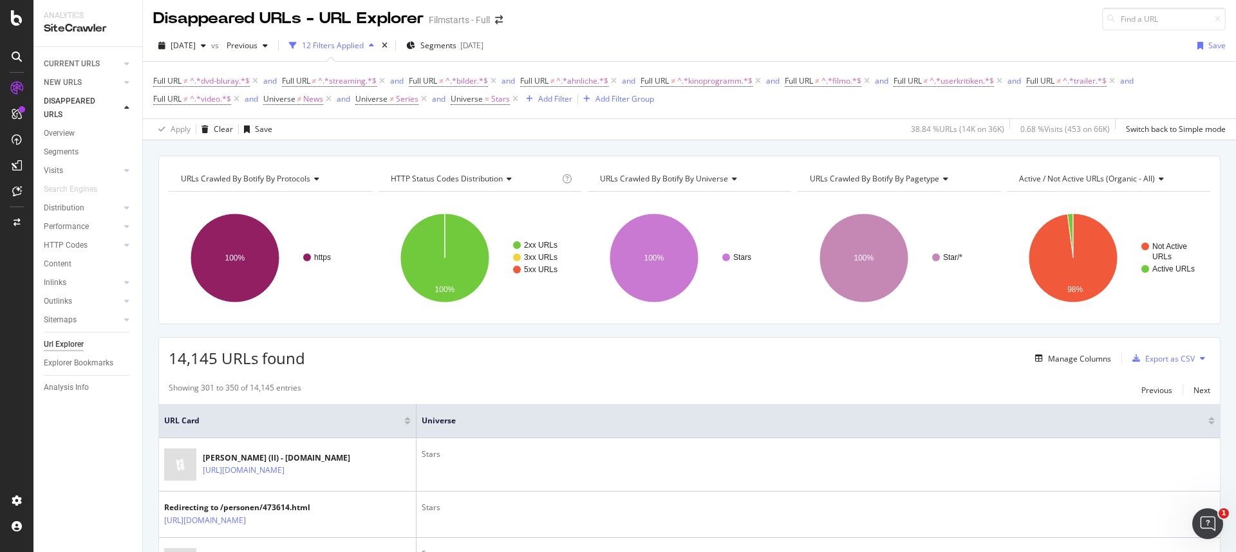
scroll to position [34, 0]
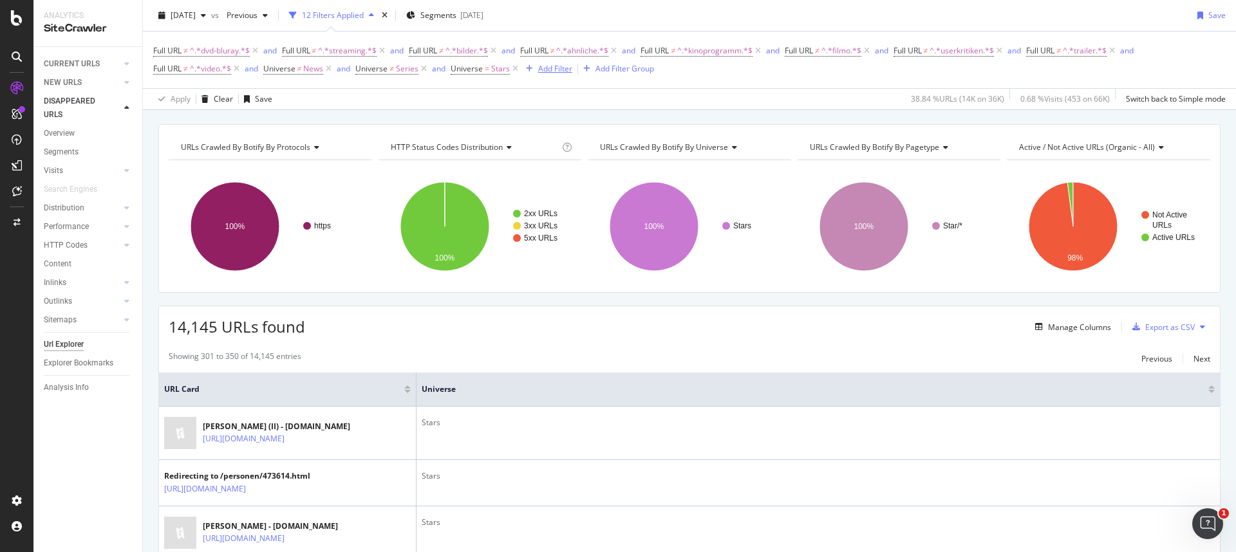
click at [547, 73] on div "Add Filter" at bounding box center [555, 68] width 34 height 11
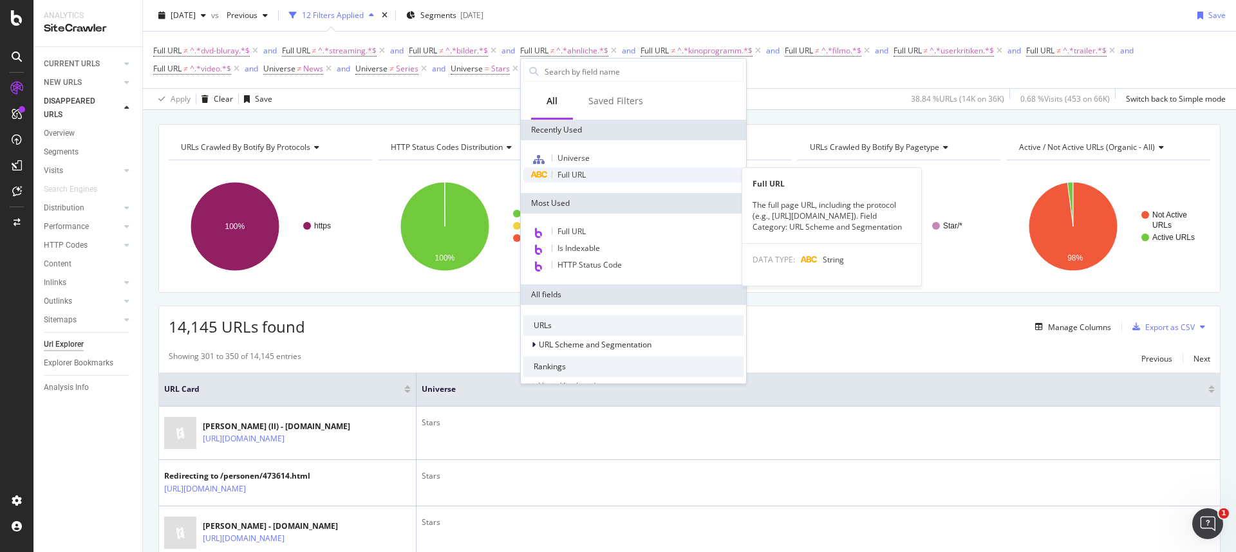
click at [571, 175] on span "Full URL" at bounding box center [571, 174] width 28 height 11
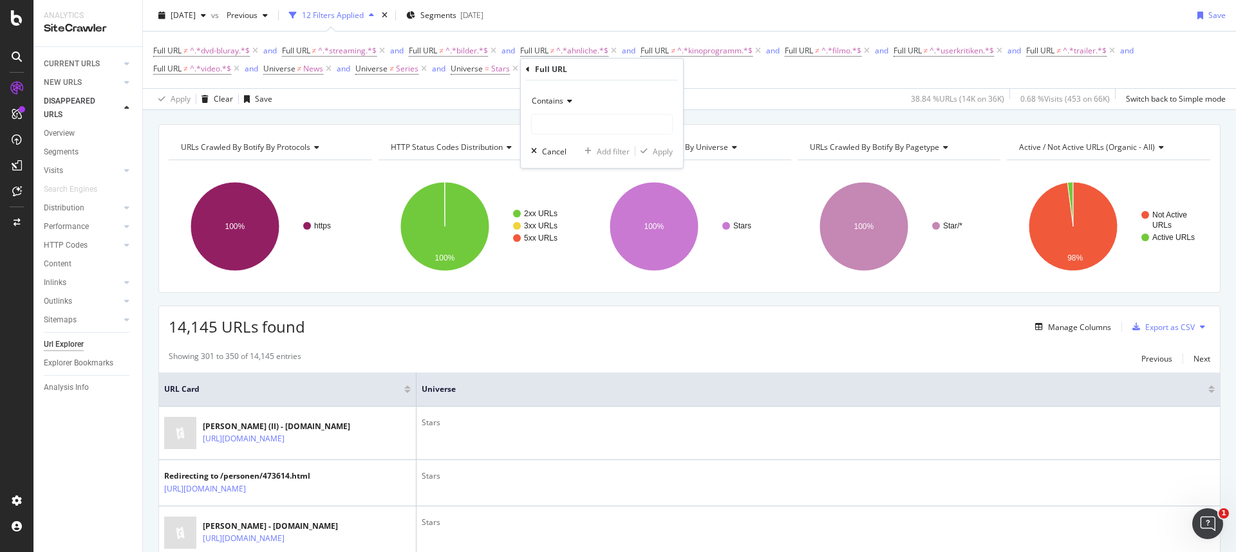
click at [561, 100] on span "Contains" at bounding box center [548, 100] width 32 height 11
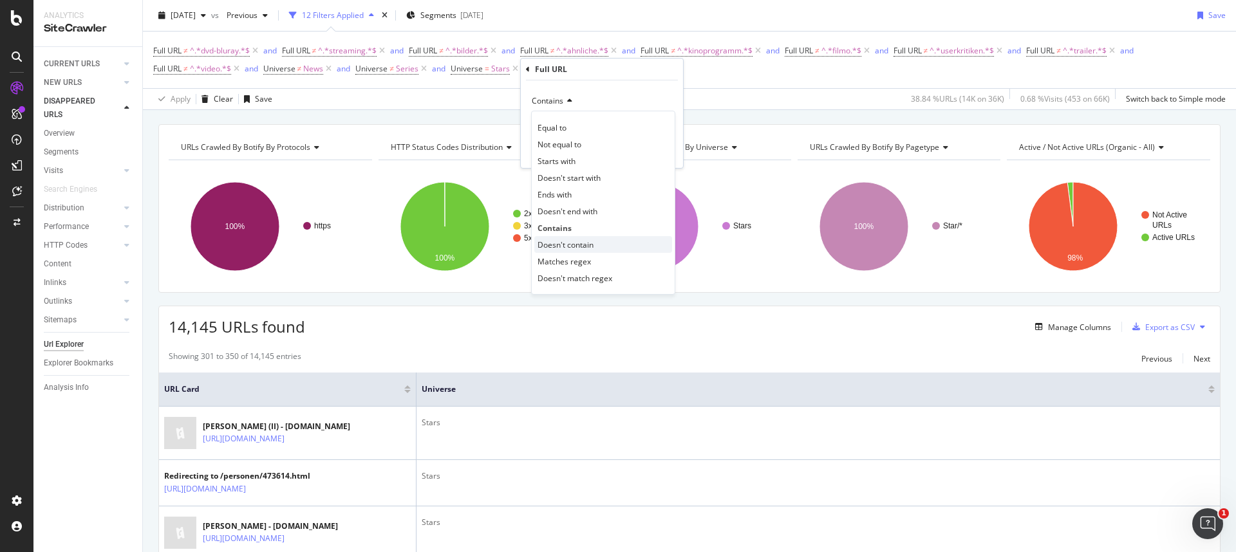
click at [564, 241] on span "Doesn't contain" at bounding box center [565, 244] width 56 height 11
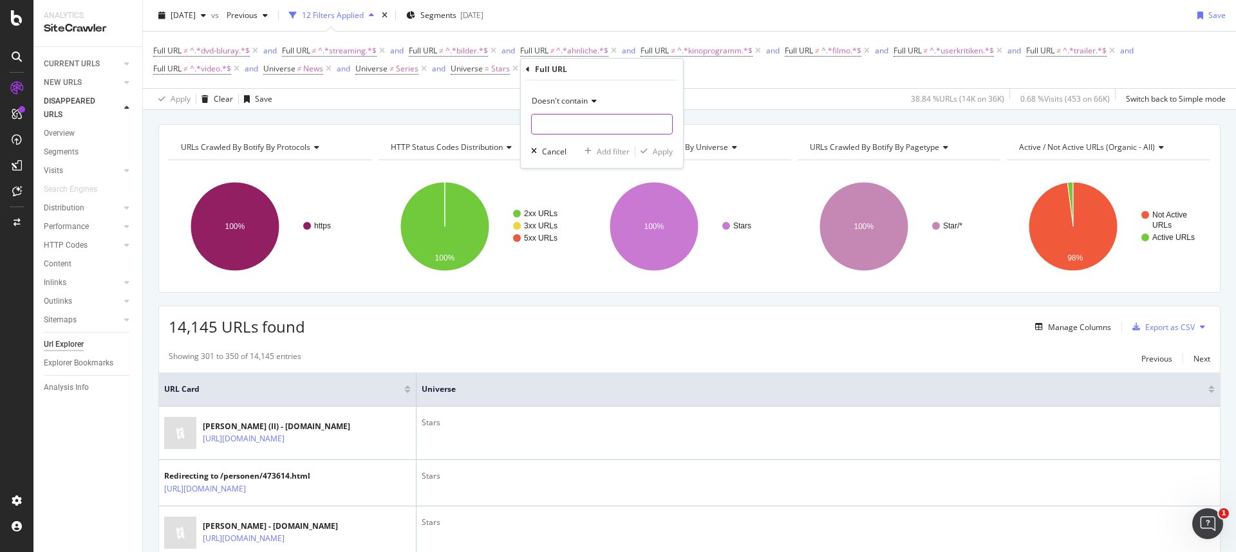
click at [546, 126] on input "text" at bounding box center [602, 124] width 140 height 21
type input "nachrichten"
click at [647, 152] on icon "button" at bounding box center [643, 151] width 7 height 8
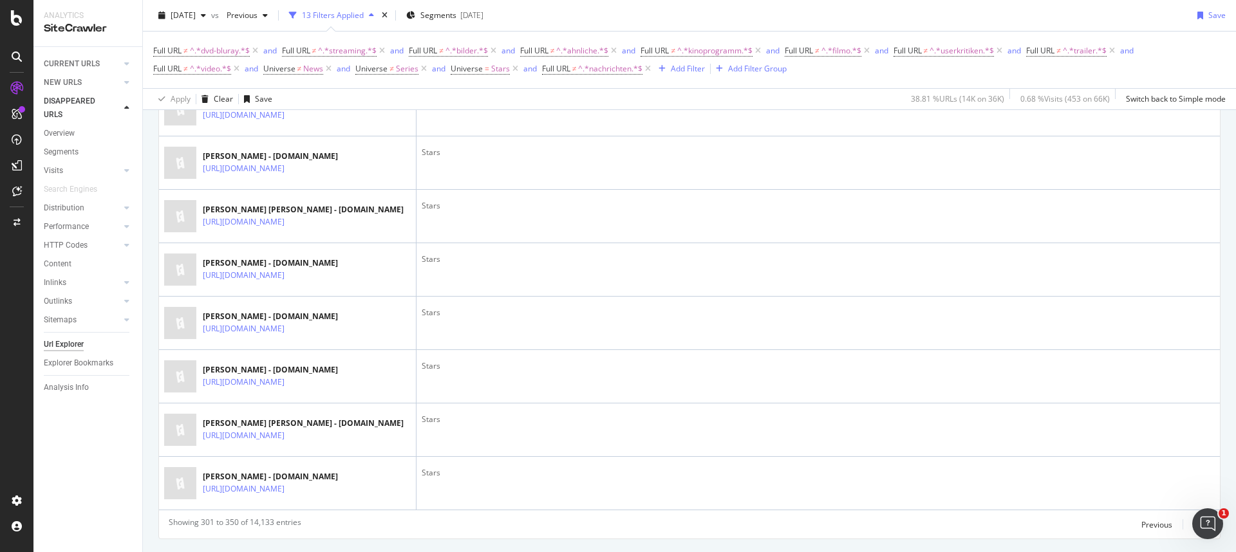
scroll to position [2891, 0]
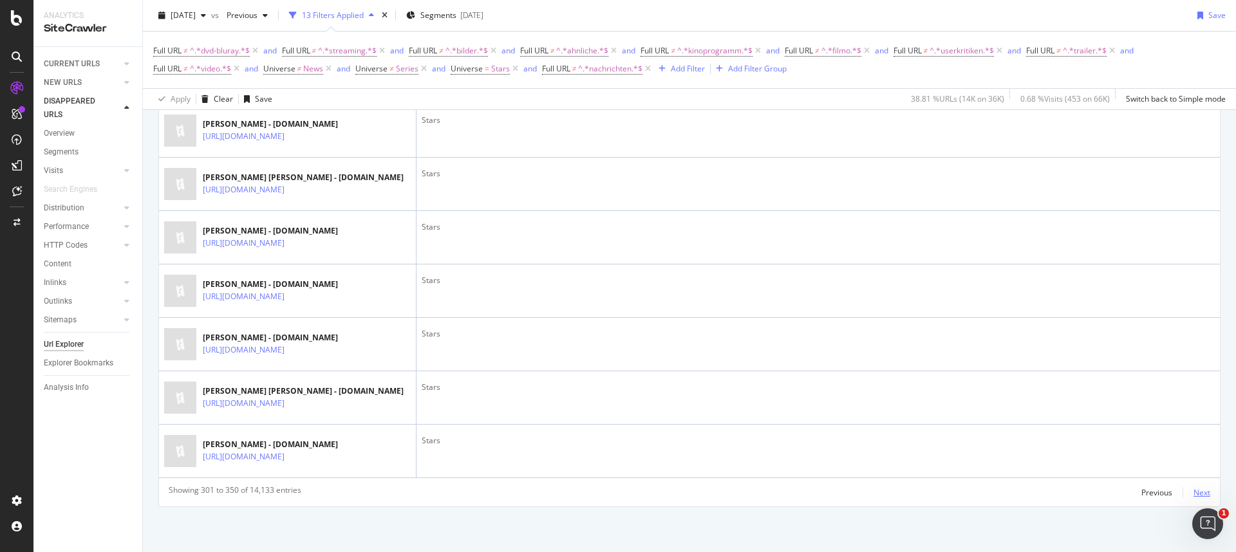
click at [1193, 493] on div "Next" at bounding box center [1201, 492] width 17 height 11
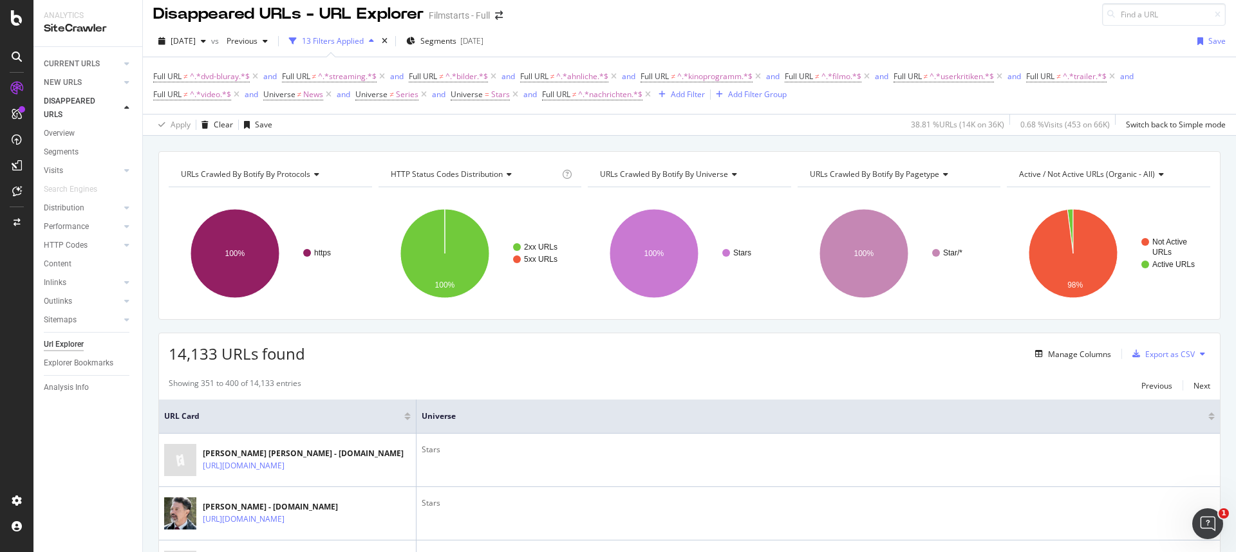
scroll to position [0, 0]
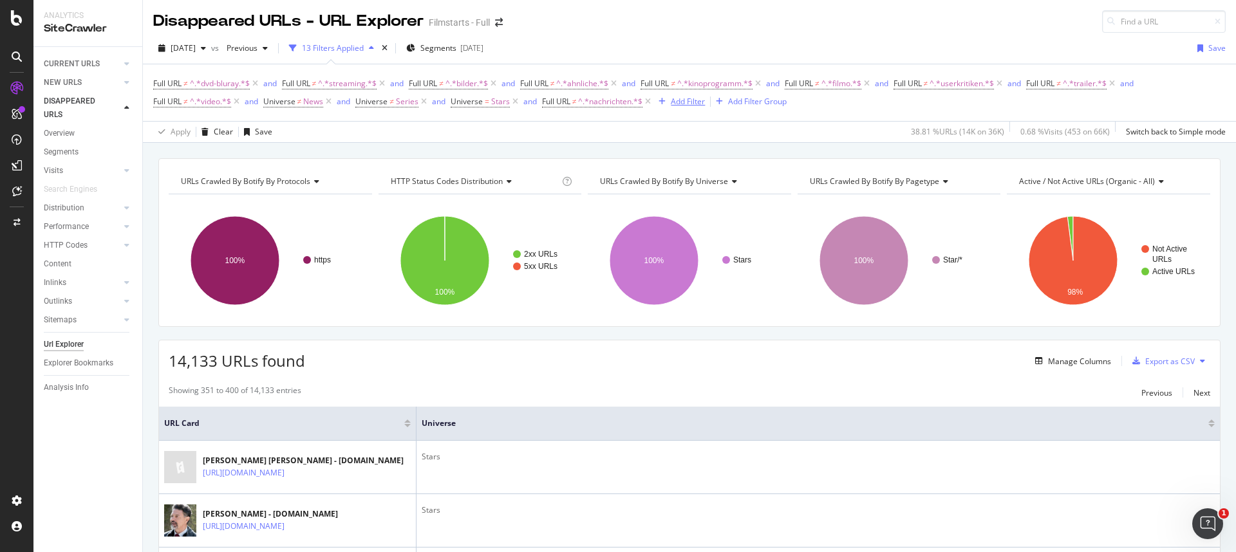
click at [692, 105] on div "Add Filter" at bounding box center [688, 101] width 34 height 11
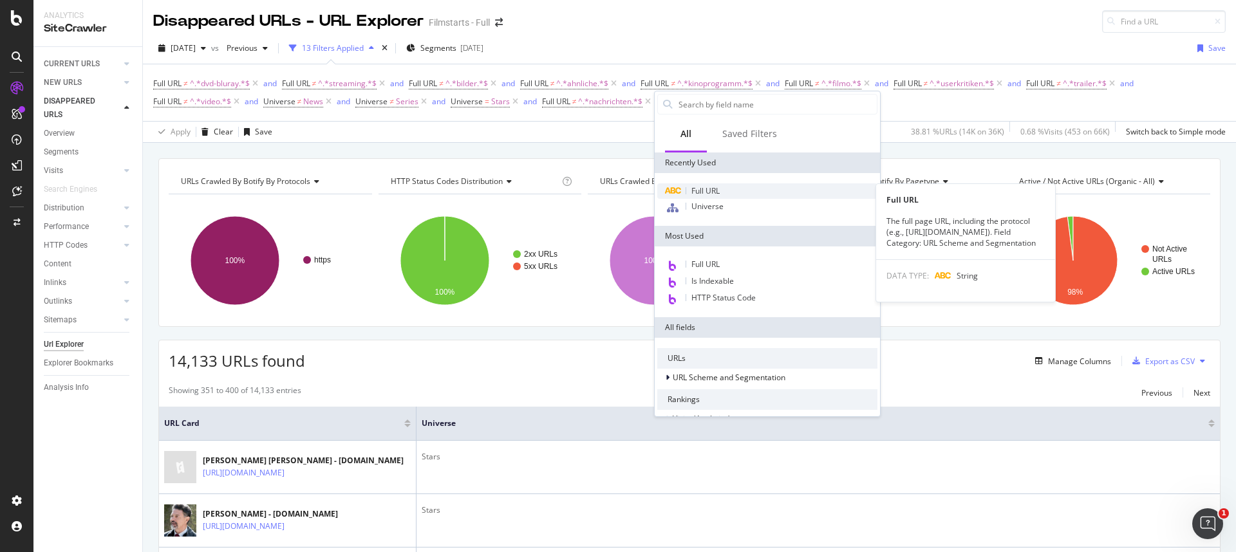
click at [702, 184] on div "Full URL" at bounding box center [767, 190] width 220 height 15
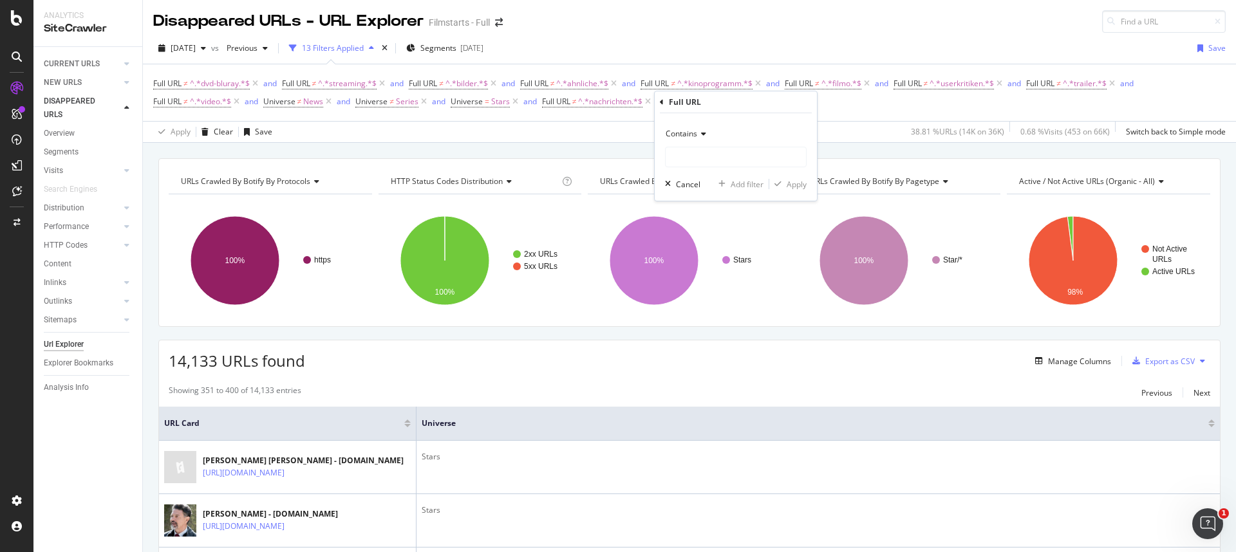
click at [693, 138] on span "Contains" at bounding box center [682, 133] width 32 height 11
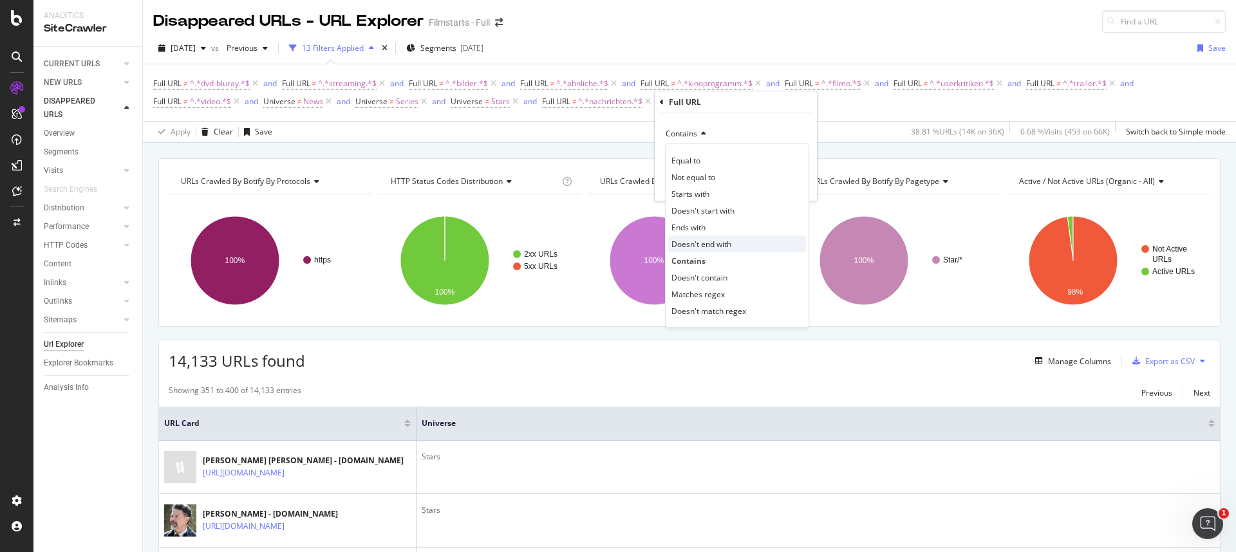
click at [702, 243] on span "Doesn't end with" at bounding box center [701, 244] width 60 height 11
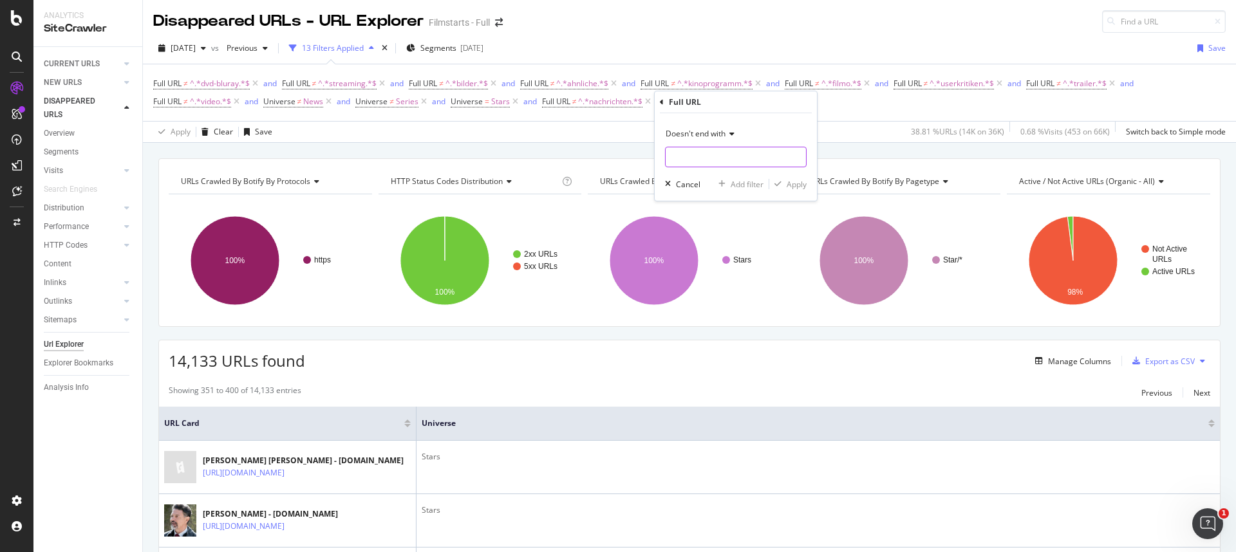
click at [687, 156] on input "text" at bounding box center [736, 157] width 140 height 21
type input "html"
click at [774, 182] on icon "button" at bounding box center [777, 184] width 7 height 8
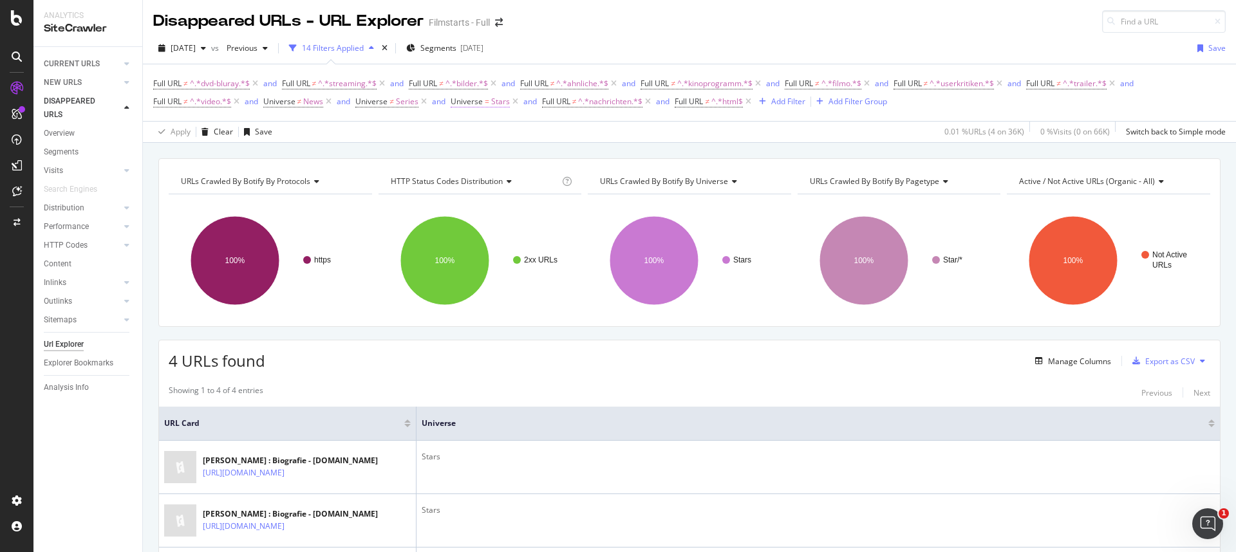
click at [482, 102] on span "Universe = Stars" at bounding box center [480, 102] width 59 height 12
click at [490, 129] on icon at bounding box center [486, 132] width 9 height 8
click at [492, 178] on span "Not Equal" at bounding box center [485, 175] width 35 height 11
click at [590, 211] on div "Apply" at bounding box center [593, 206] width 20 height 11
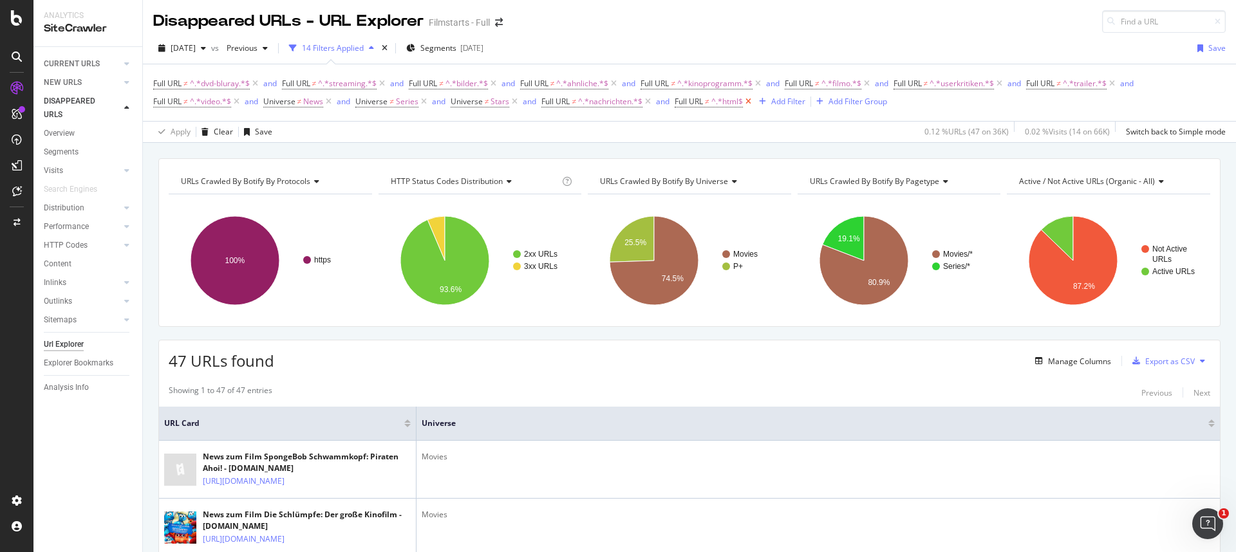
click at [749, 101] on icon at bounding box center [748, 101] width 11 height 13
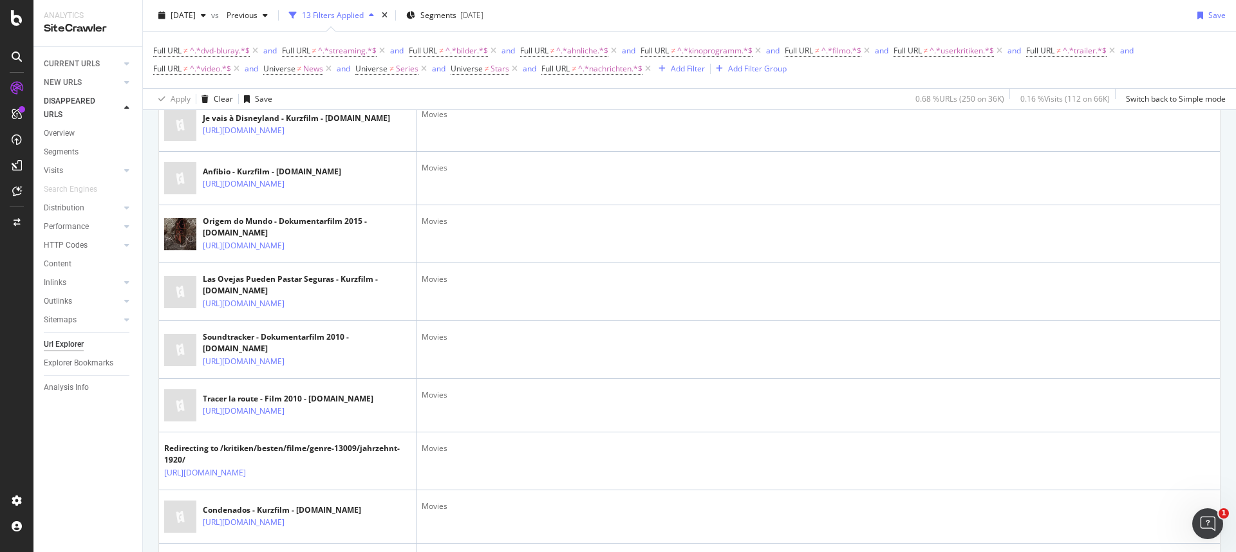
scroll to position [3075, 0]
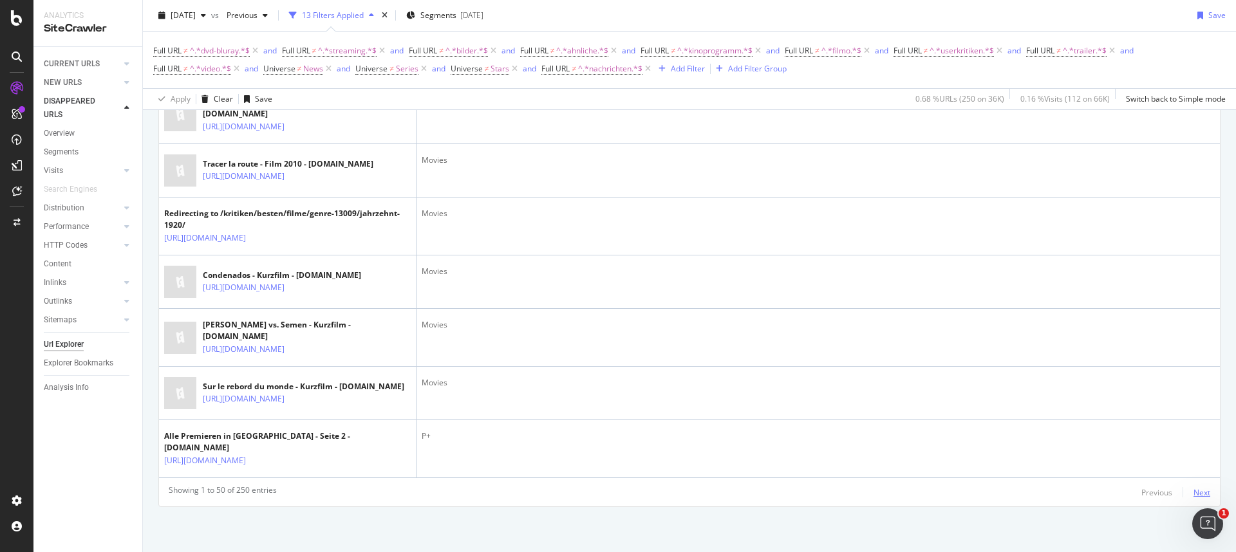
click at [1197, 497] on div "Next" at bounding box center [1201, 492] width 17 height 11
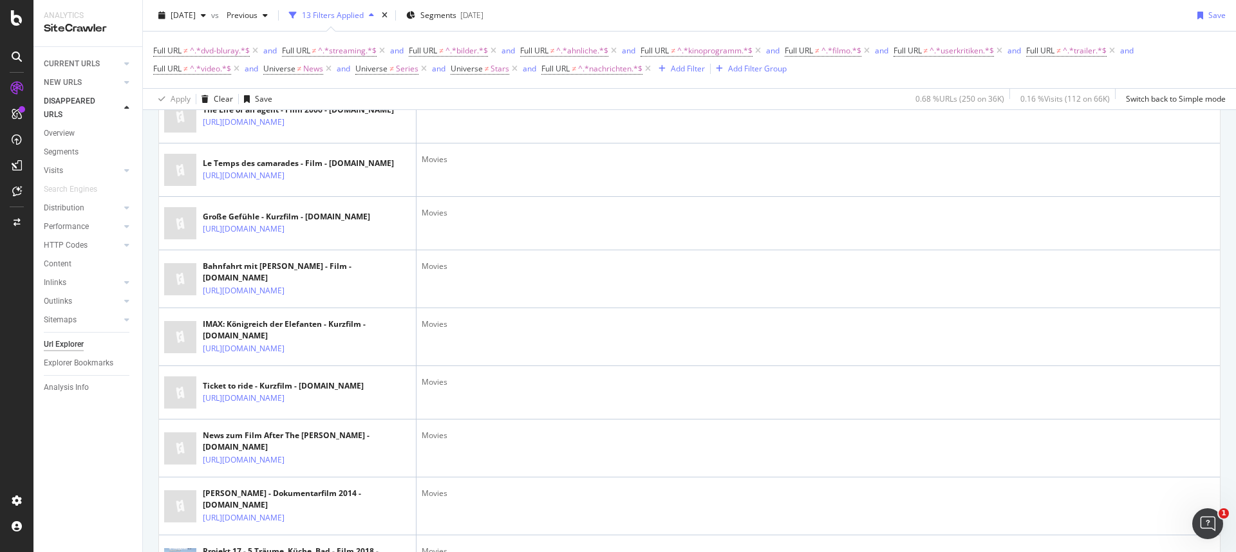
scroll to position [0, 0]
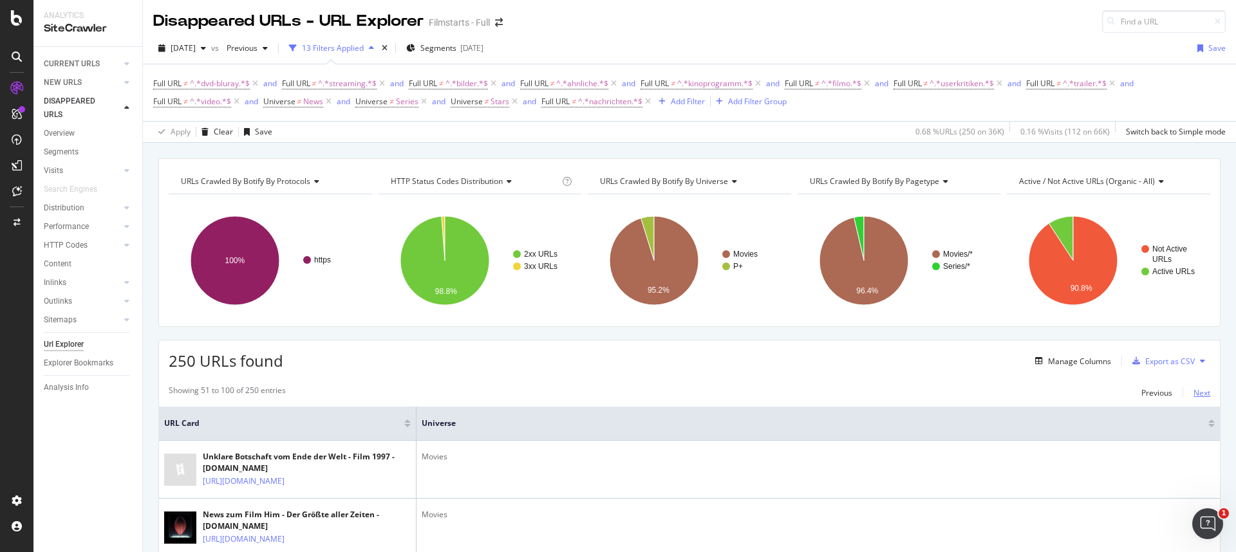
click at [1193, 397] on div "Next" at bounding box center [1201, 392] width 17 height 11
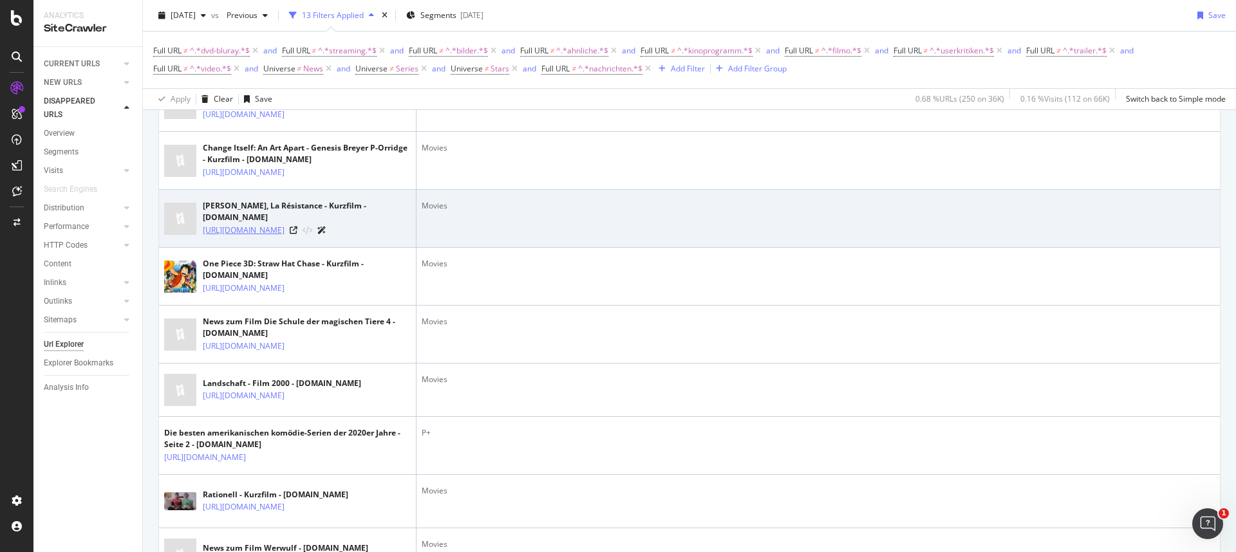
scroll to position [2105, 0]
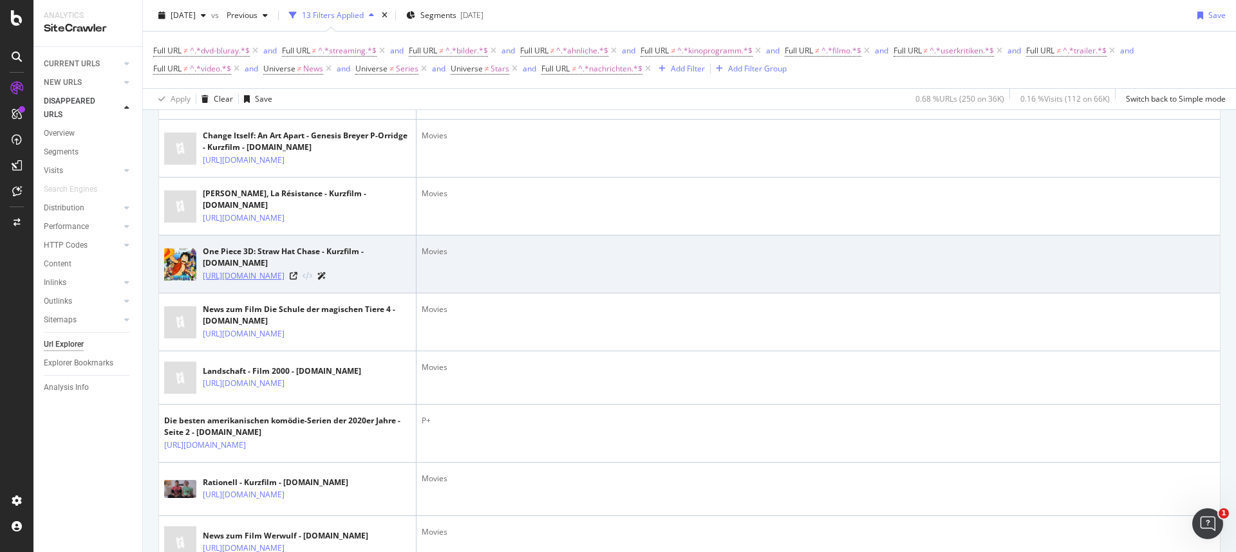
click at [284, 283] on link "[URL][DOMAIN_NAME]" at bounding box center [244, 276] width 82 height 13
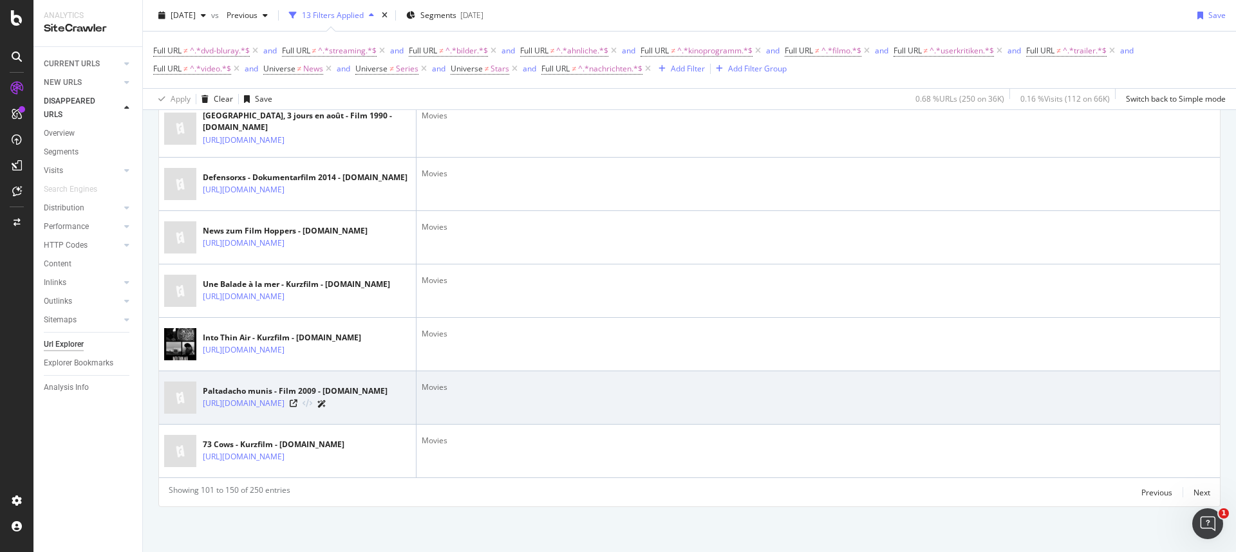
scroll to position [3053, 0]
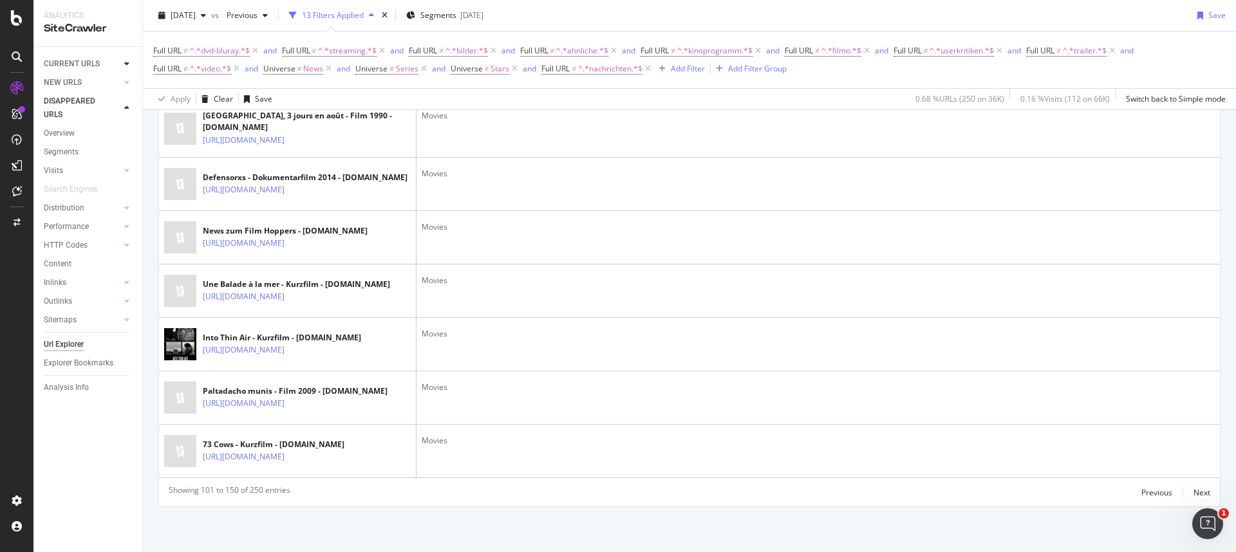
click at [125, 63] on icon at bounding box center [126, 64] width 5 height 8
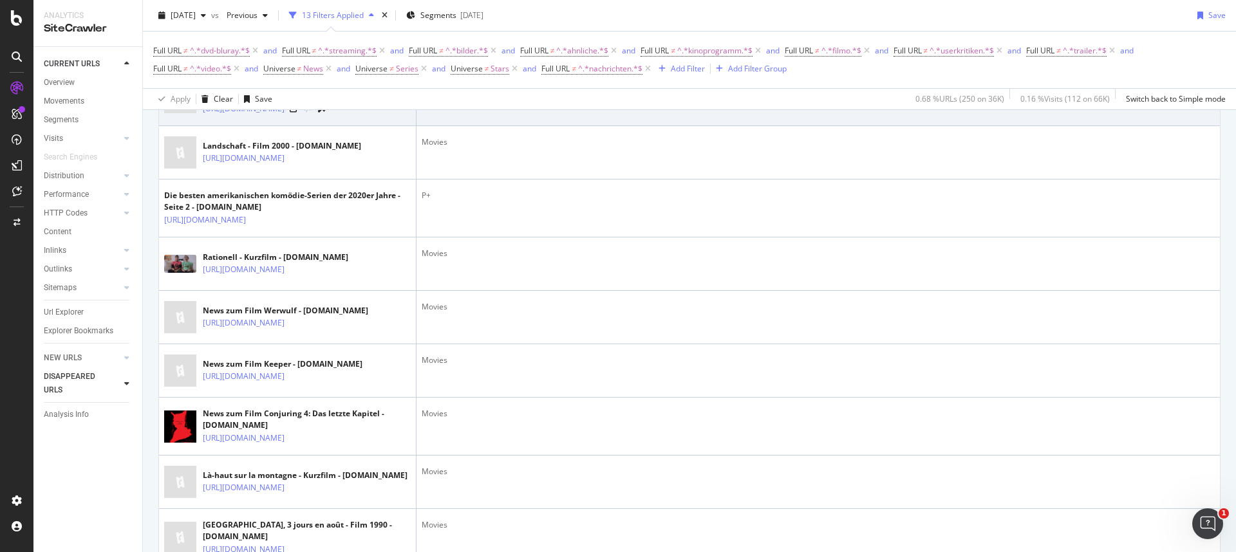
scroll to position [2216, 0]
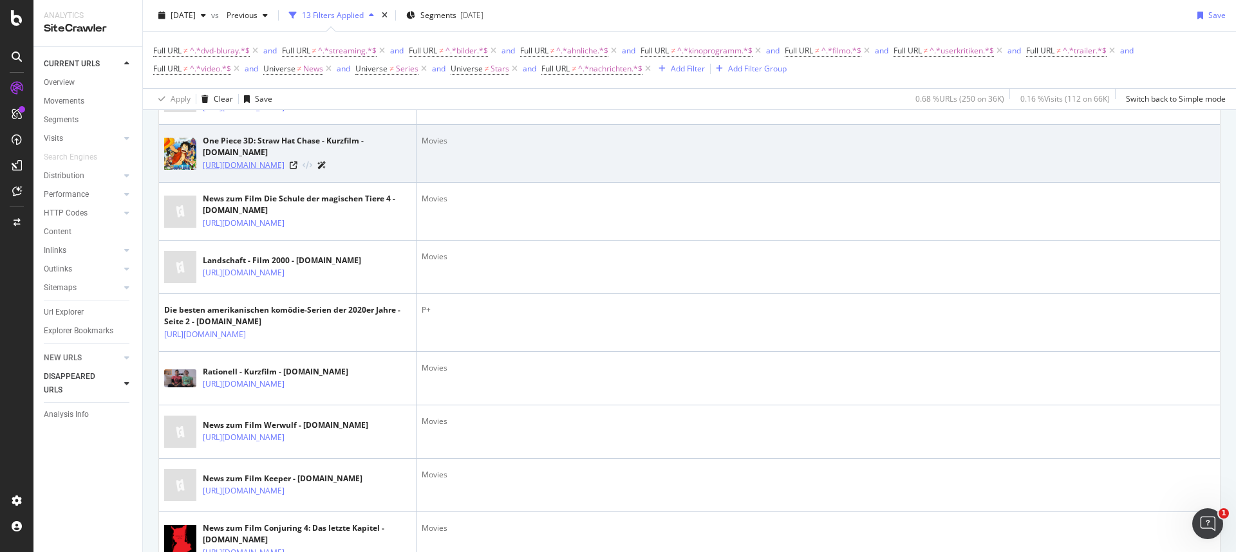
click at [284, 172] on link "[URL][DOMAIN_NAME]" at bounding box center [244, 165] width 82 height 13
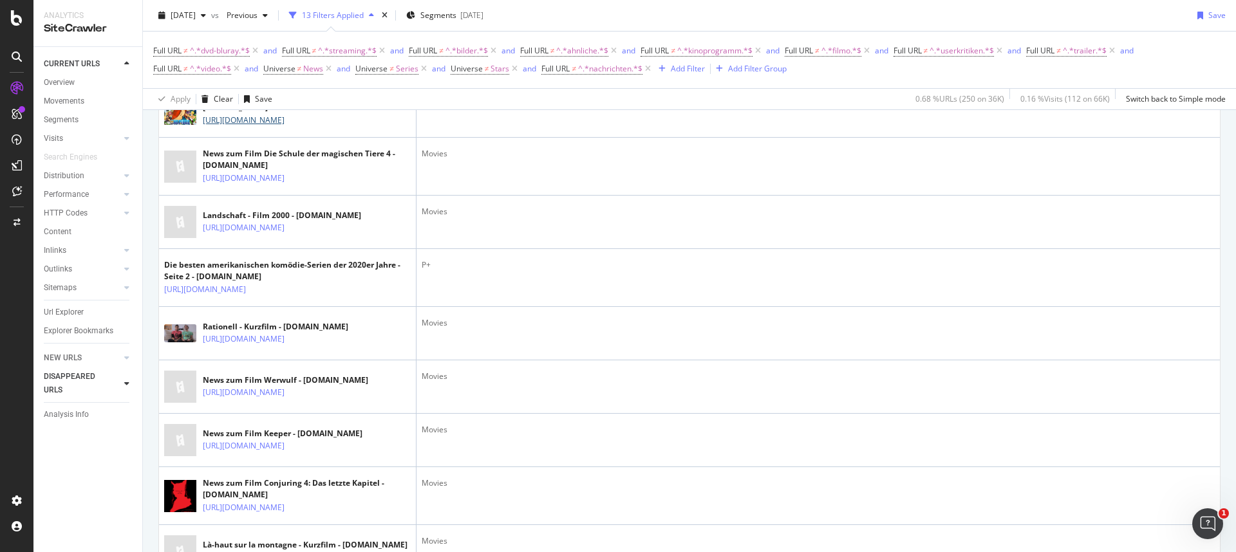
scroll to position [3053, 0]
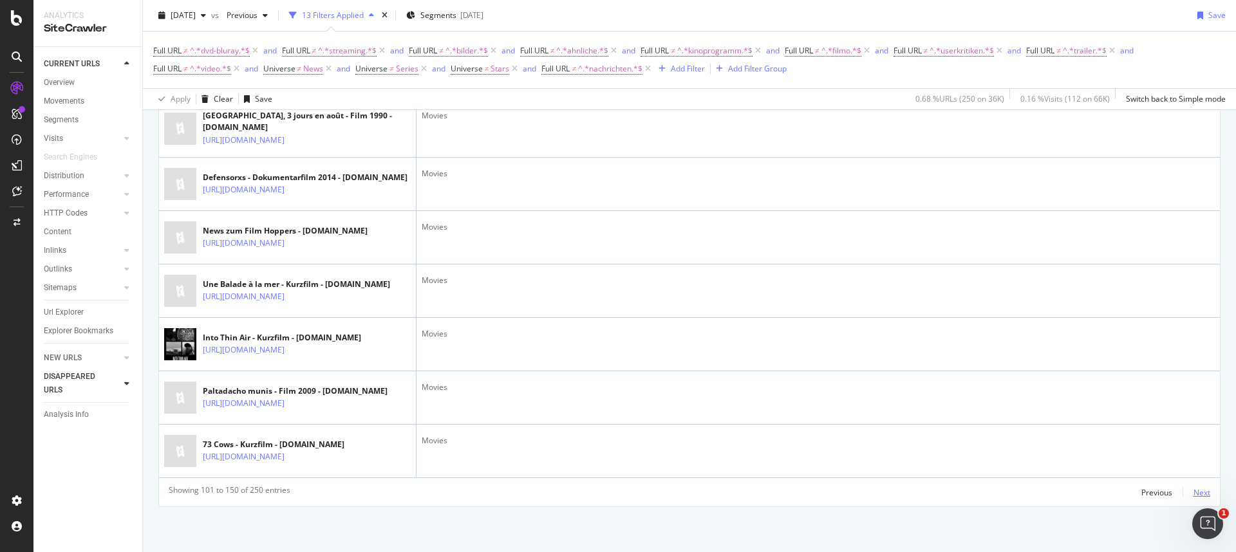
click at [1193, 491] on div "Next" at bounding box center [1201, 492] width 17 height 11
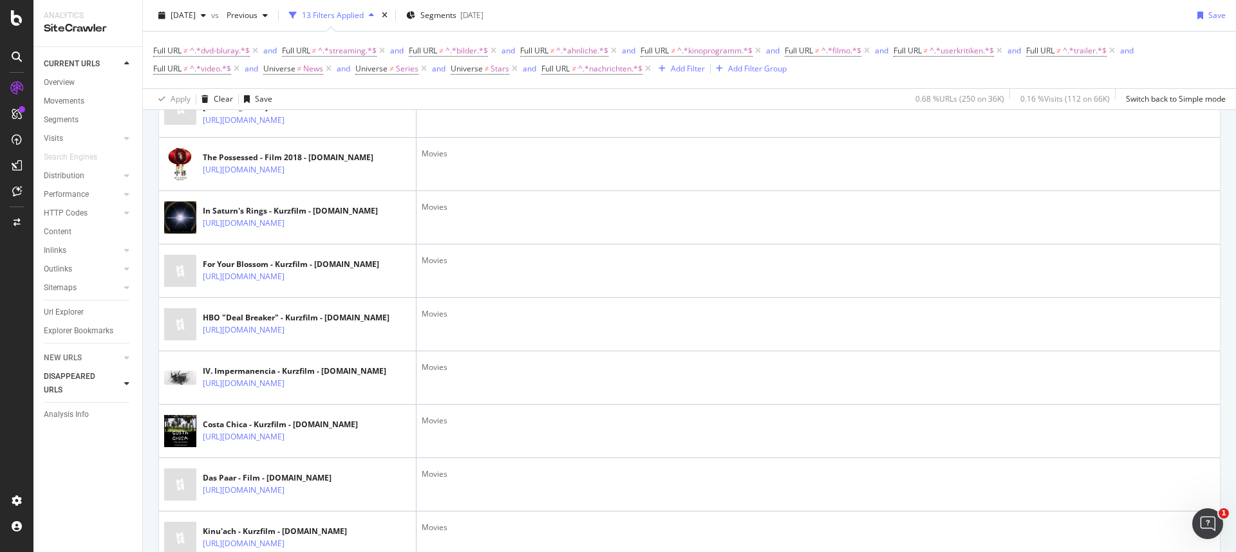
scroll to position [24, 0]
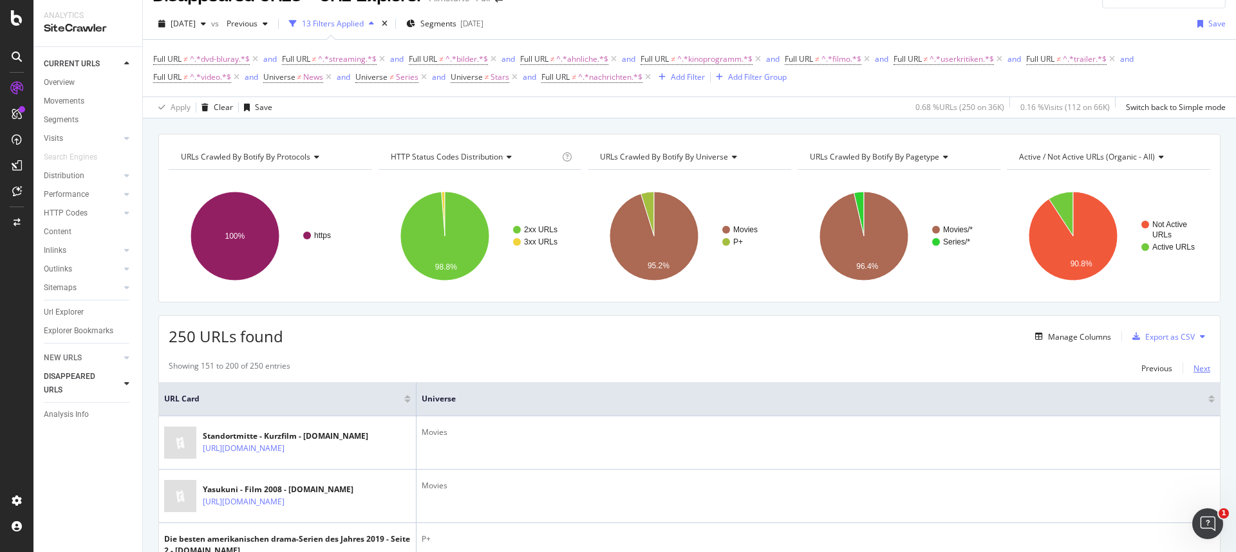
click at [1198, 371] on div "Next" at bounding box center [1201, 368] width 17 height 11
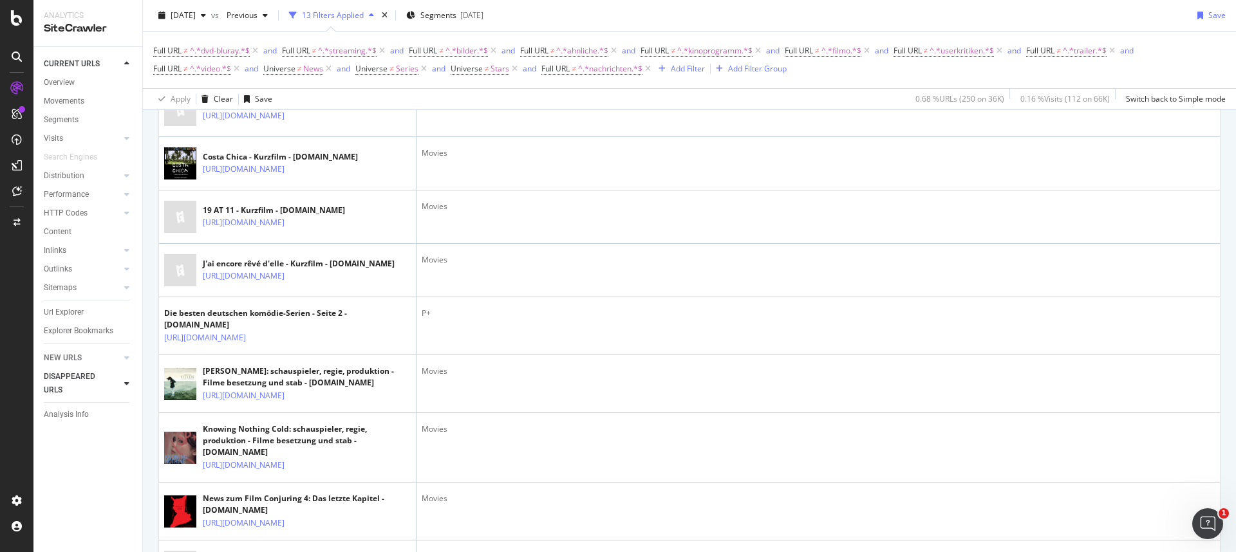
scroll to position [0, 0]
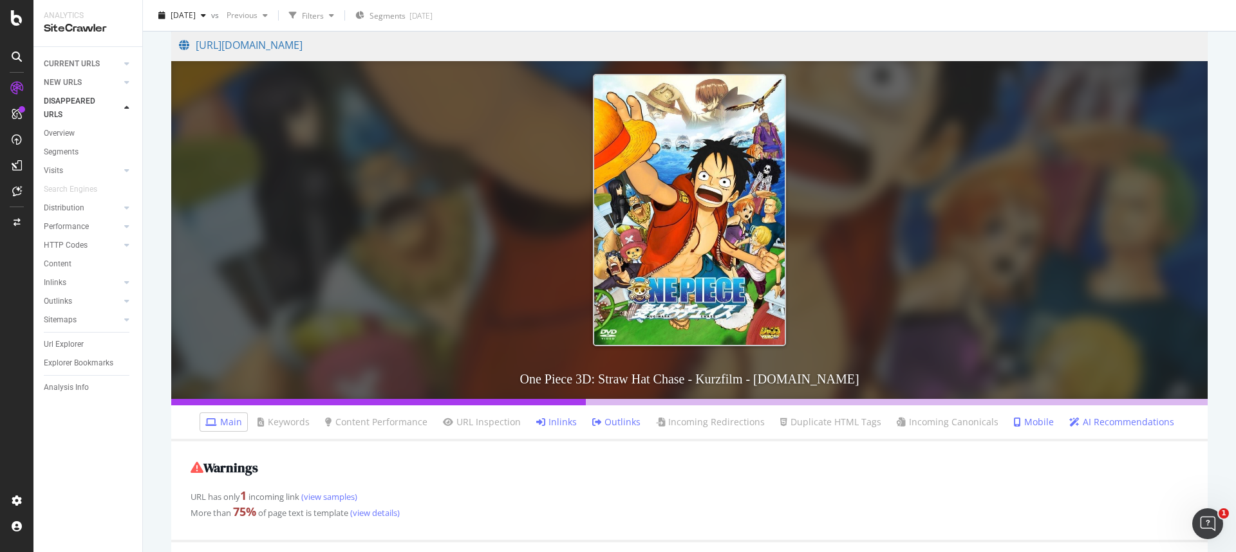
scroll to position [120, 0]
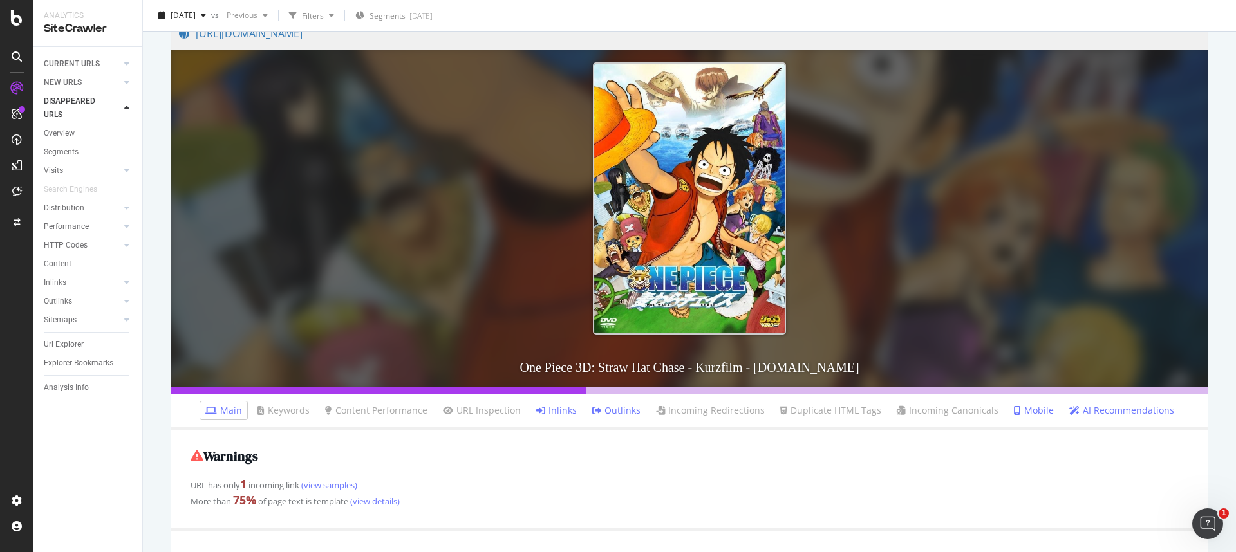
click at [572, 409] on link "Inlinks" at bounding box center [556, 410] width 41 height 13
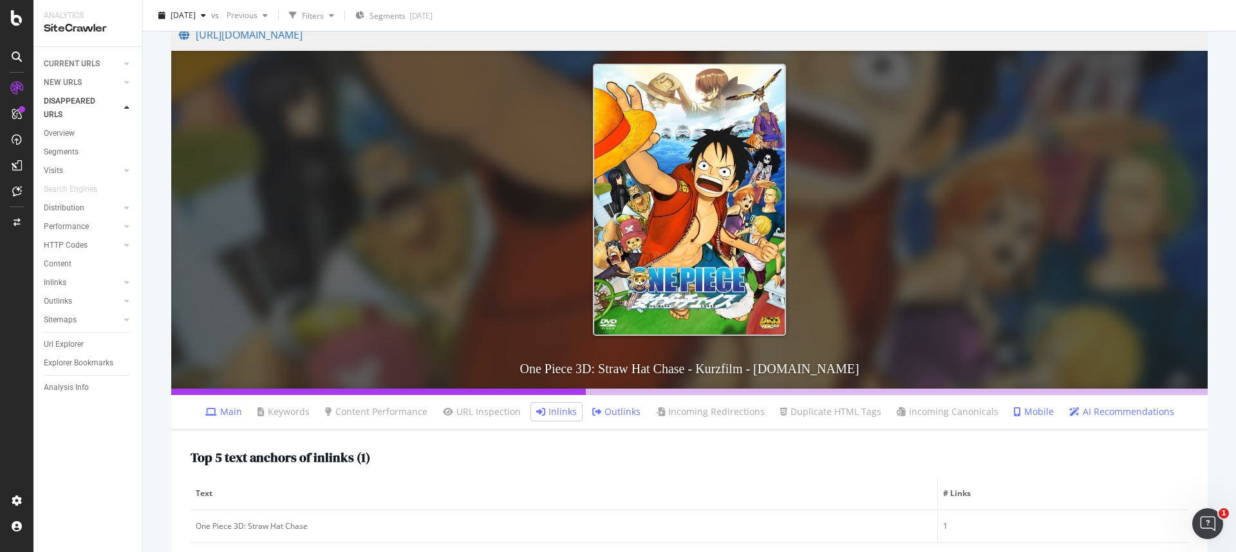
scroll to position [277, 0]
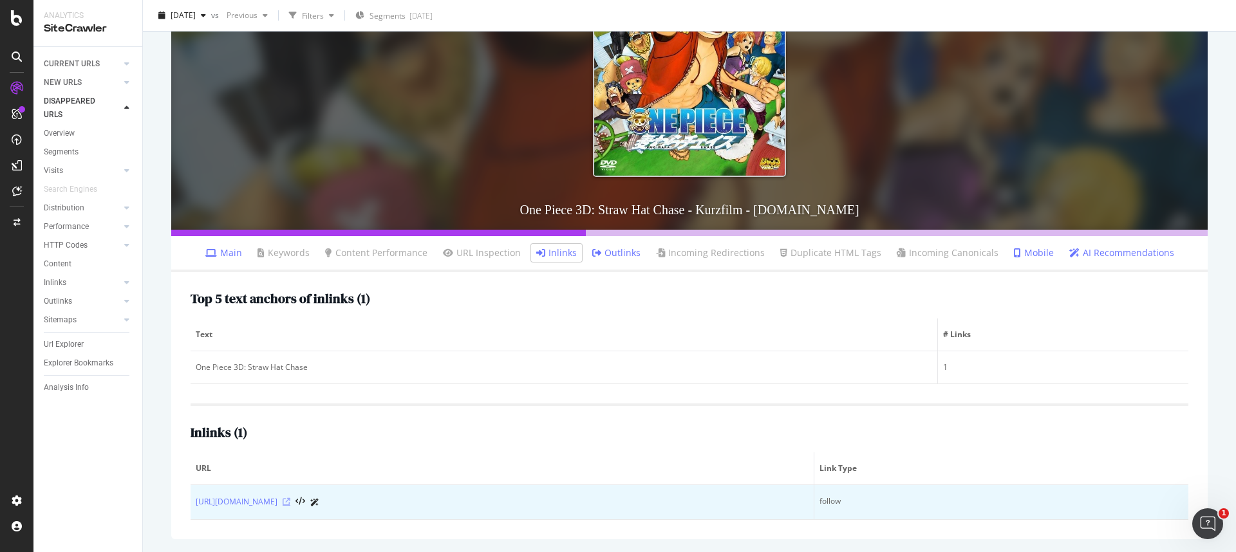
click at [290, 504] on icon at bounding box center [287, 502] width 8 height 8
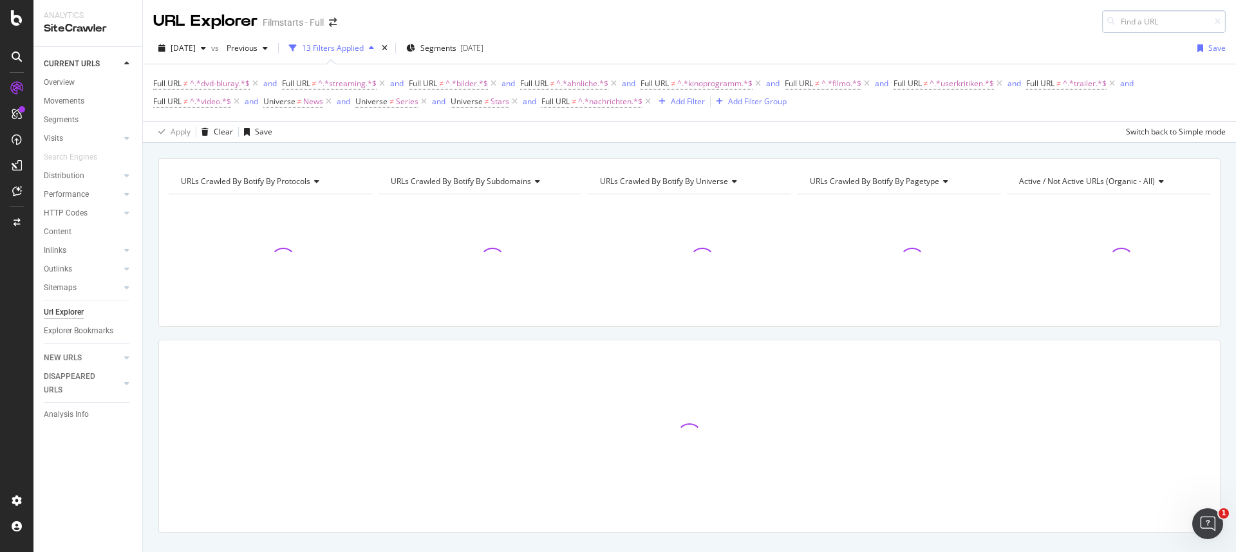
click at [1131, 26] on input at bounding box center [1164, 21] width 124 height 23
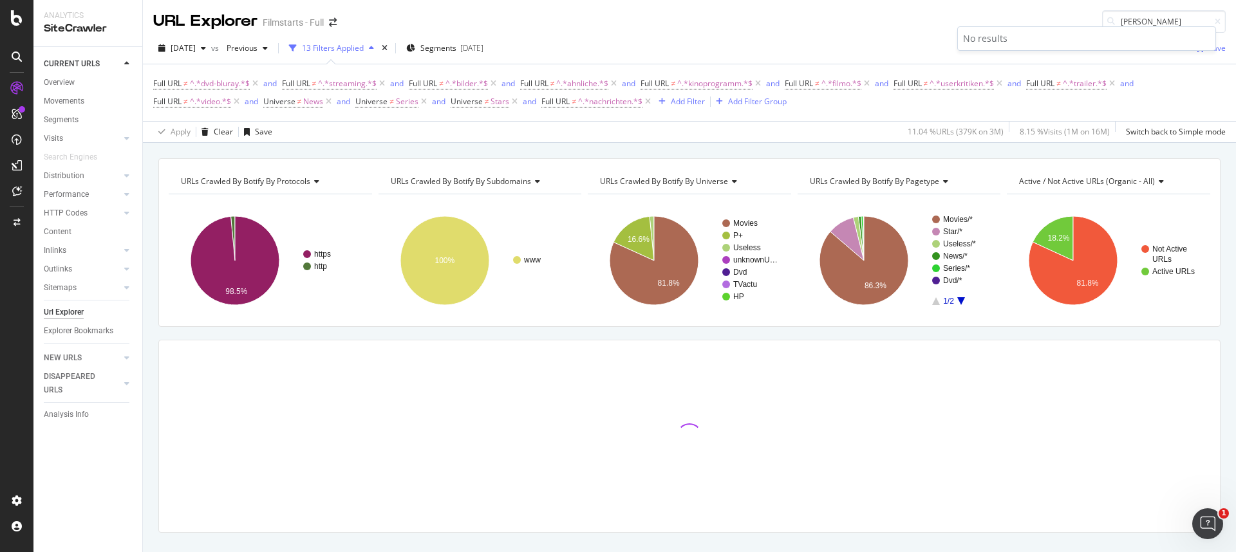
type input "[PERSON_NAME]"
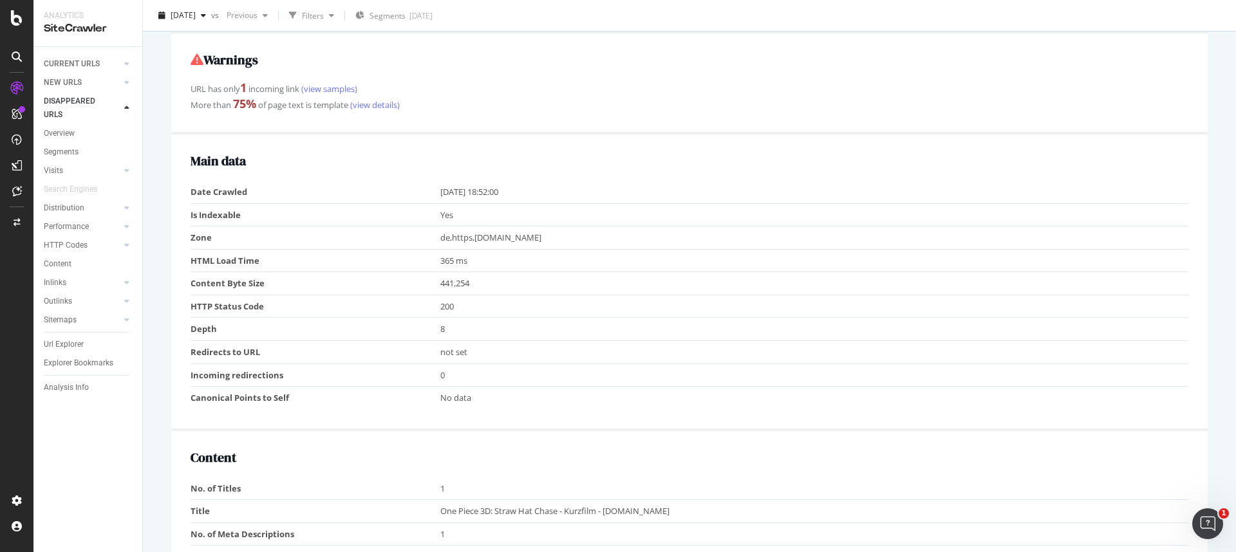
scroll to position [405, 0]
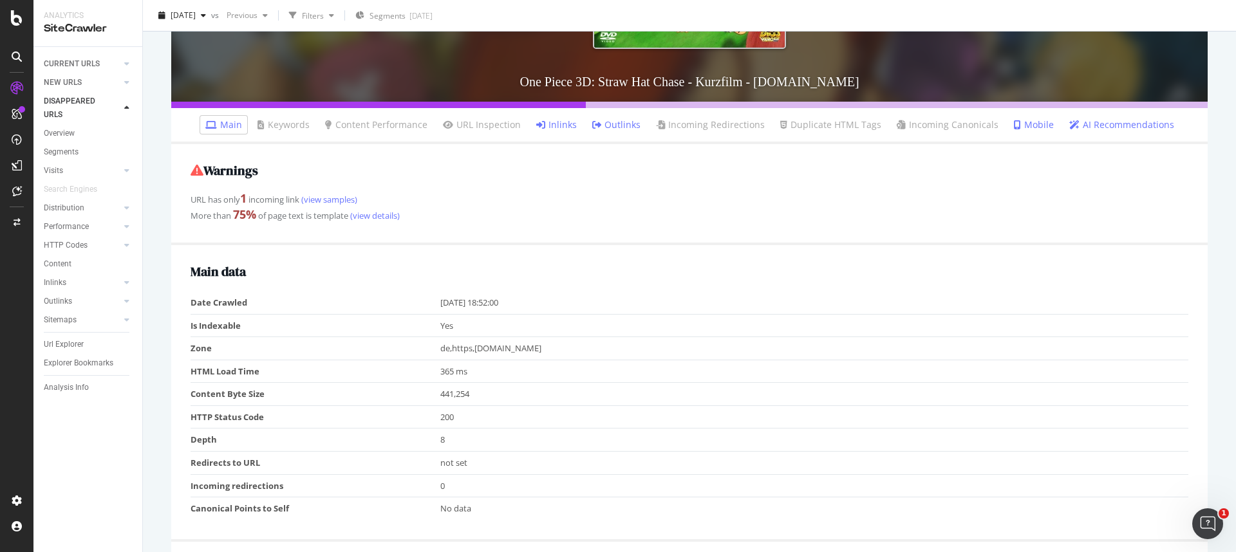
click at [560, 129] on link "Inlinks" at bounding box center [556, 124] width 41 height 13
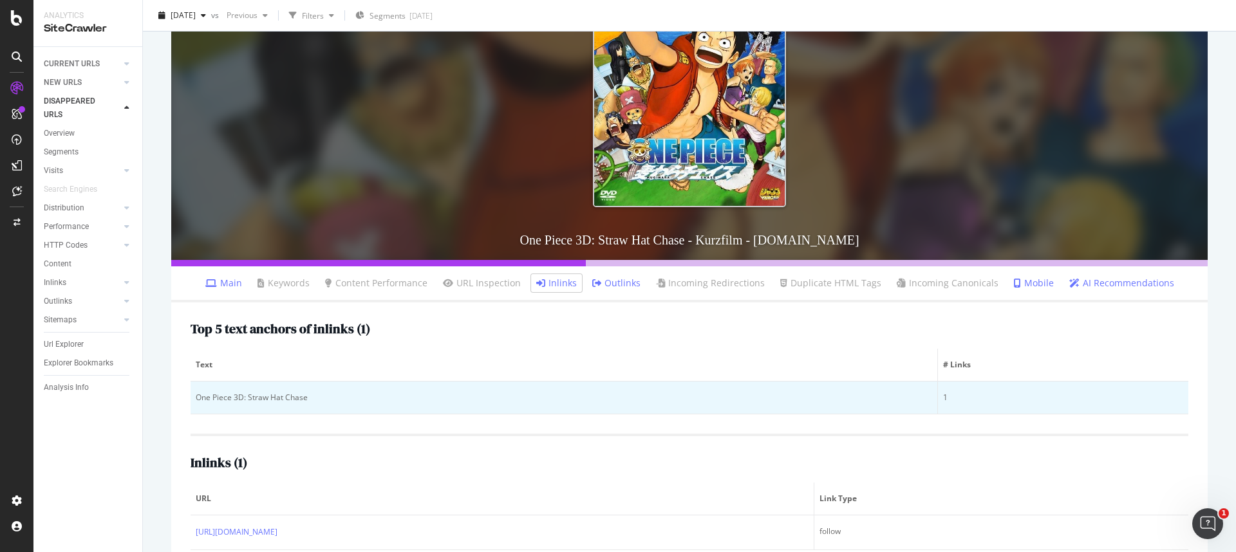
scroll to position [277, 0]
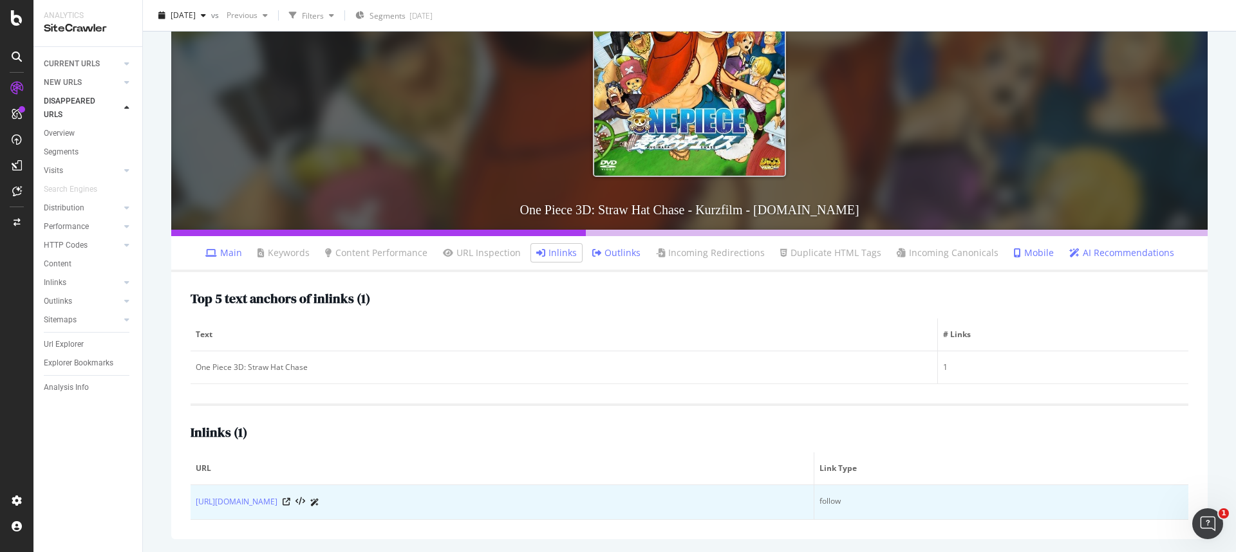
drag, startPoint x: 192, startPoint y: 503, endPoint x: 337, endPoint y: 509, distance: 144.9
click at [337, 509] on td "https://www.filmstarts.de/personen/540218.html" at bounding box center [503, 502] width 624 height 35
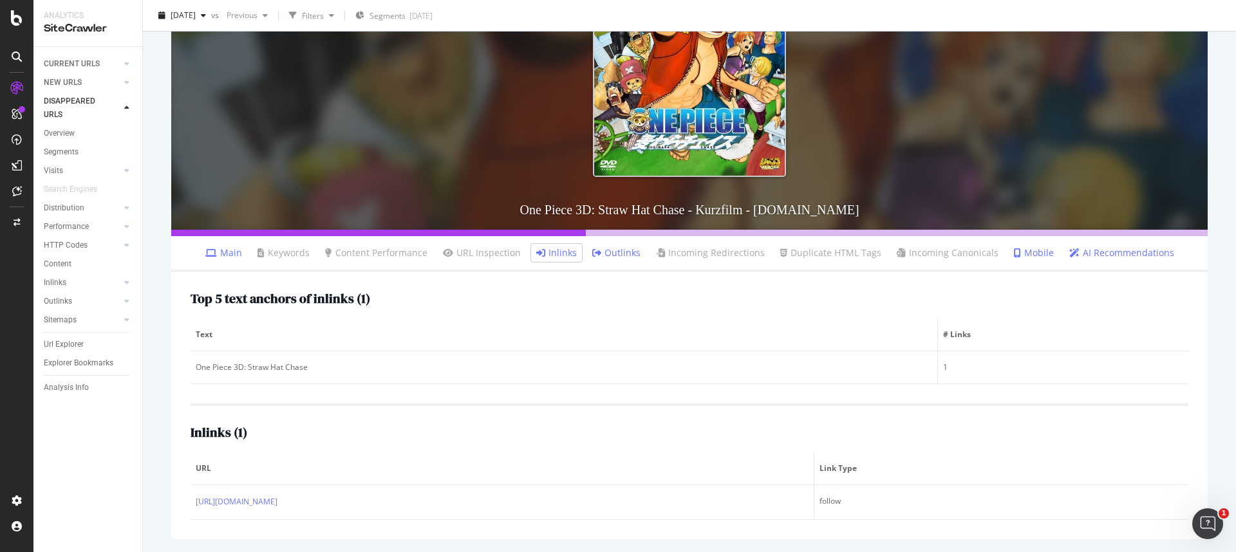
click at [245, 521] on div "Top 5 text anchors of inlinks ( 1 ) Text # Links One Piece 3D: Straw Hat Chase …" at bounding box center [689, 405] width 1036 height 267
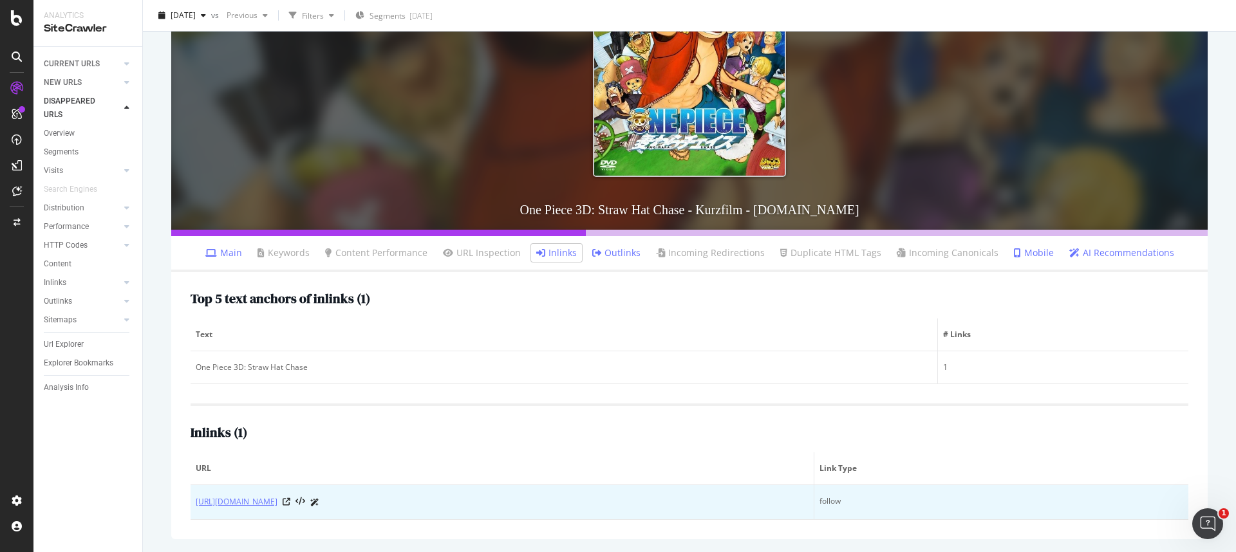
click at [250, 503] on link "[URL][DOMAIN_NAME]" at bounding box center [237, 502] width 82 height 13
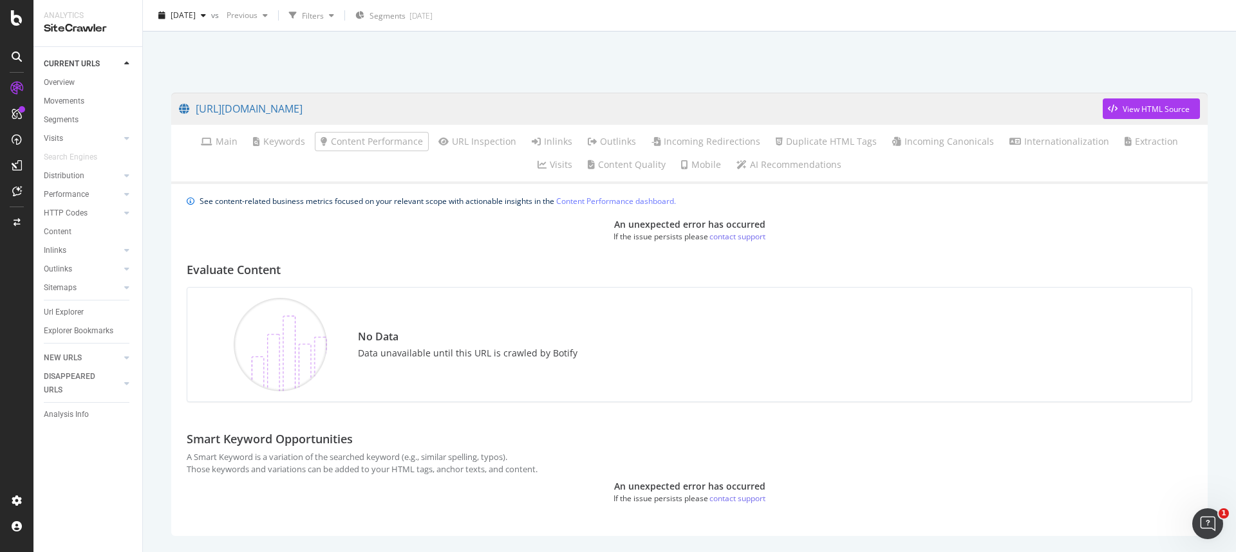
scroll to position [44, 0]
click at [416, 255] on div "Evaluate Content" at bounding box center [689, 266] width 1005 height 44
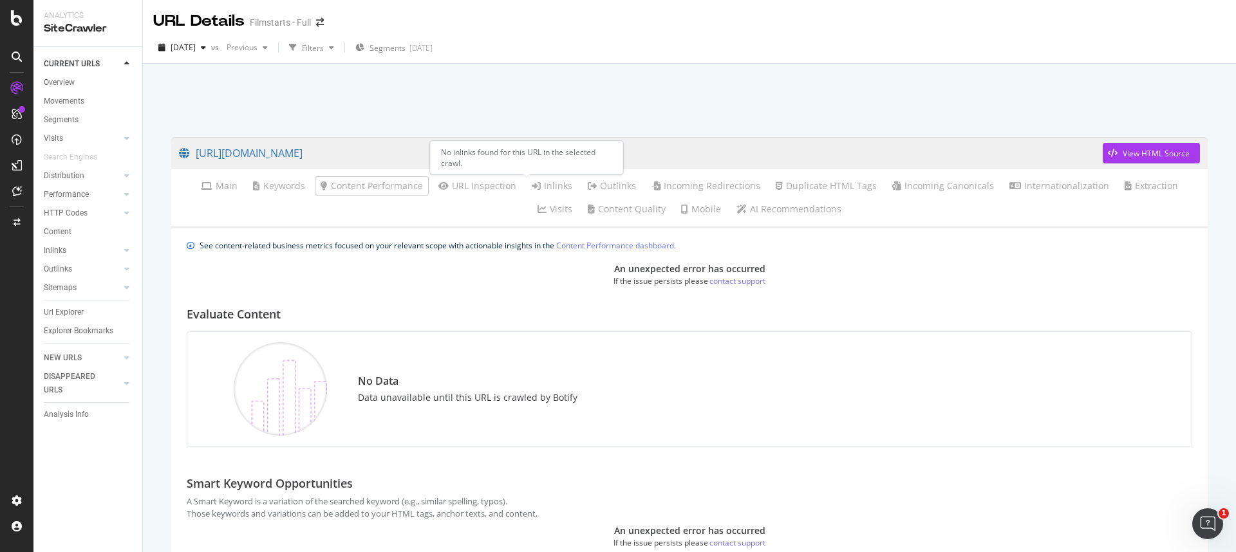
click at [539, 187] on link "Inlinks" at bounding box center [552, 186] width 41 height 13
click at [536, 187] on link "Inlinks" at bounding box center [552, 186] width 41 height 13
